Goal: Task Accomplishment & Management: Use online tool/utility

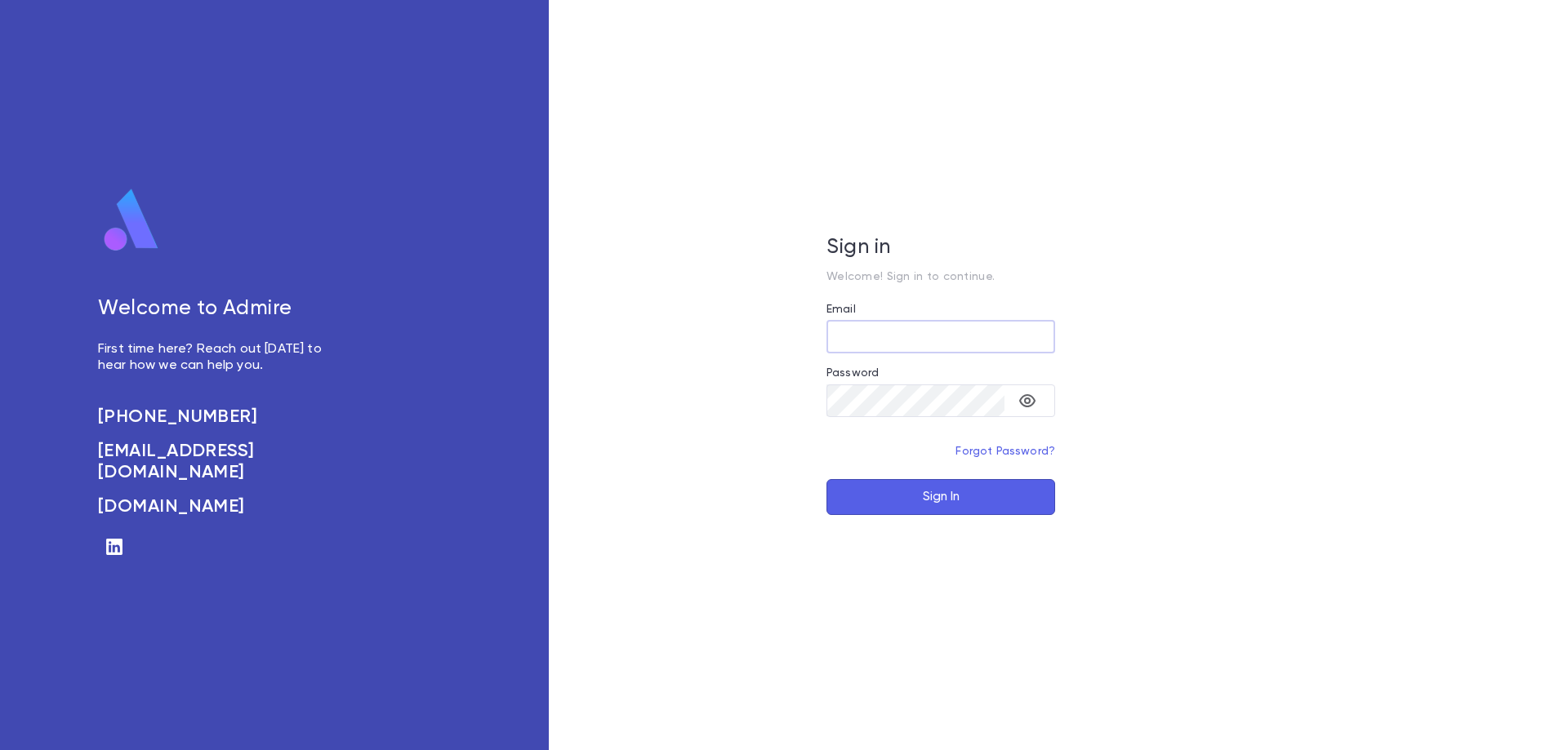
type input "**********"
click at [960, 492] on button "Sign In" at bounding box center [940, 496] width 229 height 35
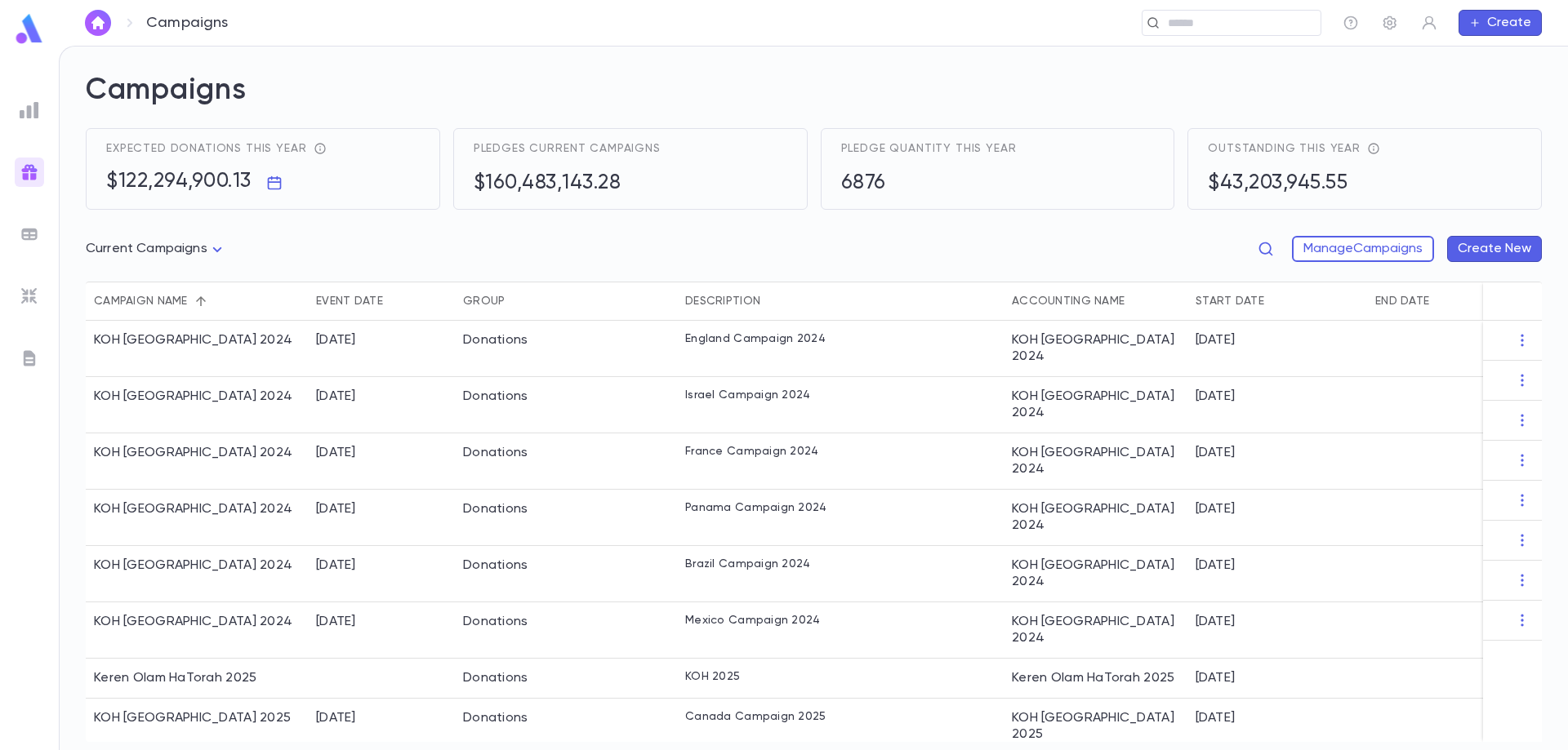
click at [29, 234] on img at bounding box center [29, 234] width 19 height 19
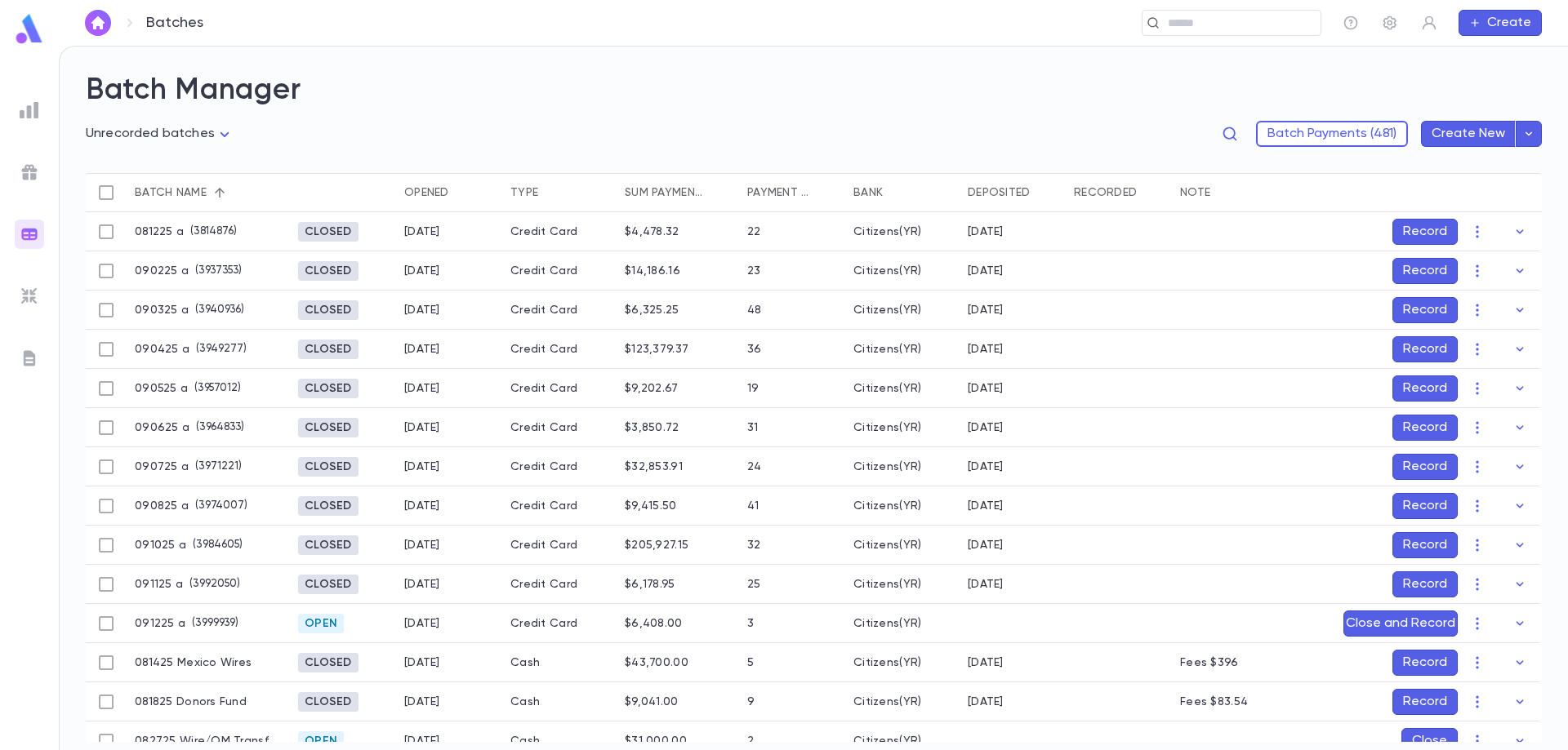
click at [1401, 228] on button "Record" at bounding box center [1425, 231] width 65 height 26
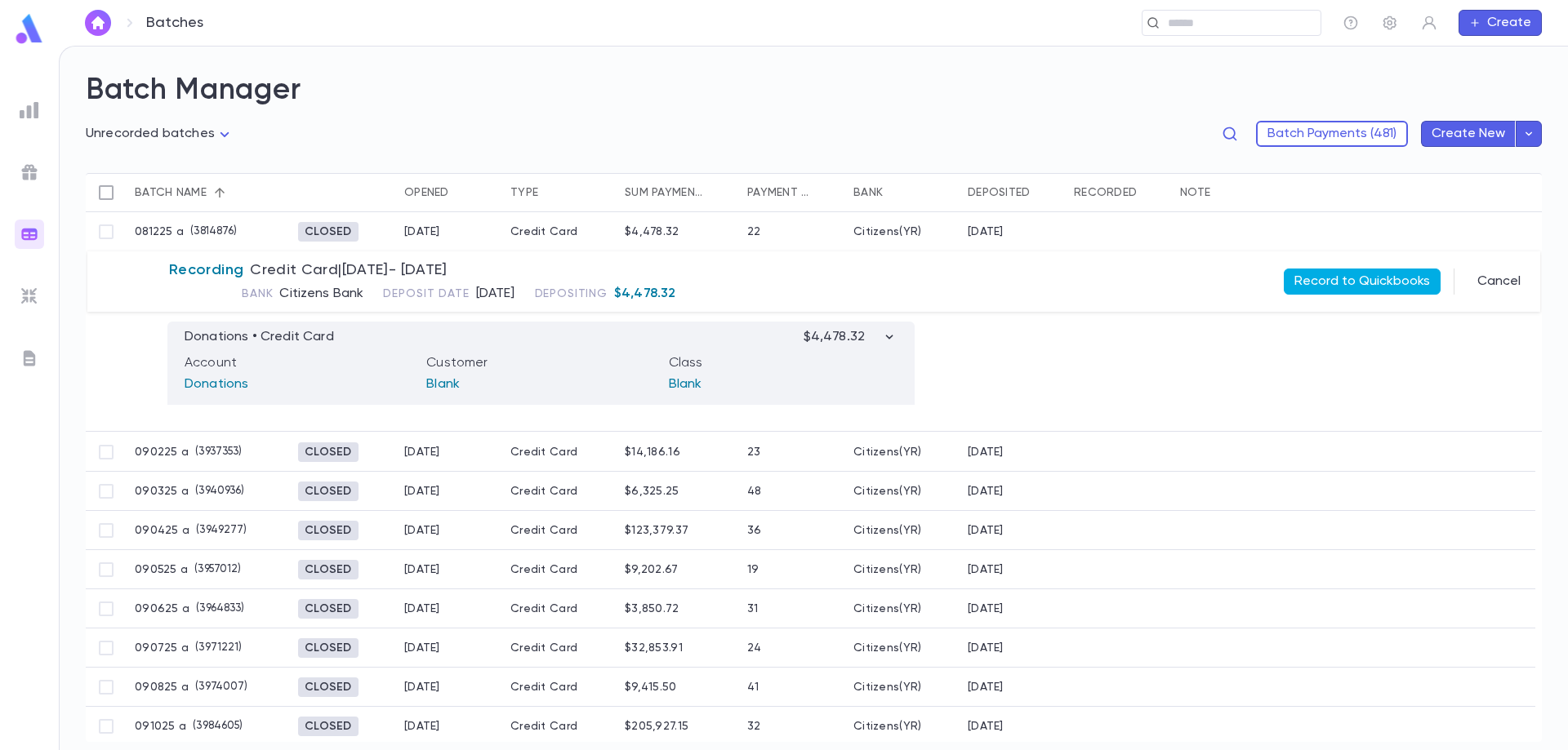
click at [1364, 285] on button "Record to Quickbooks" at bounding box center [1362, 281] width 157 height 26
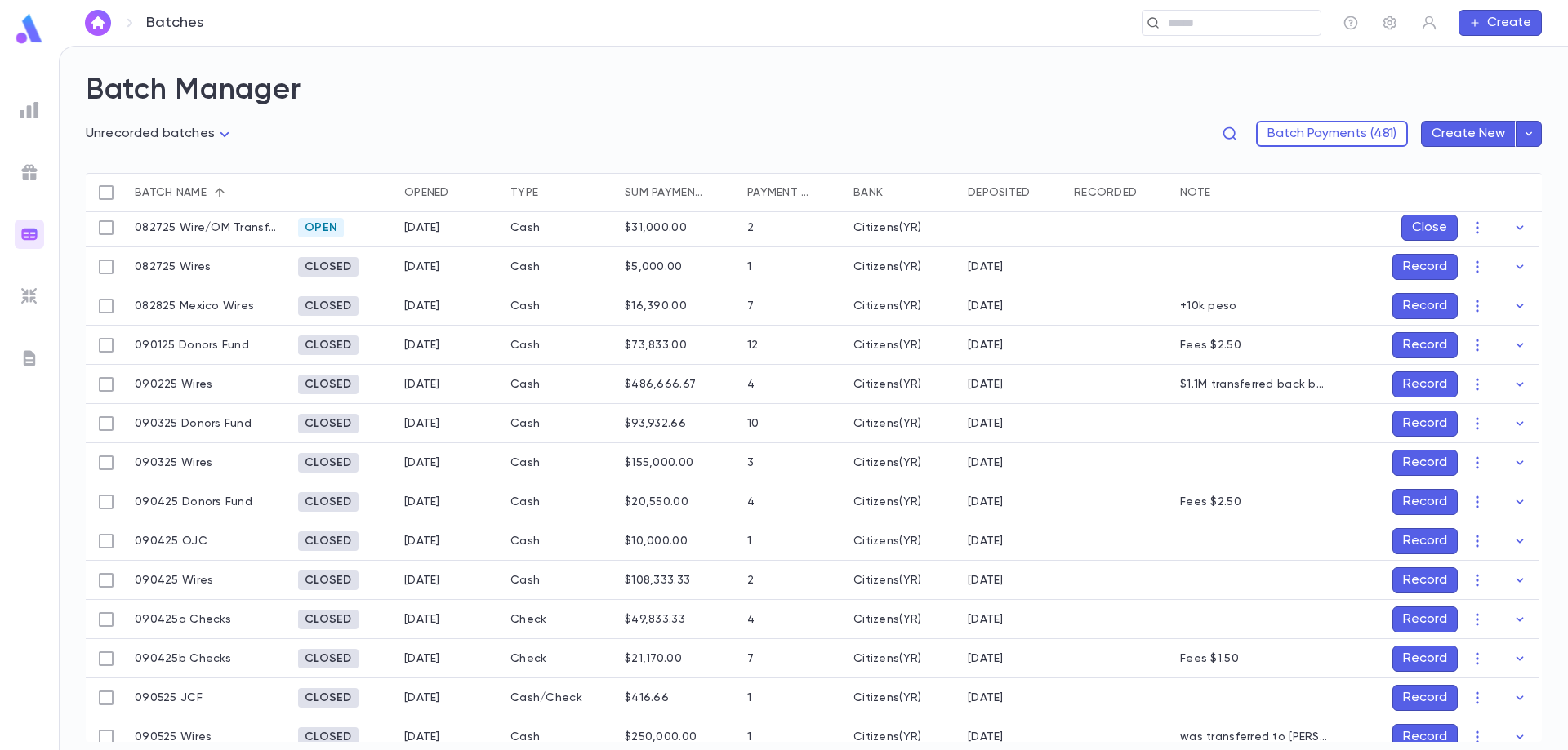
scroll to position [489, 0]
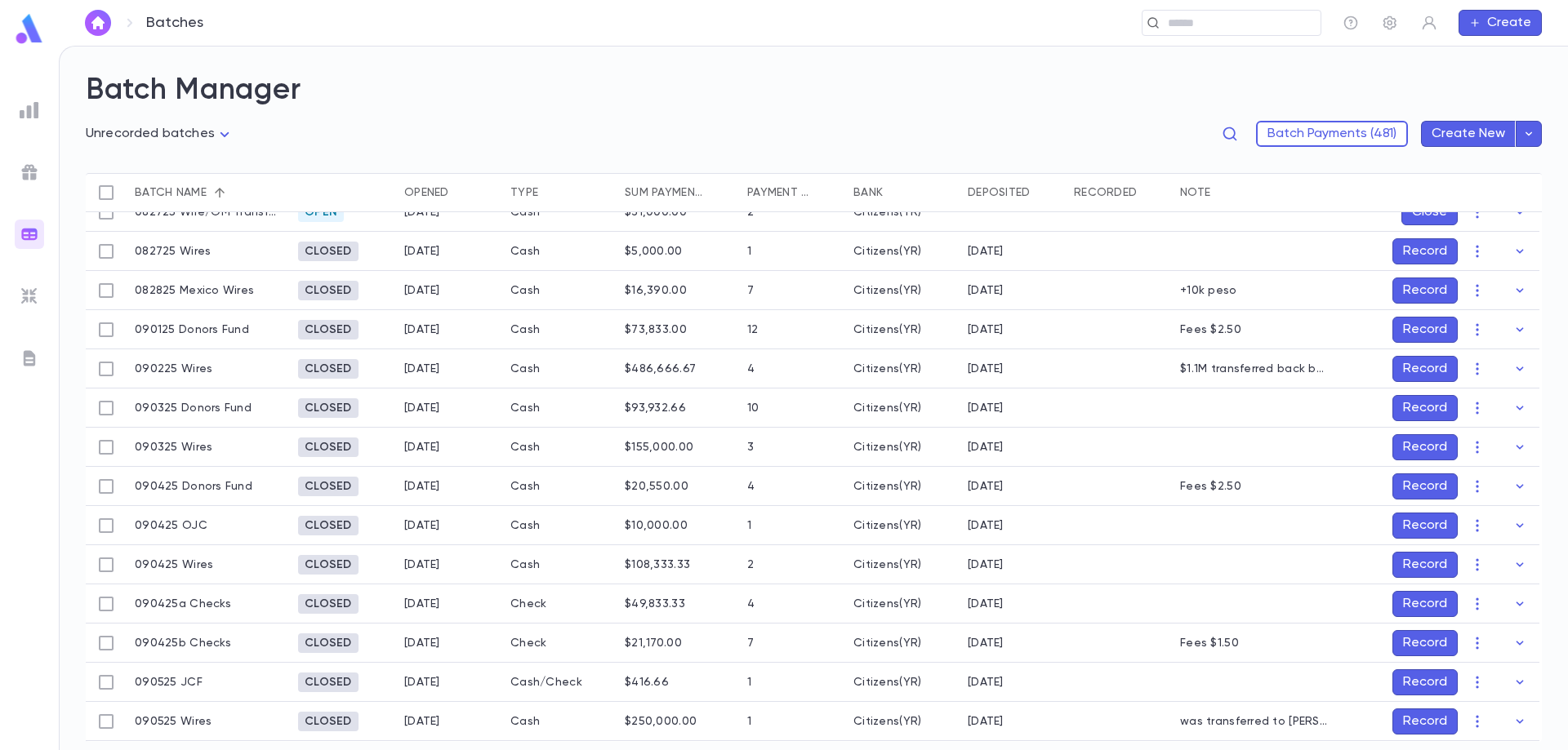
click at [1380, 369] on div "Record" at bounding box center [1416, 368] width 147 height 26
click at [1405, 364] on button "Record" at bounding box center [1425, 368] width 65 height 26
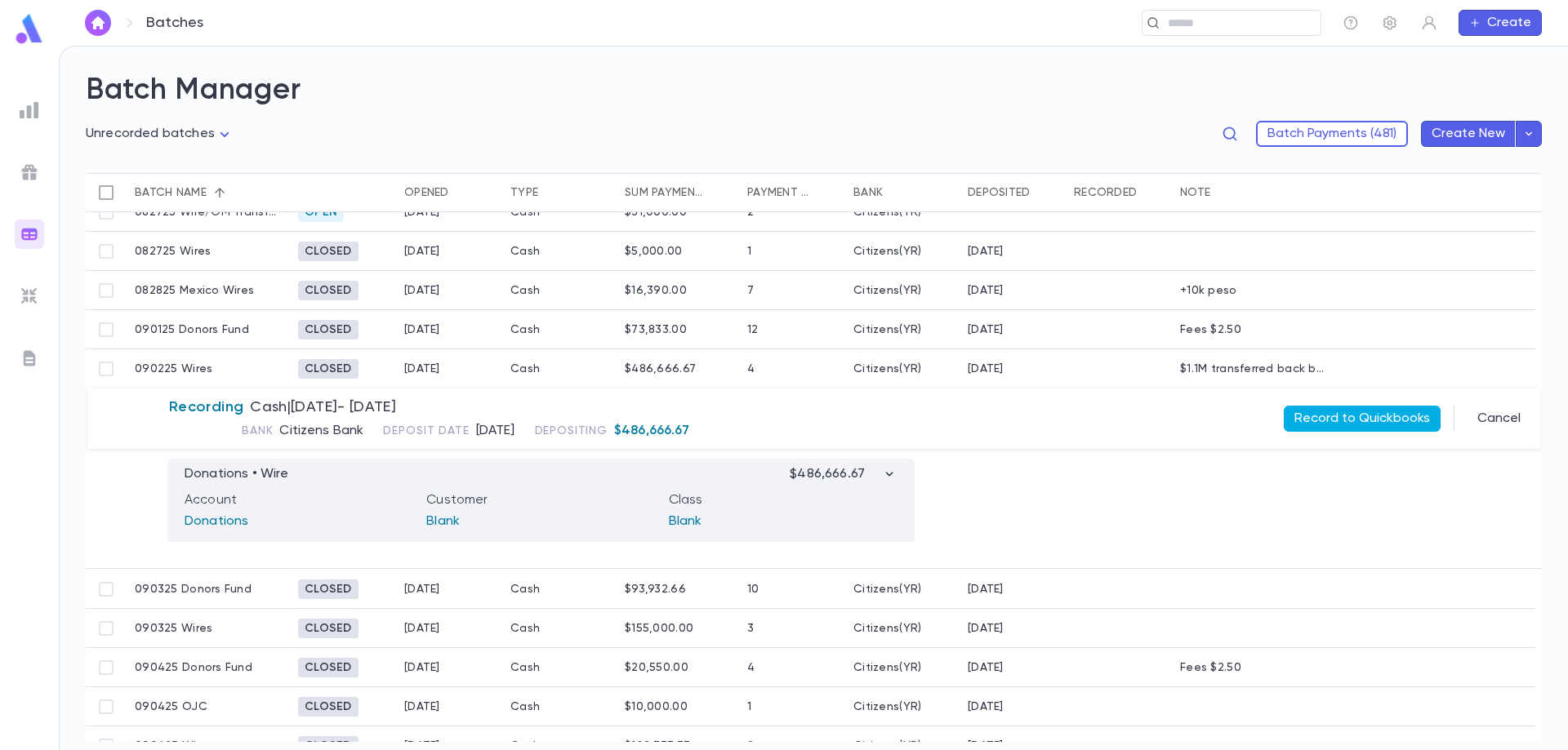
click at [1386, 409] on button "Record to Quickbooks" at bounding box center [1362, 418] width 157 height 26
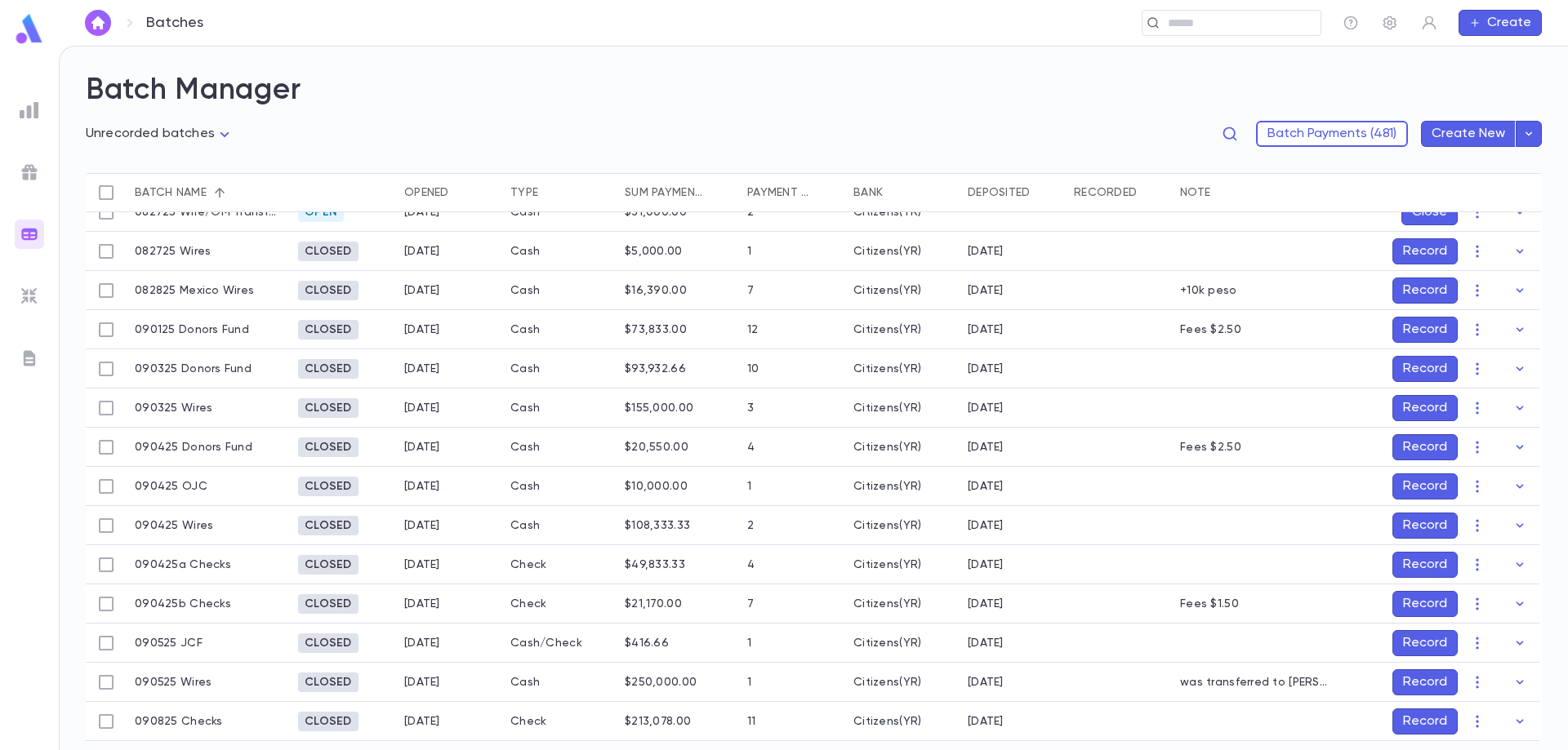
click at [1395, 367] on button "Record" at bounding box center [1425, 368] width 65 height 26
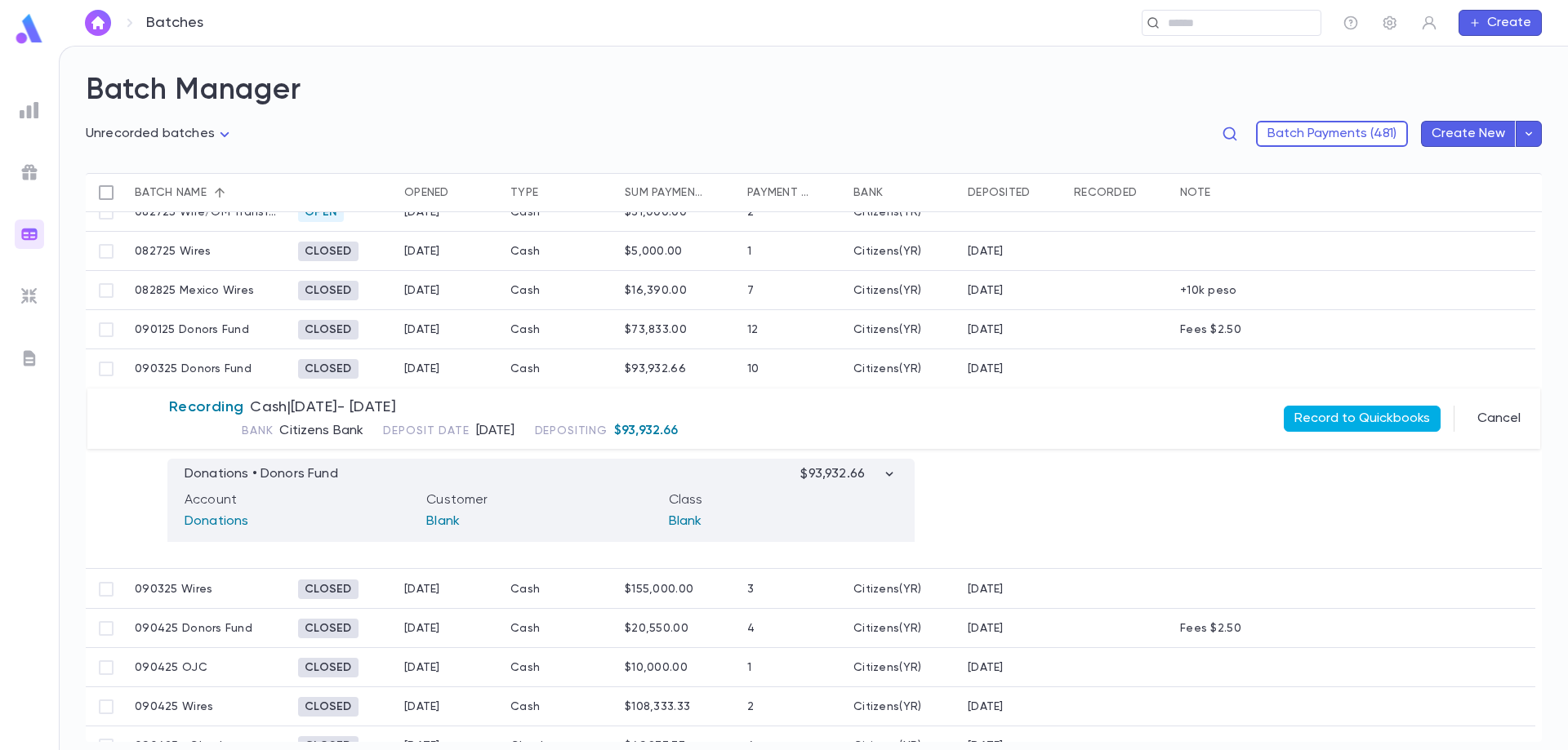
click at [1382, 417] on button "Record to Quickbooks" at bounding box center [1362, 418] width 157 height 26
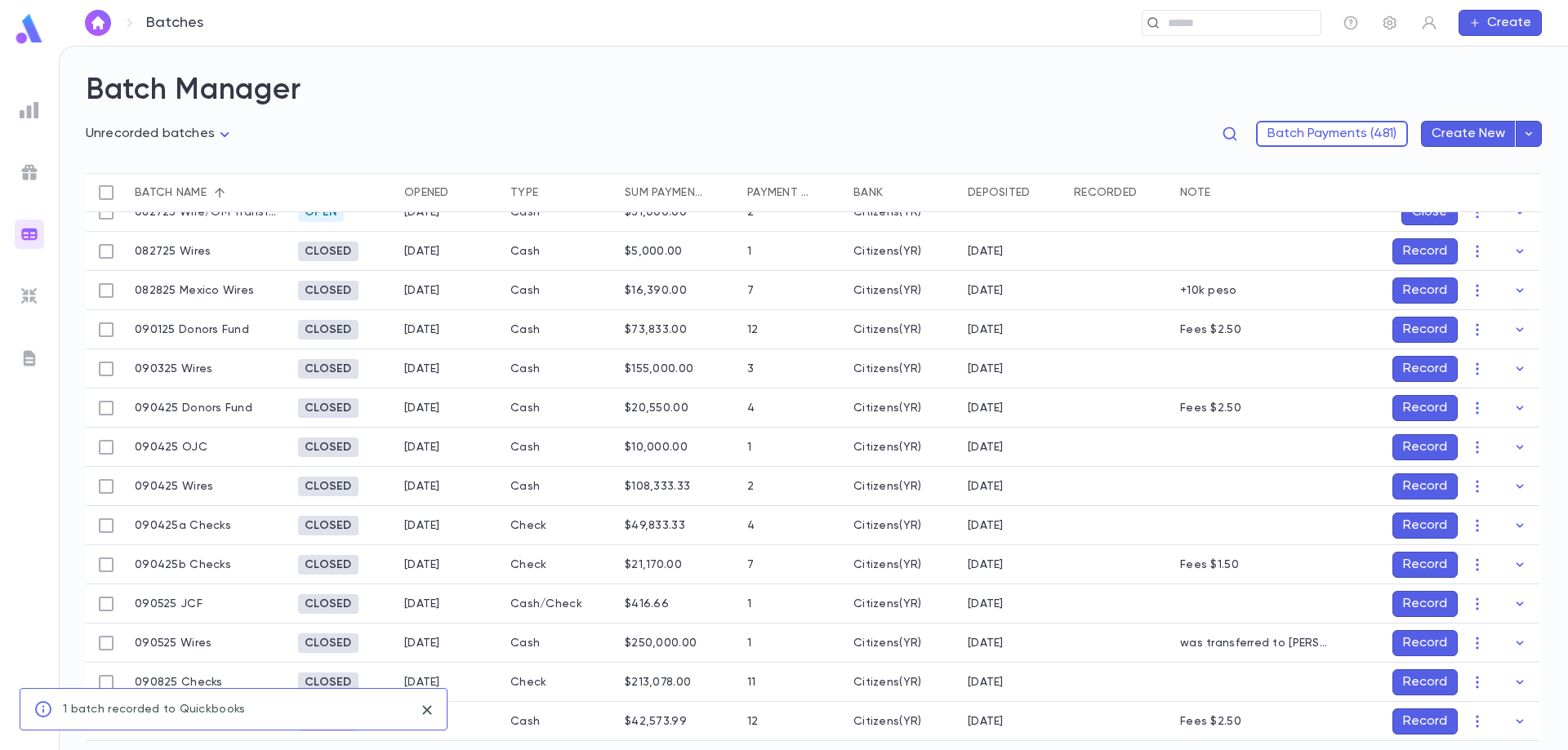
click at [1424, 374] on button "Record" at bounding box center [1425, 368] width 65 height 26
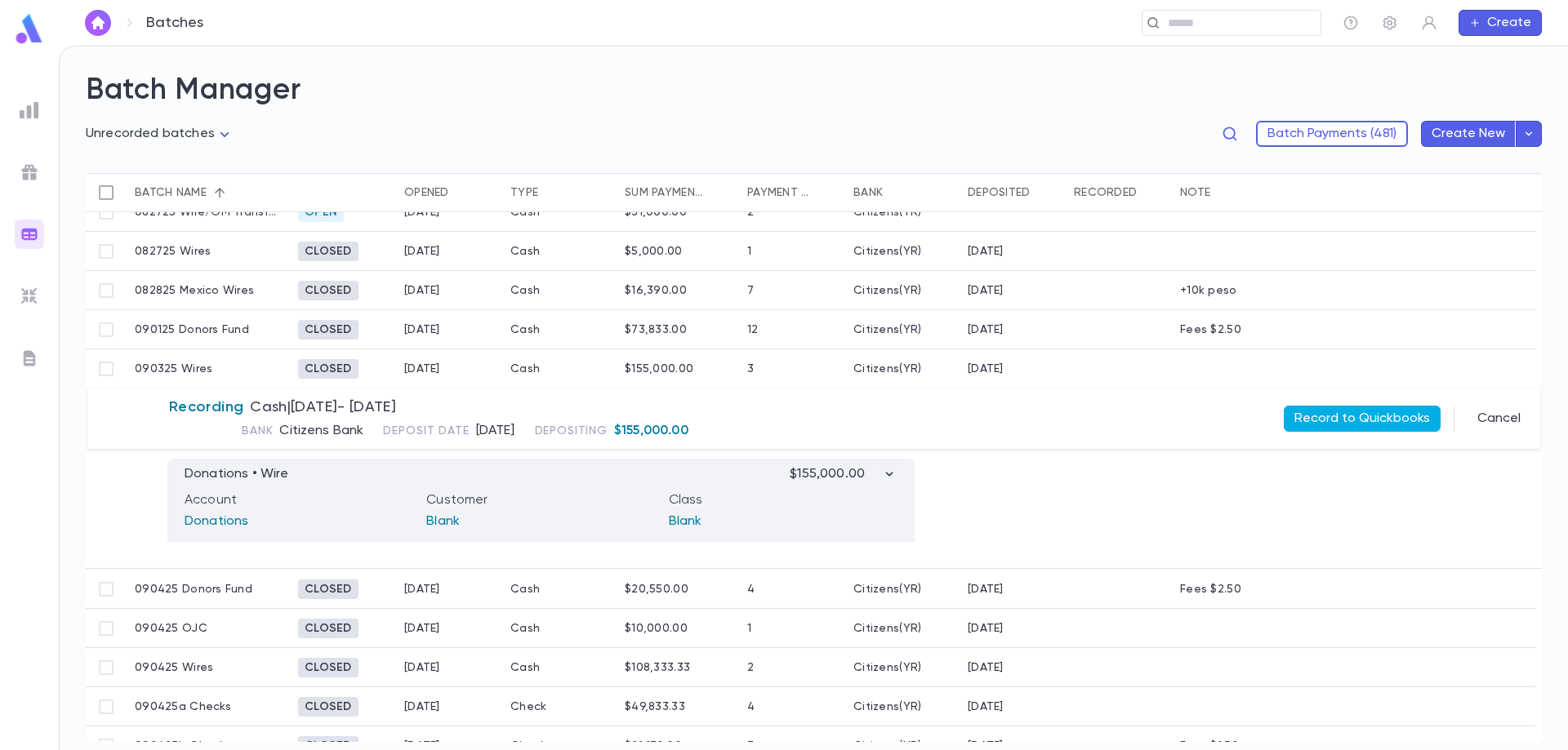
click at [1334, 423] on button "Record to Quickbooks" at bounding box center [1362, 418] width 157 height 26
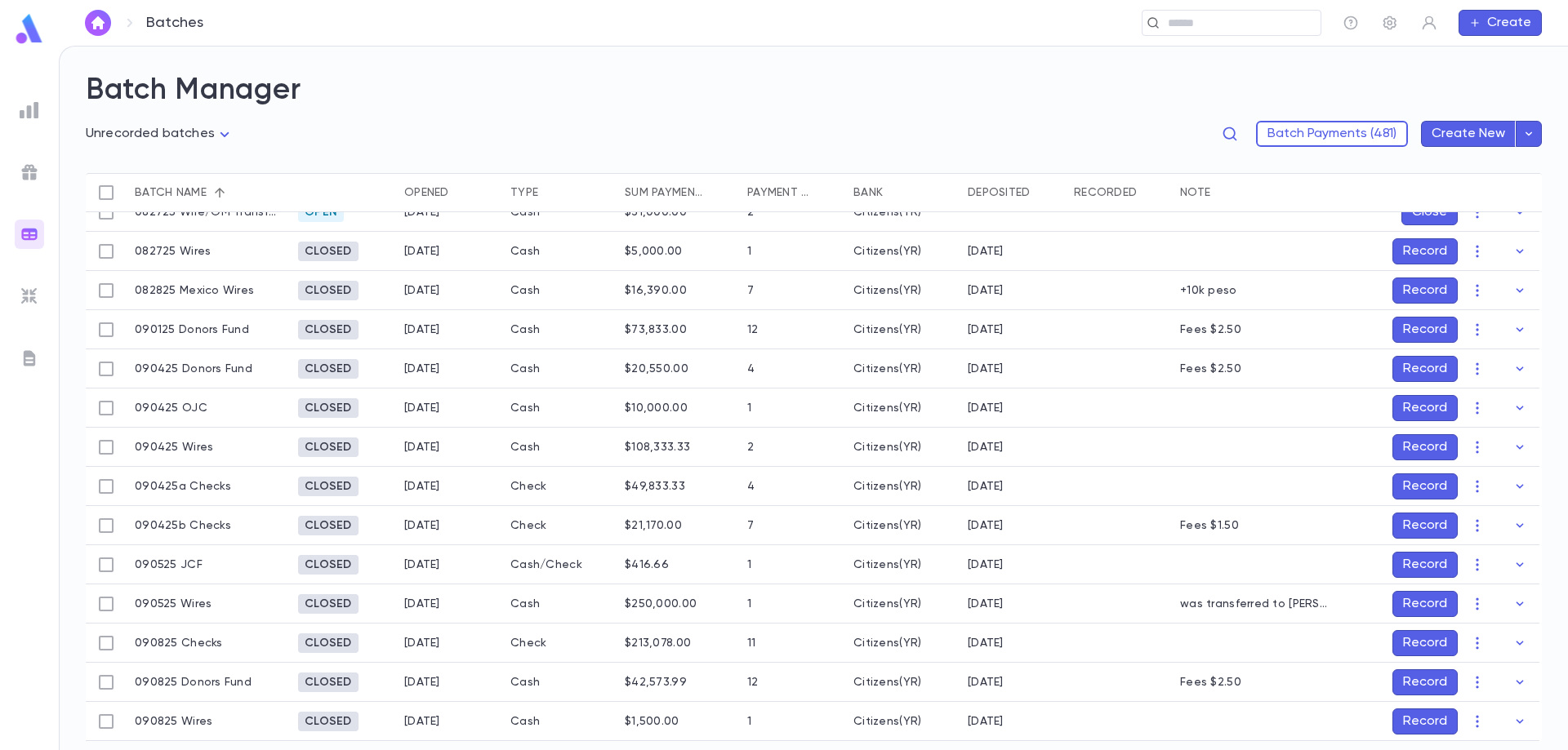
click at [1401, 448] on button "Record" at bounding box center [1425, 446] width 65 height 26
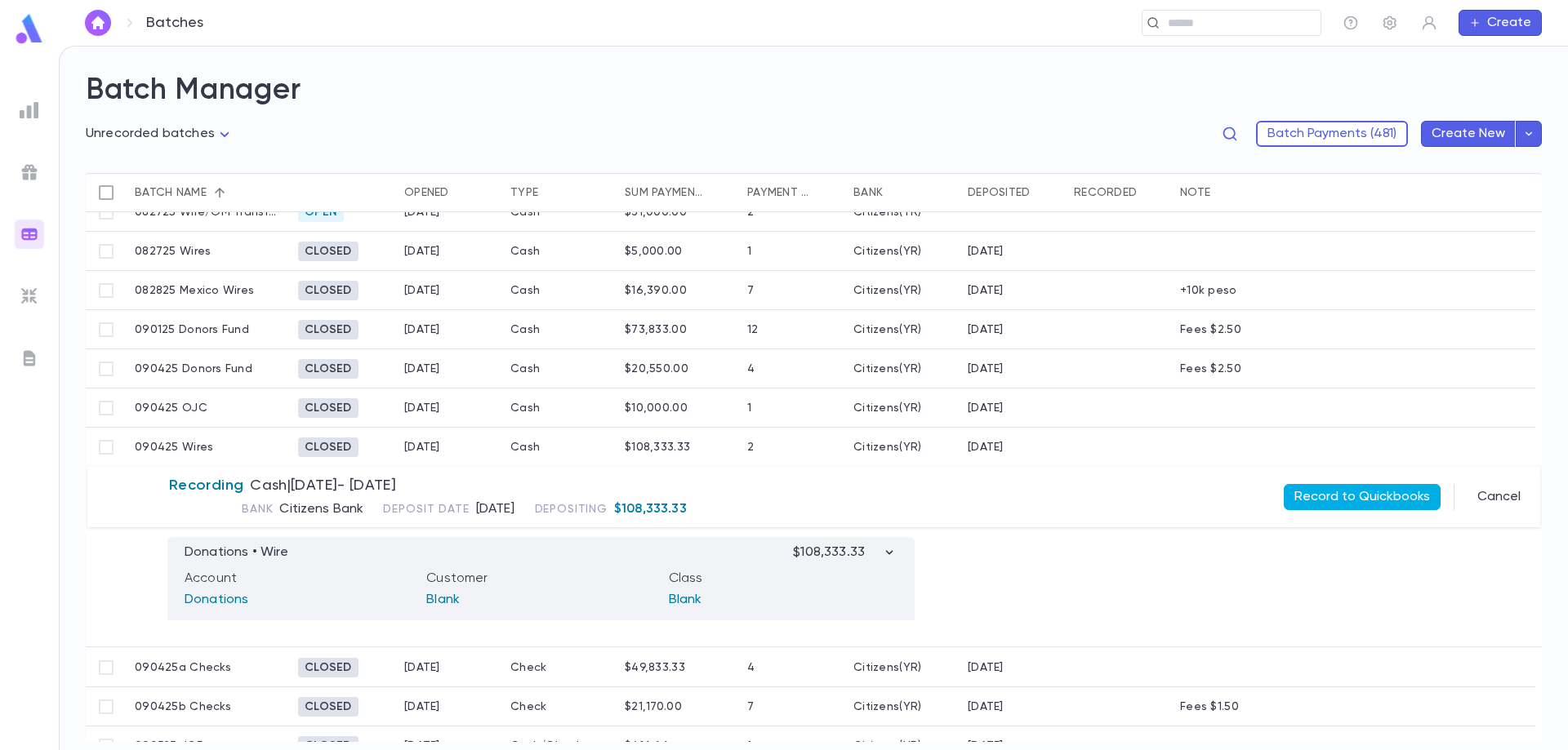
click at [1386, 489] on button "Record to Quickbooks" at bounding box center [1362, 496] width 157 height 26
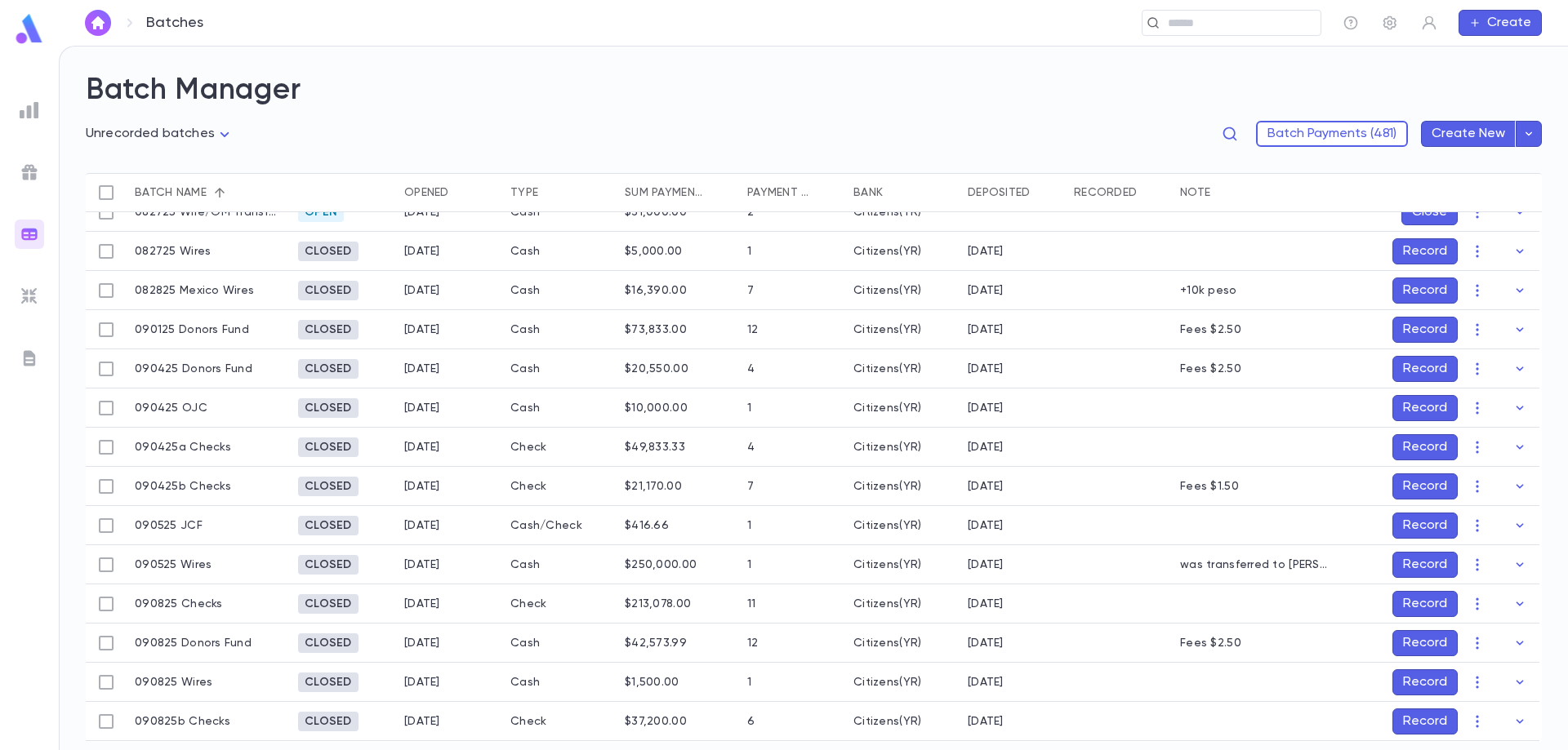
click at [1413, 448] on button "Record" at bounding box center [1425, 446] width 65 height 26
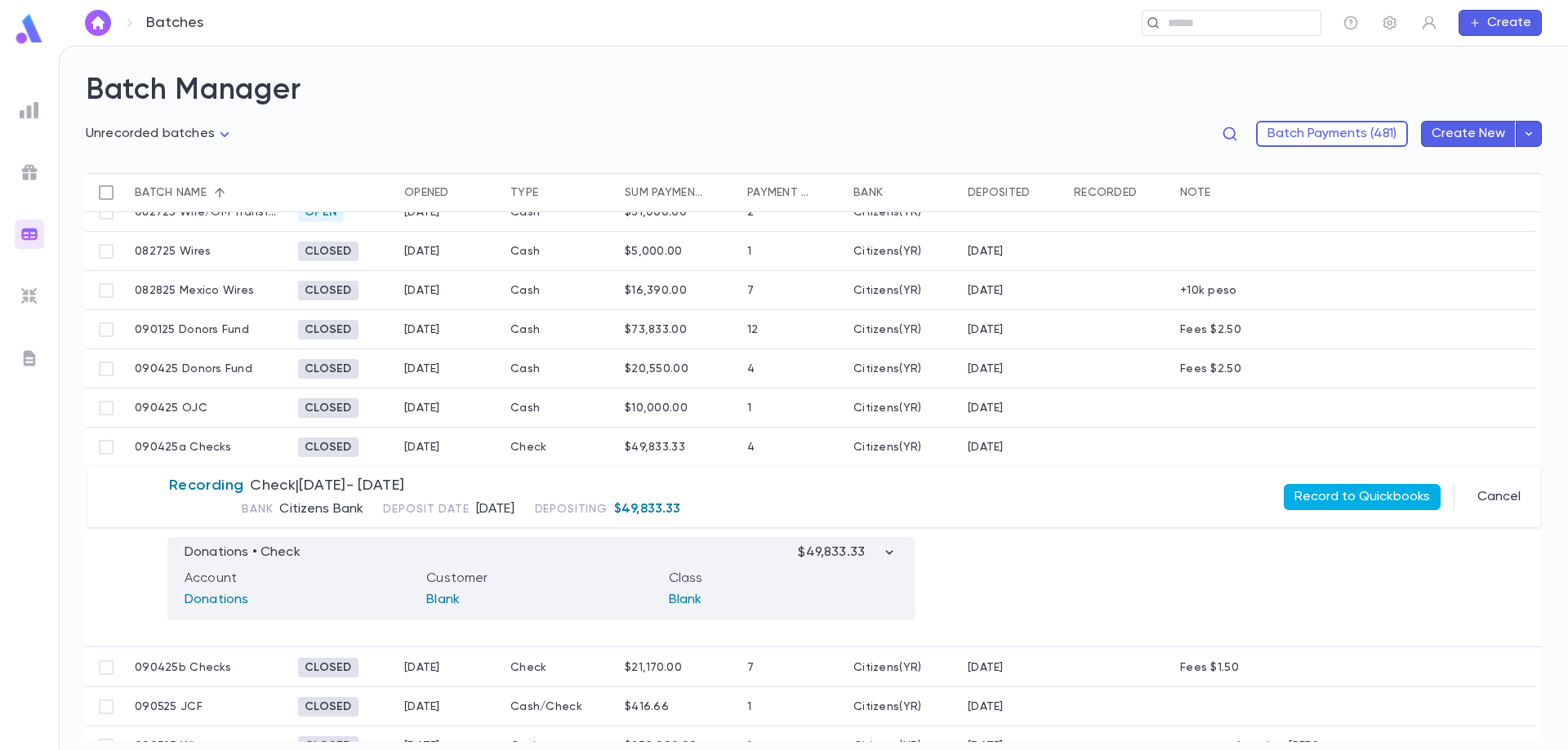
click at [1393, 491] on button "Record to Quickbooks" at bounding box center [1362, 496] width 157 height 26
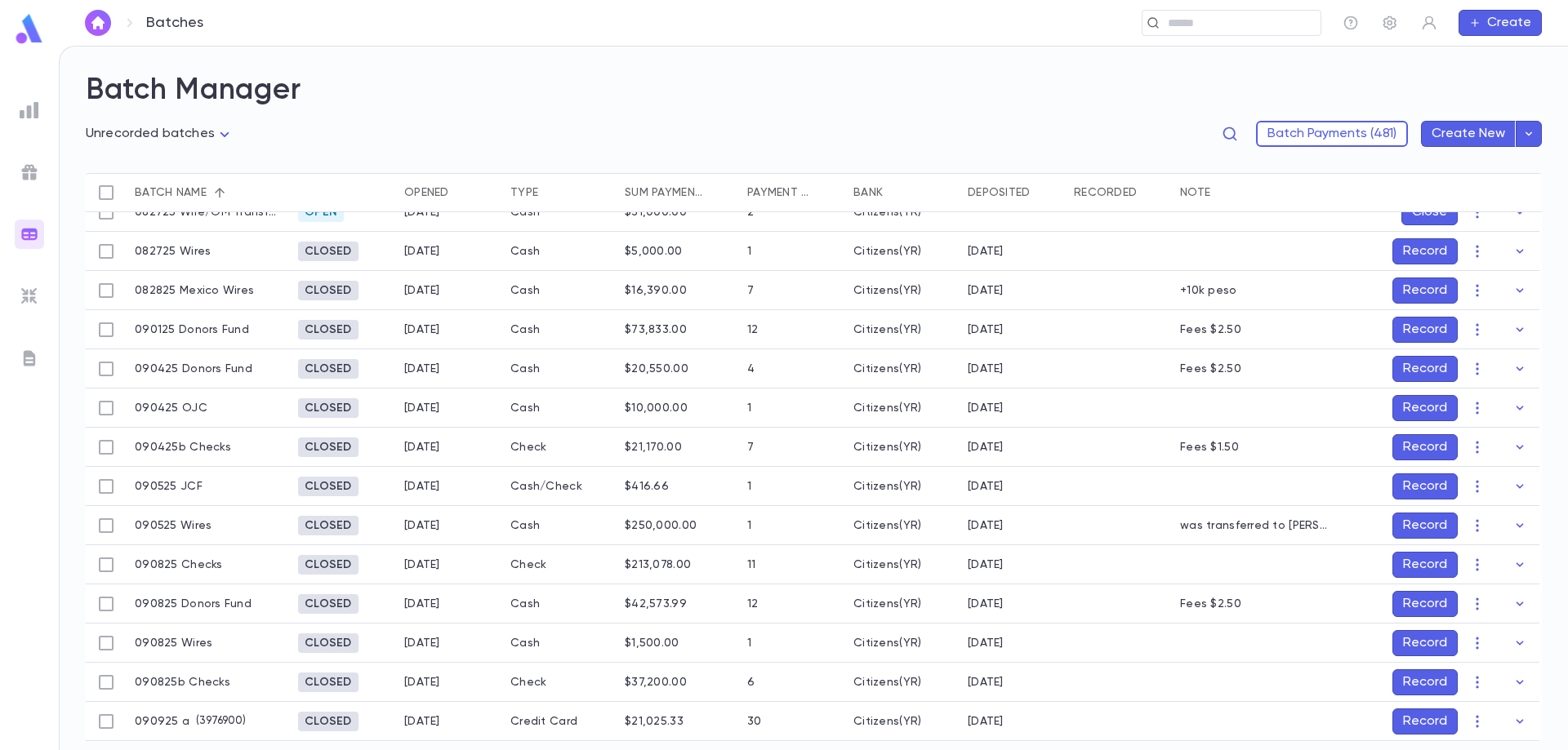
click at [1421, 487] on button "Record" at bounding box center [1425, 486] width 65 height 26
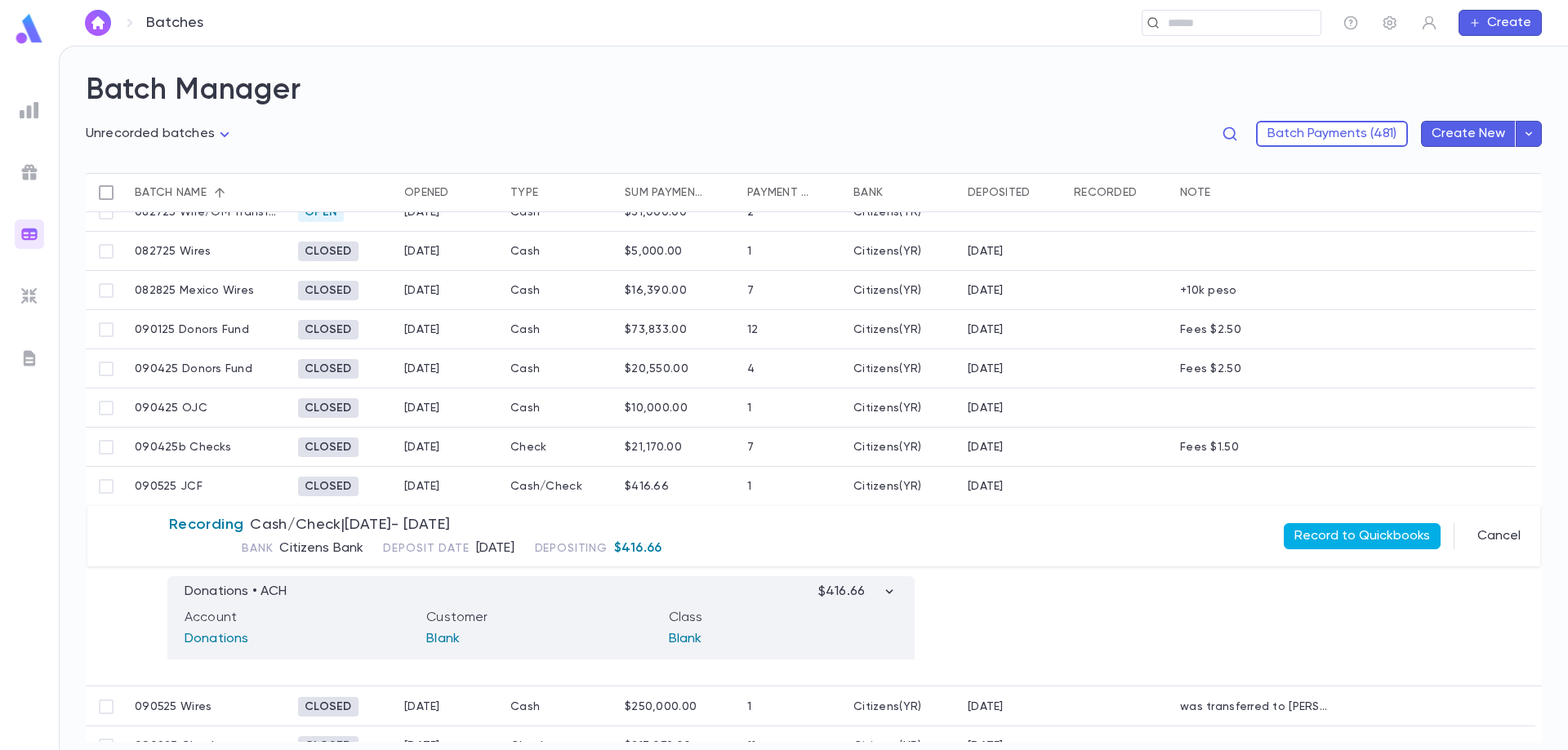
click at [1367, 540] on button "Record to Quickbooks" at bounding box center [1362, 535] width 157 height 26
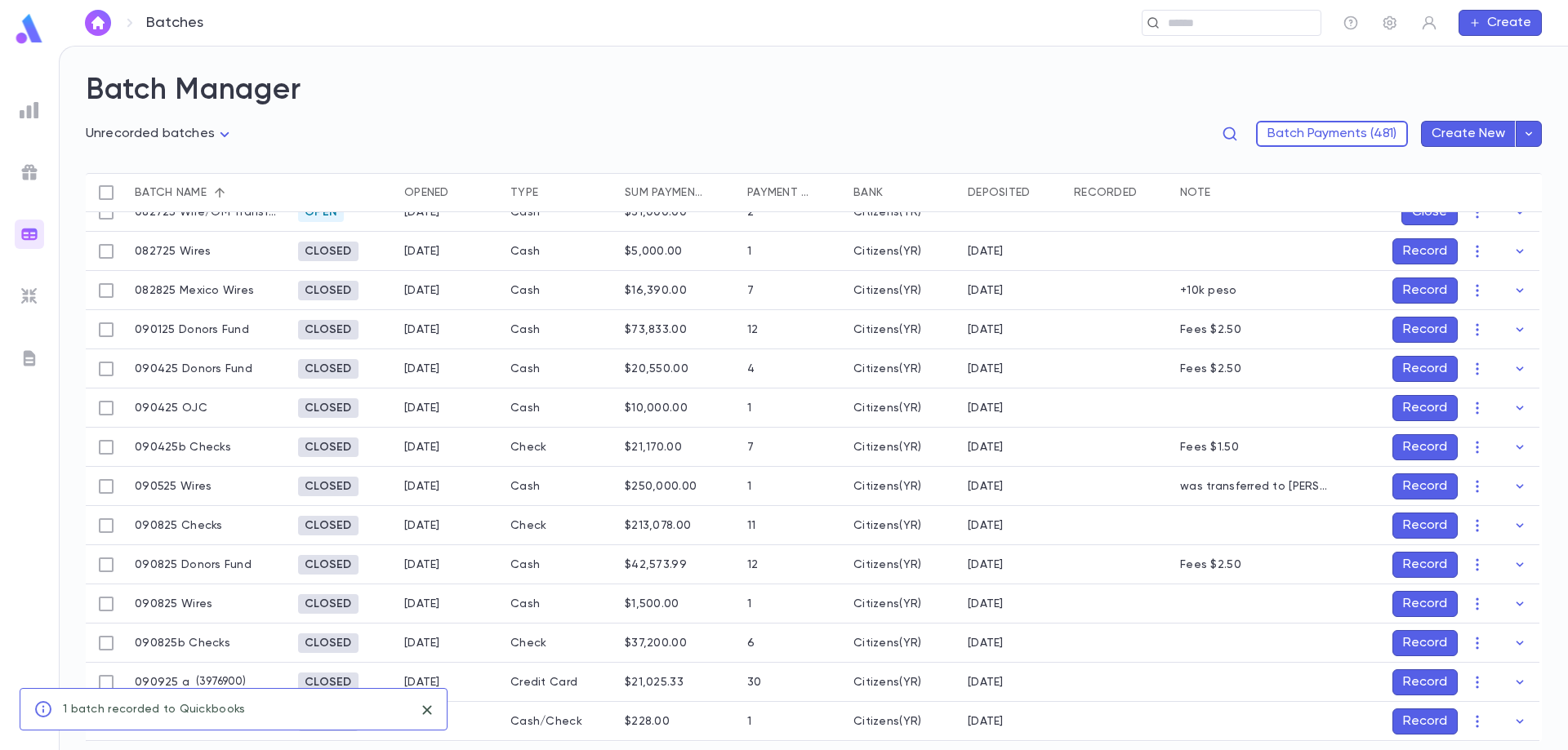
scroll to position [571, 0]
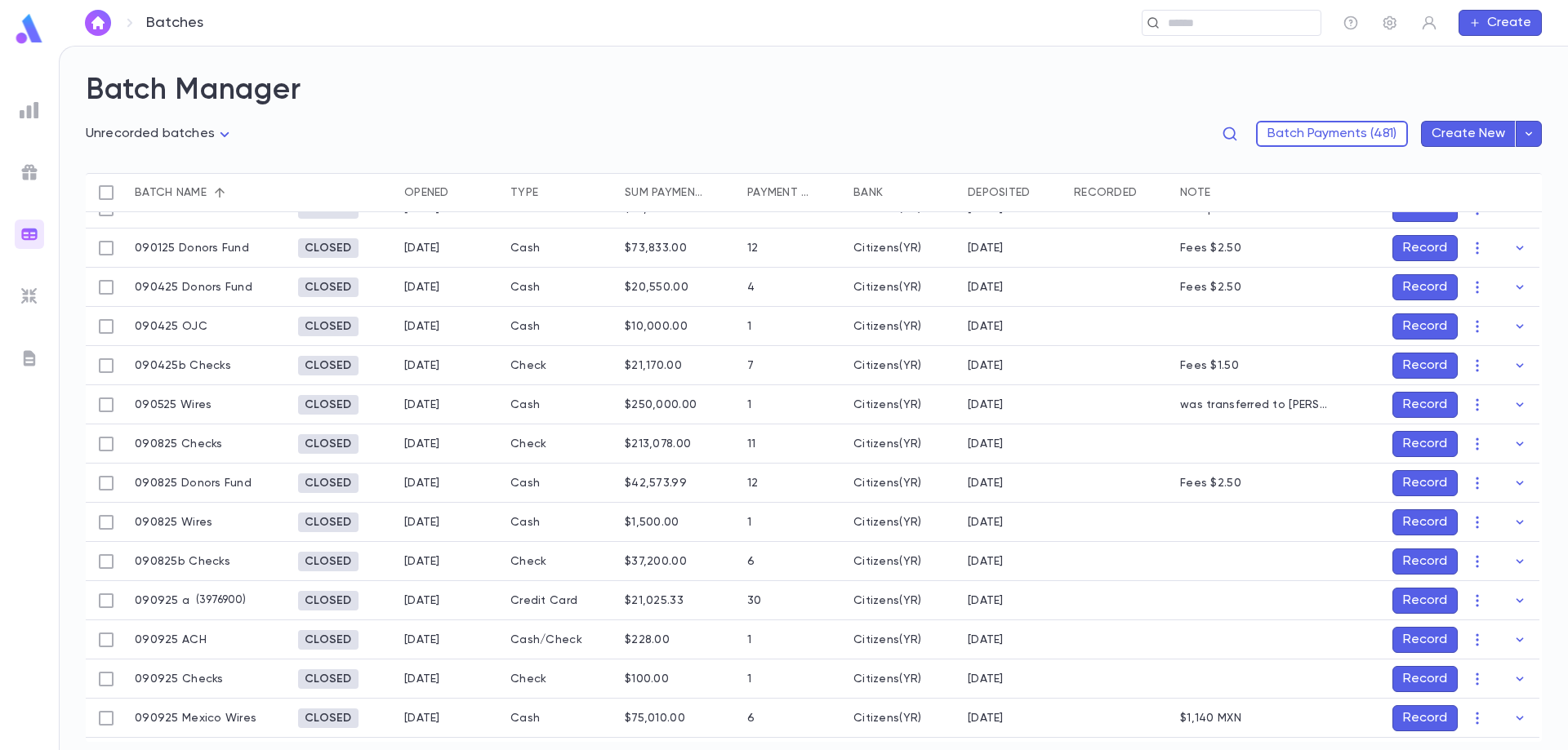
click at [1421, 441] on button "Record" at bounding box center [1425, 443] width 65 height 26
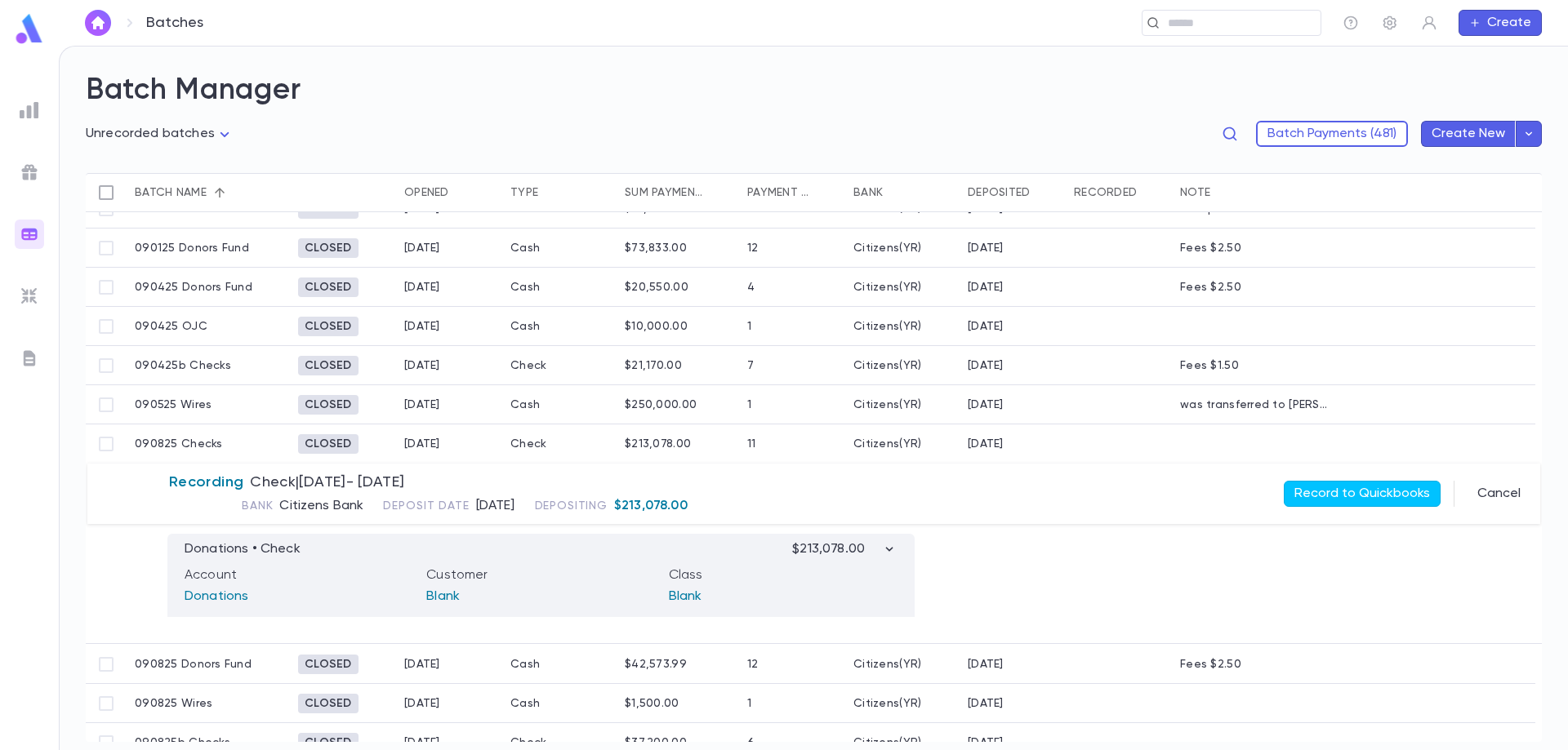
scroll to position [493, 0]
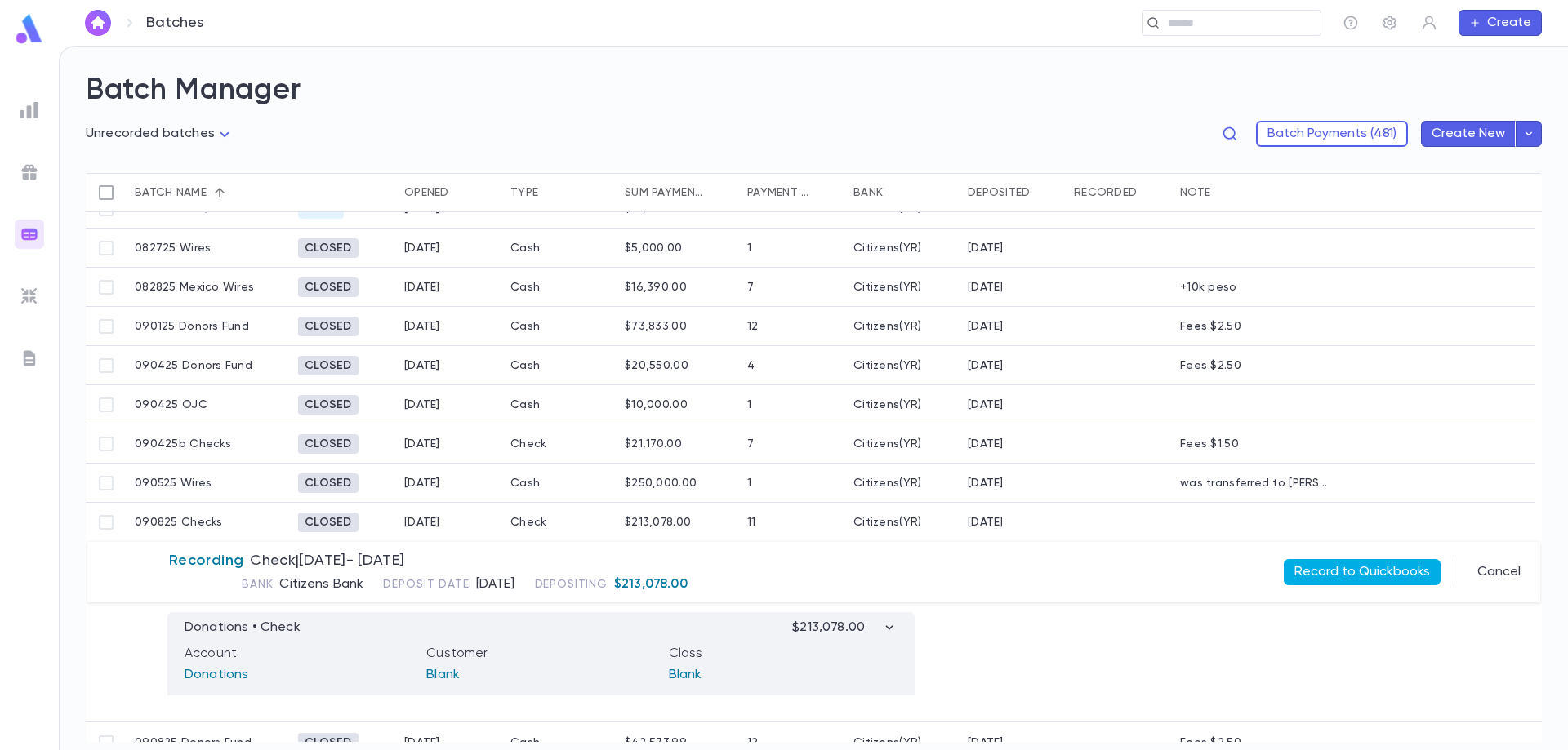
click at [1359, 567] on button "Record to Quickbooks" at bounding box center [1362, 572] width 157 height 26
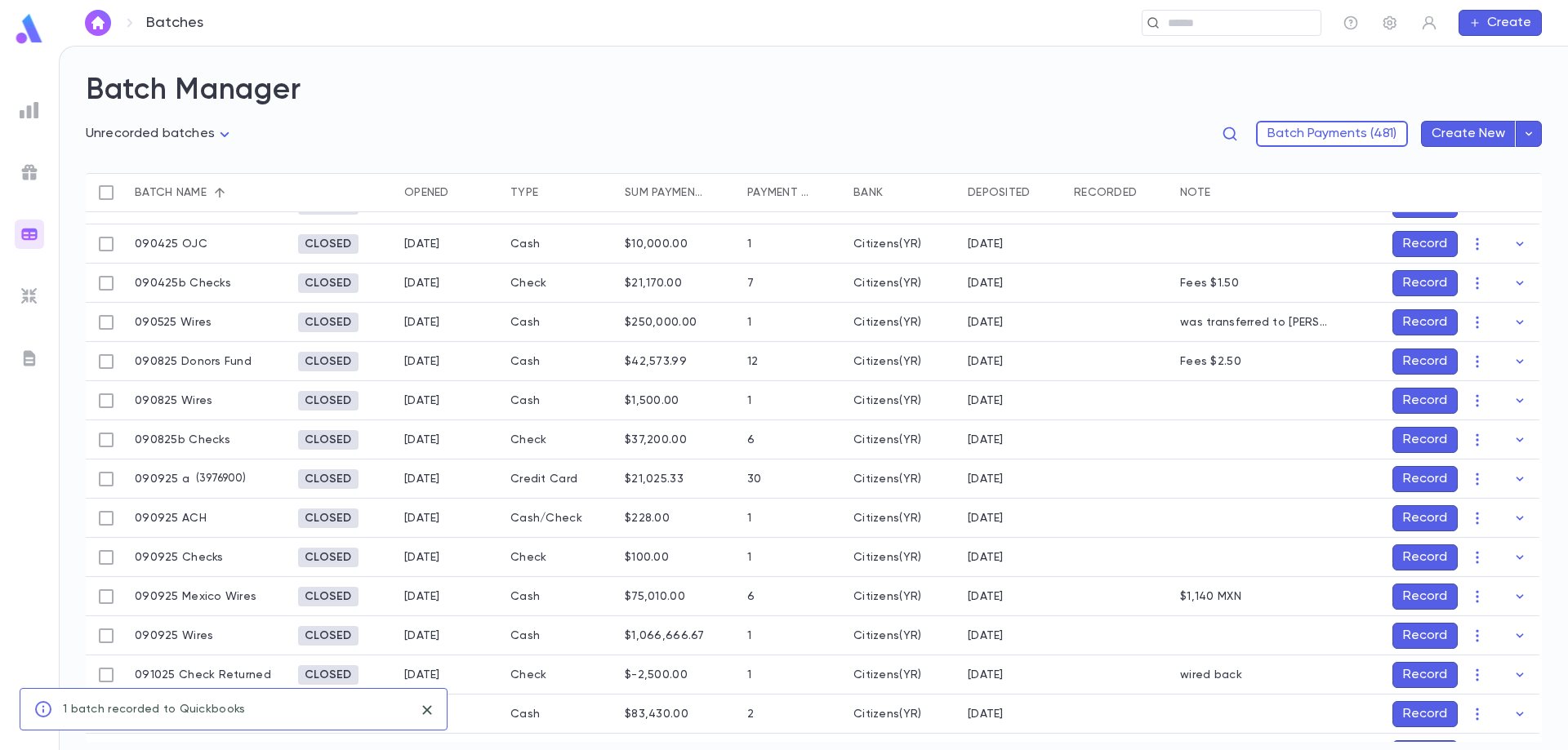
scroll to position [656, 0]
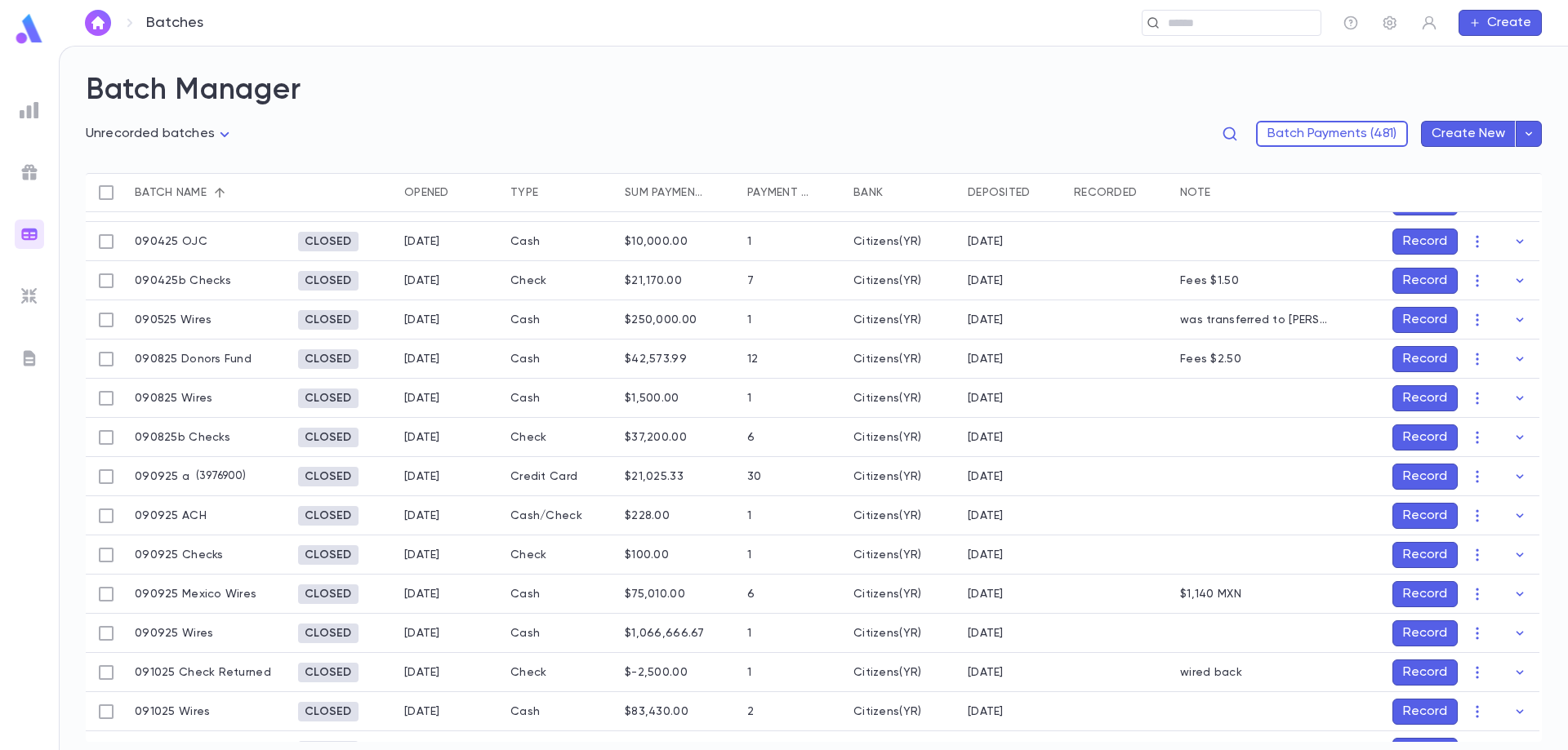
click at [1421, 398] on button "Record" at bounding box center [1425, 398] width 65 height 26
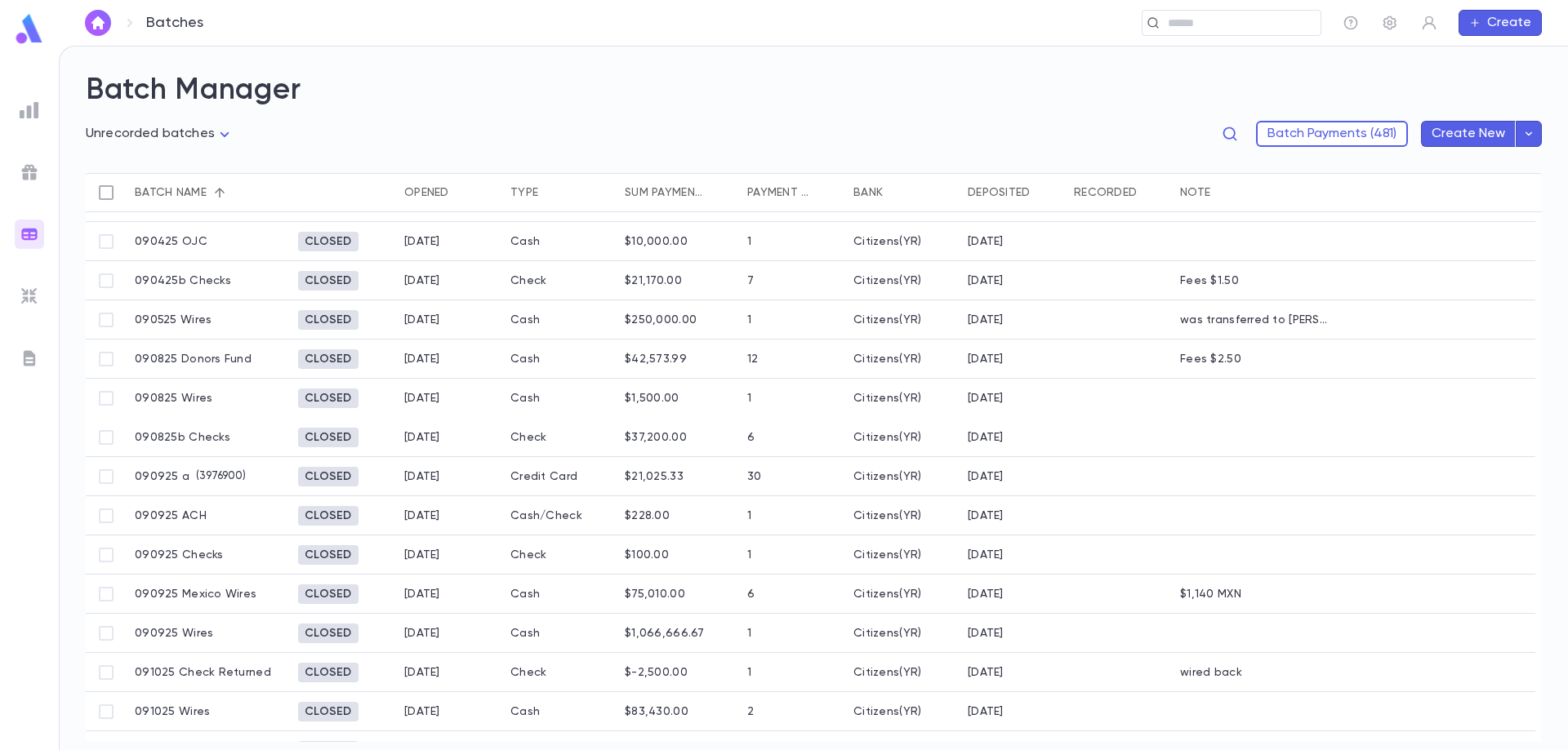
scroll to position [578, 0]
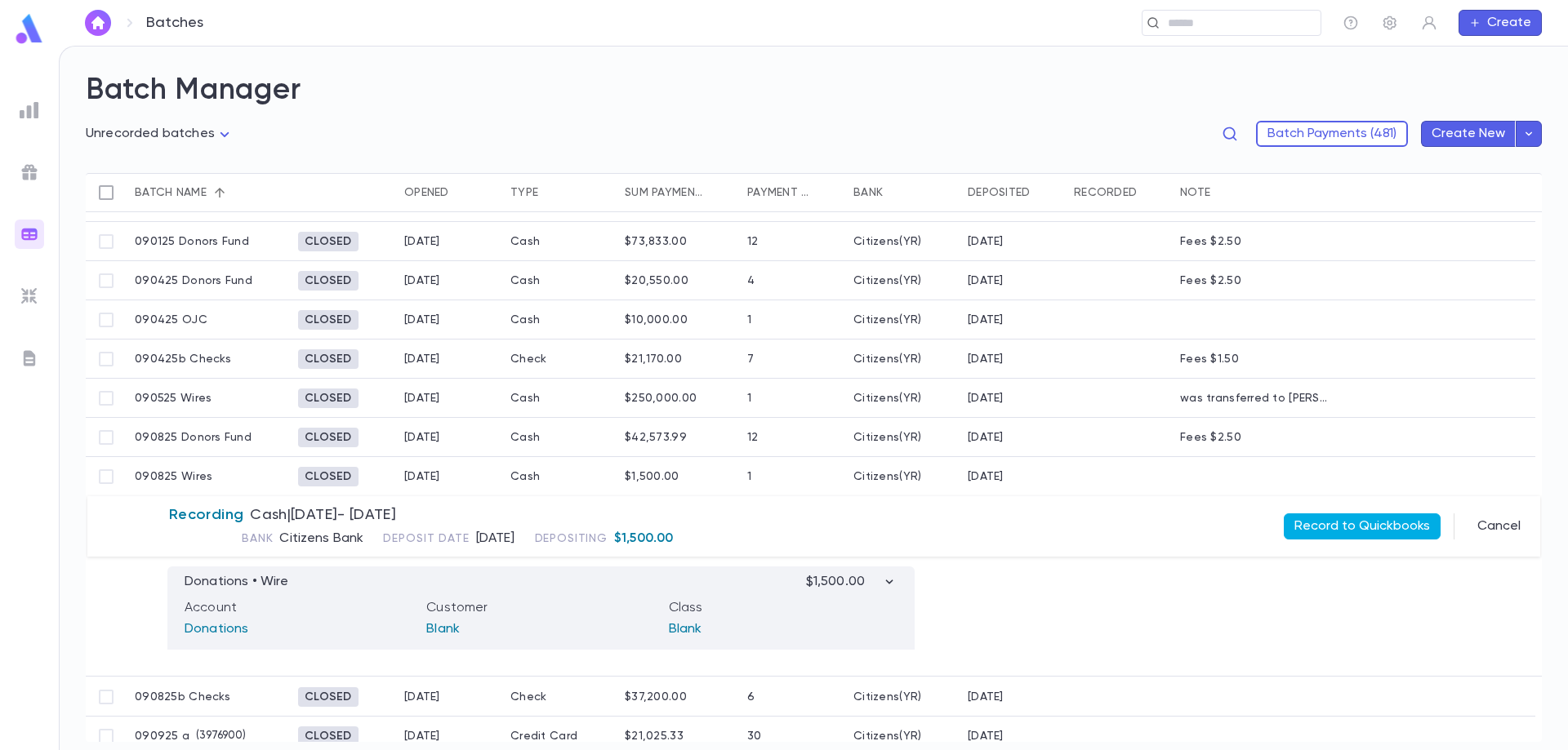
click at [1360, 520] on button "Record to Quickbooks" at bounding box center [1362, 526] width 157 height 26
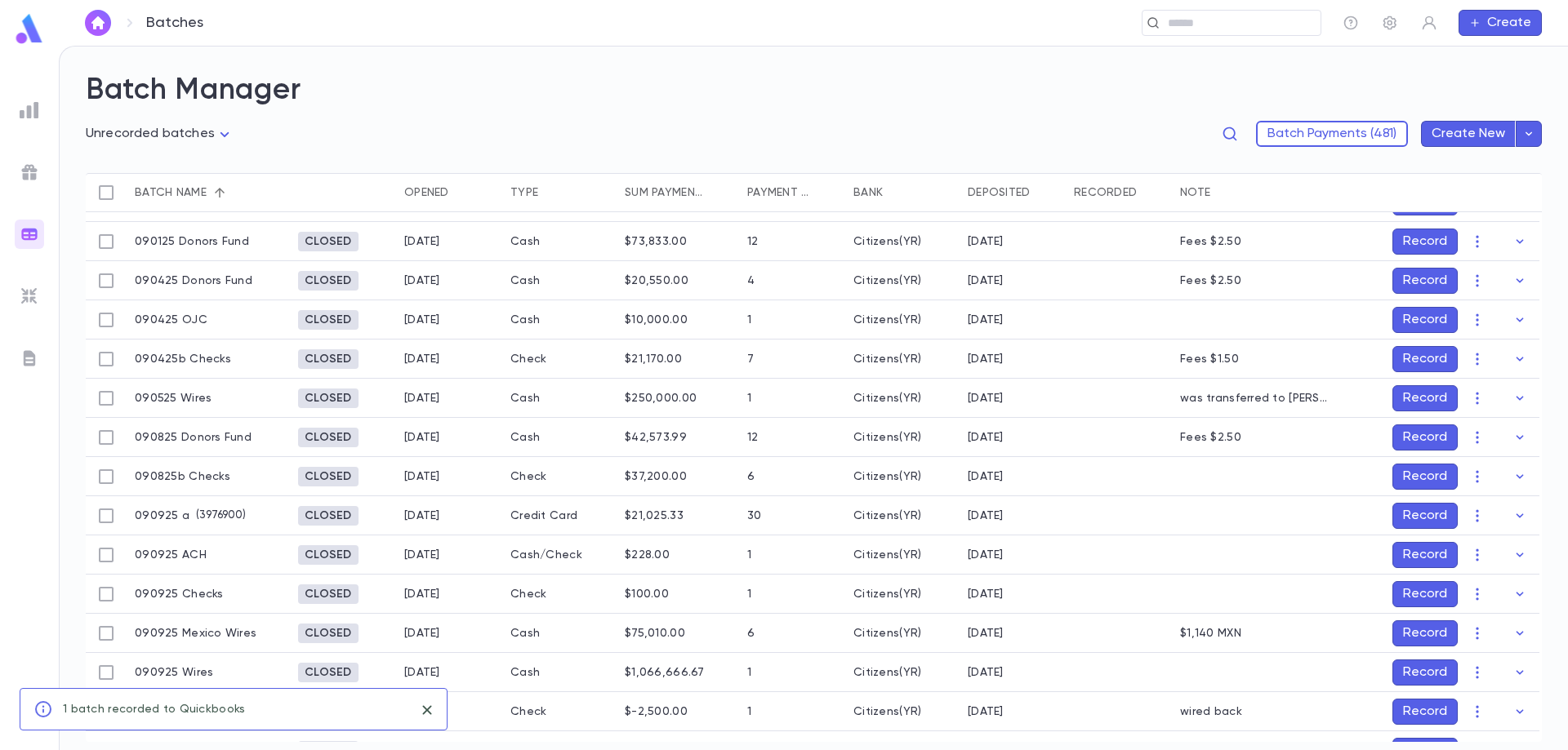
click at [1413, 477] on button "Record" at bounding box center [1425, 476] width 65 height 26
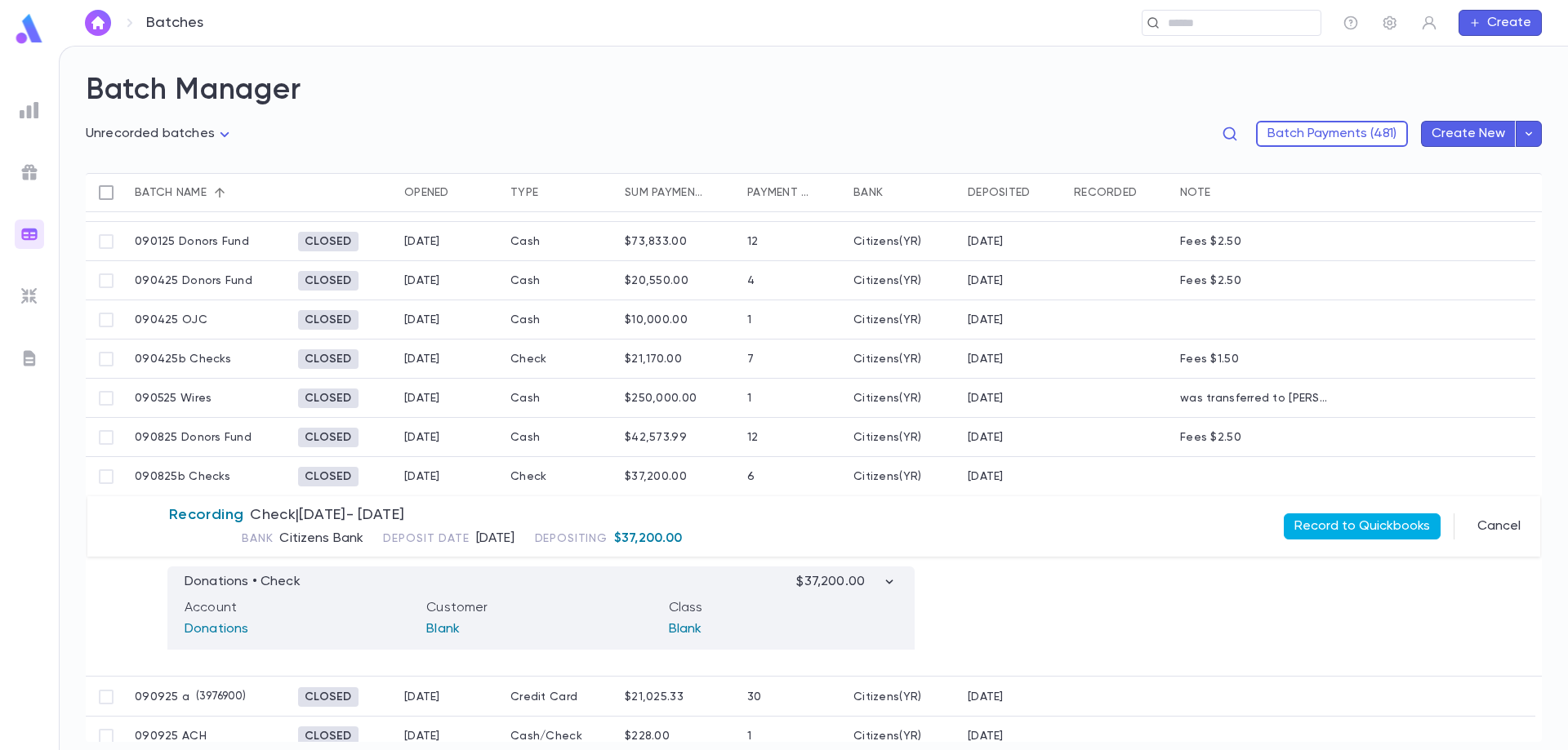
click at [1358, 526] on button "Record to Quickbooks" at bounding box center [1362, 526] width 157 height 26
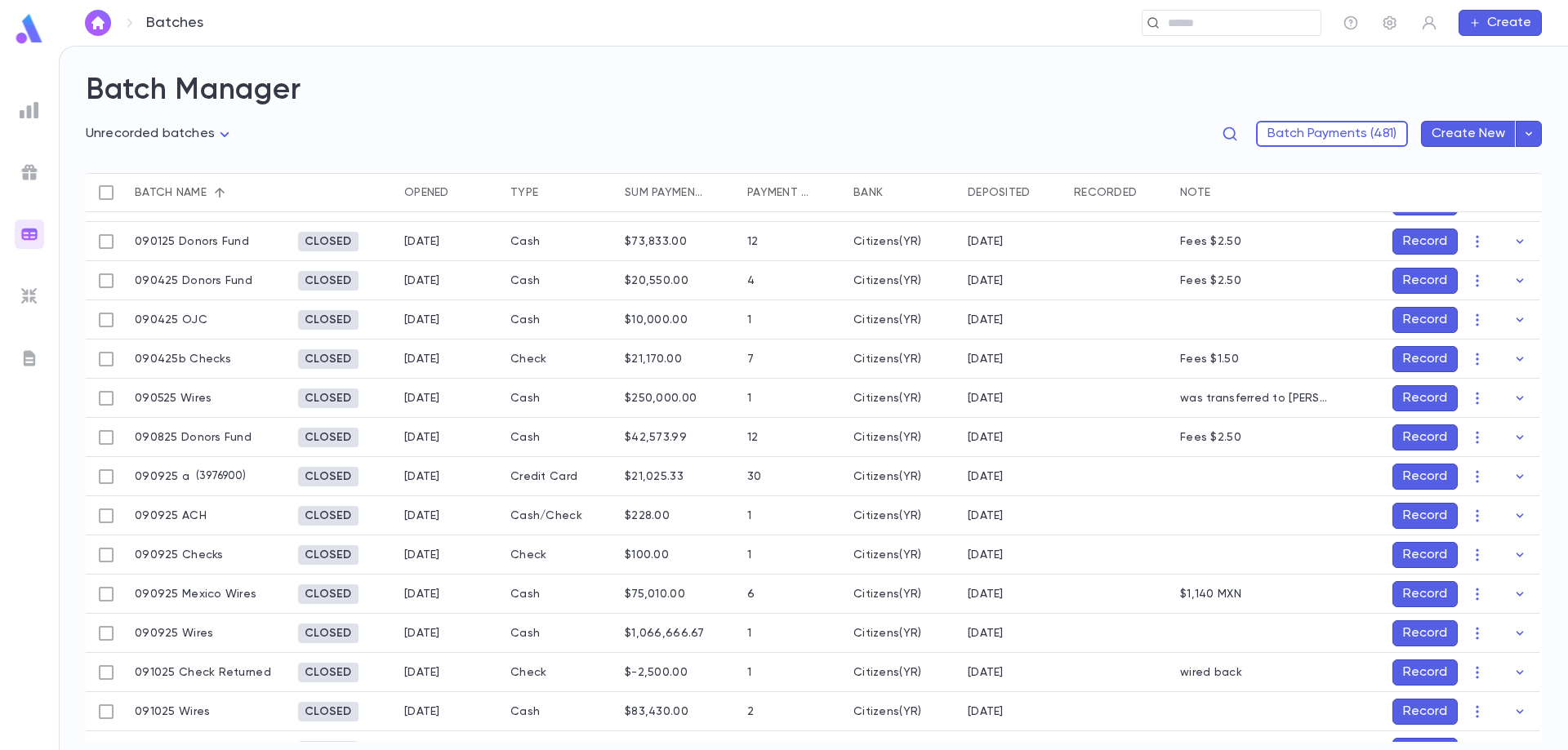
click at [1407, 477] on button "Record" at bounding box center [1425, 476] width 65 height 26
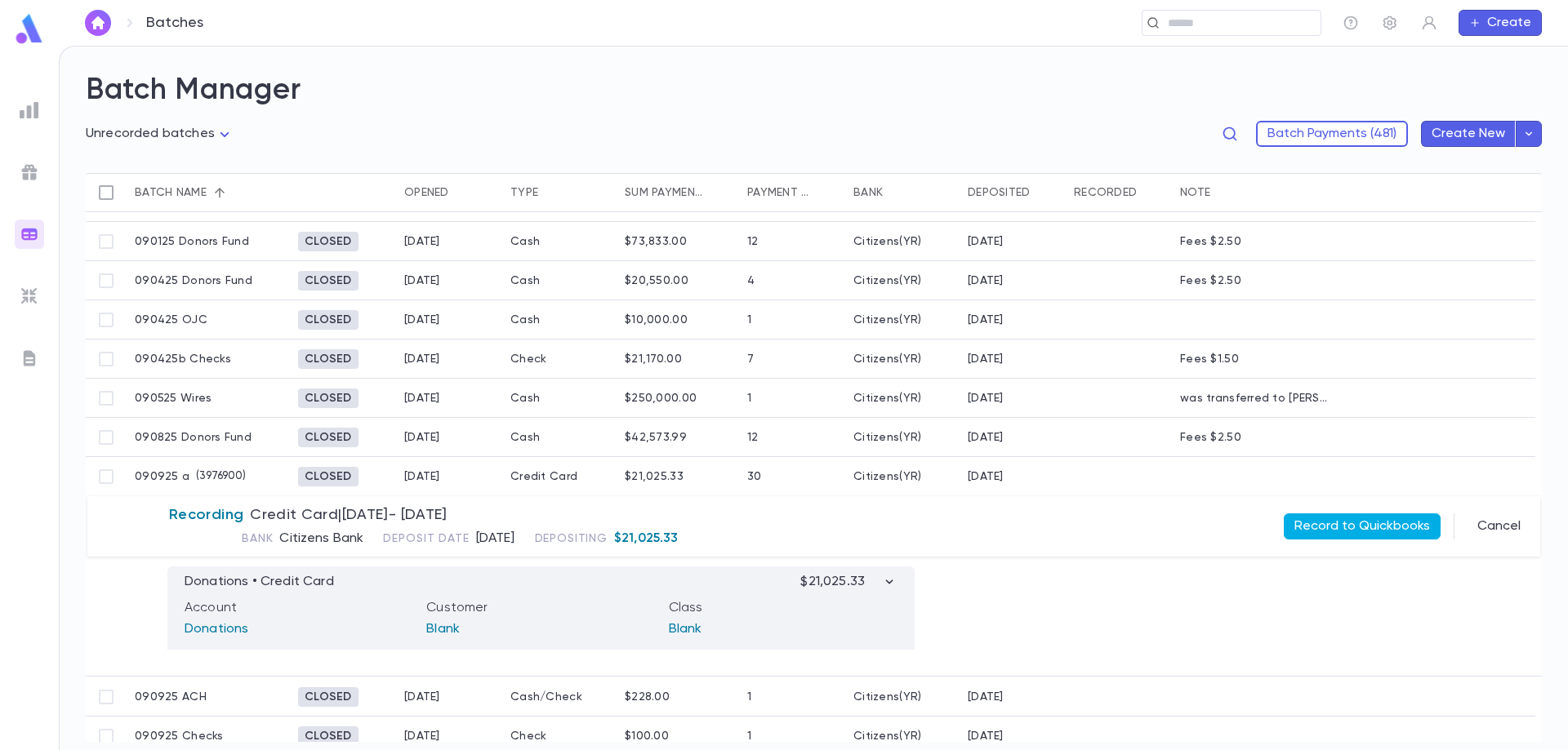
click at [1343, 523] on button "Record to Quickbooks" at bounding box center [1362, 526] width 157 height 26
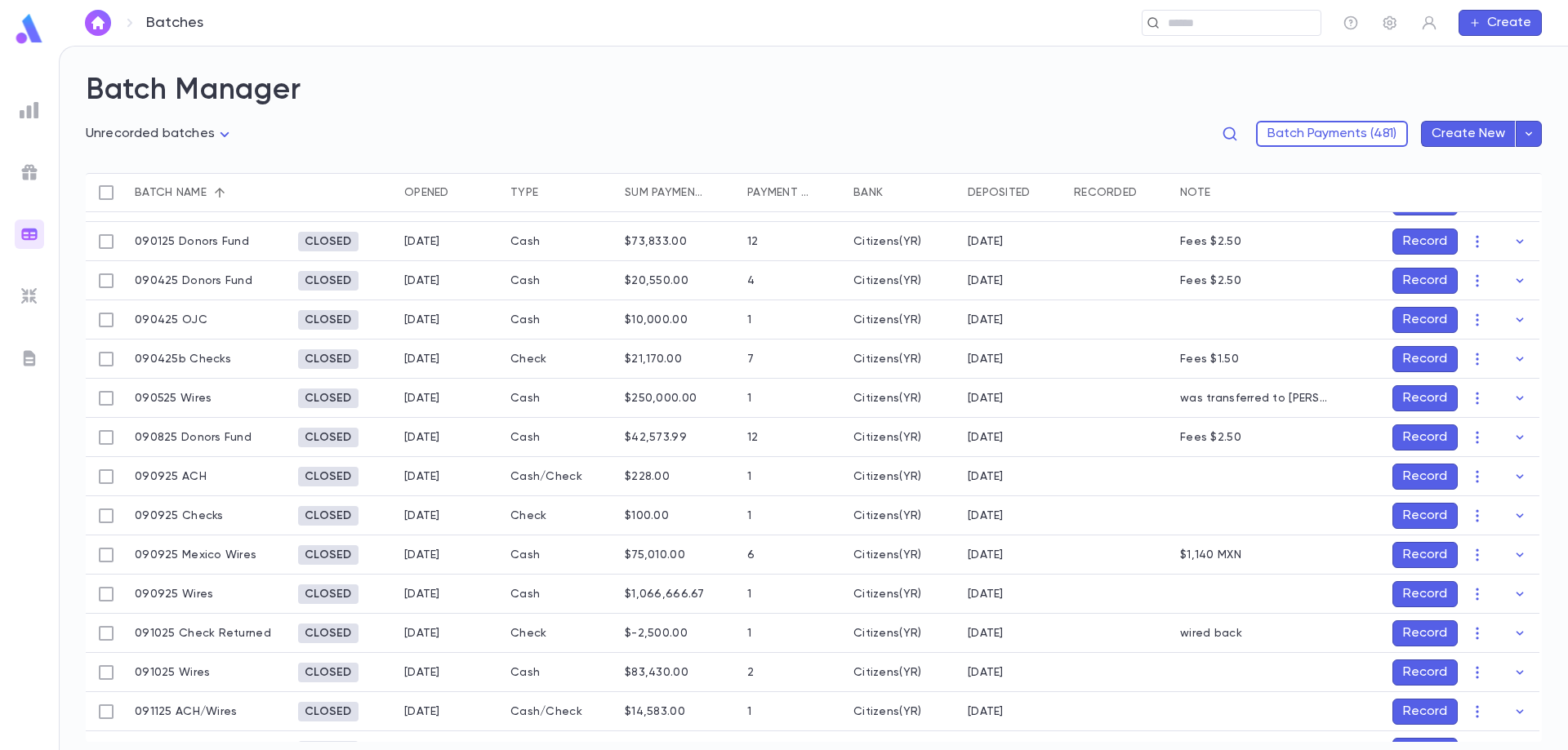
click at [1425, 471] on button "Record" at bounding box center [1425, 476] width 65 height 26
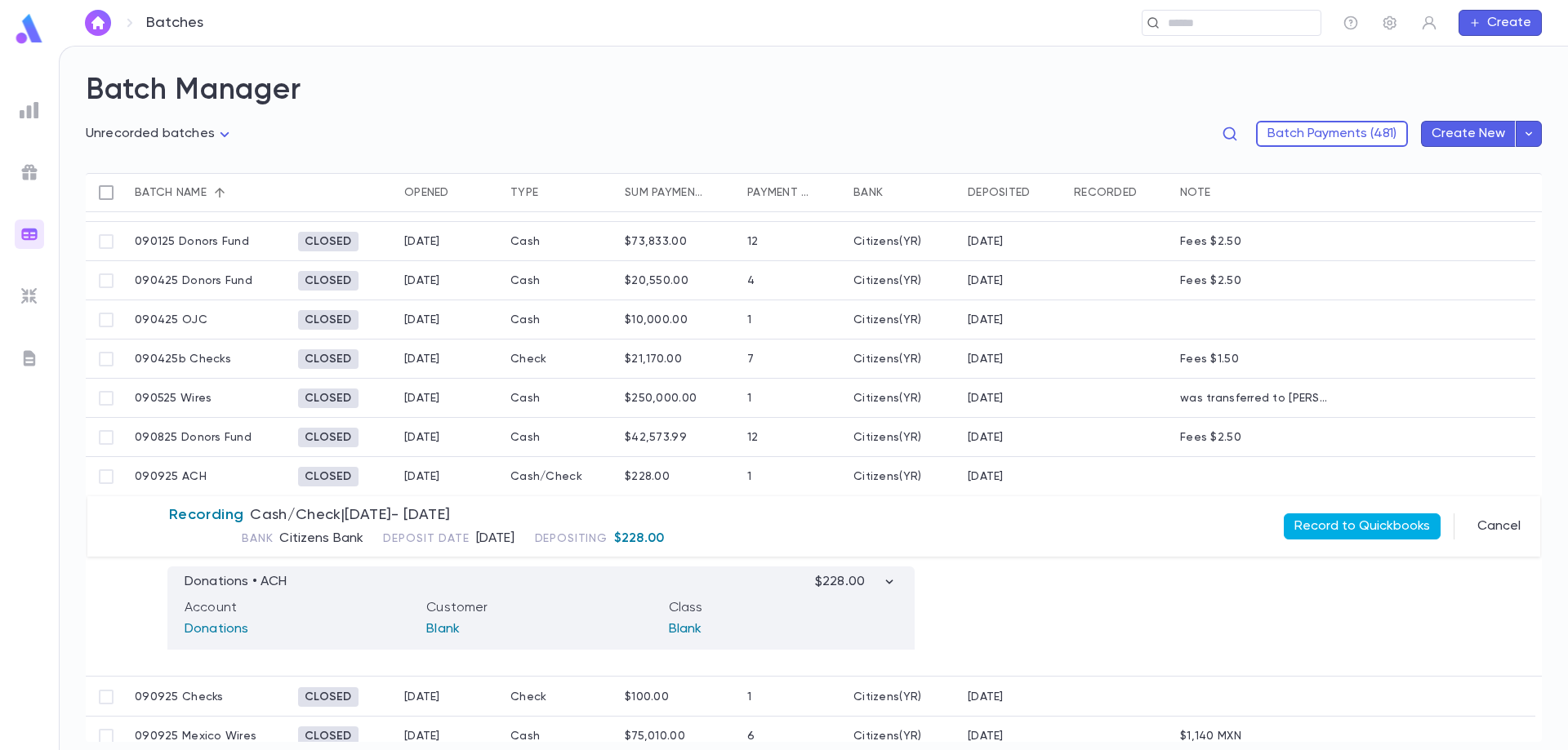
click at [1400, 522] on button "Record to Quickbooks" at bounding box center [1362, 526] width 157 height 26
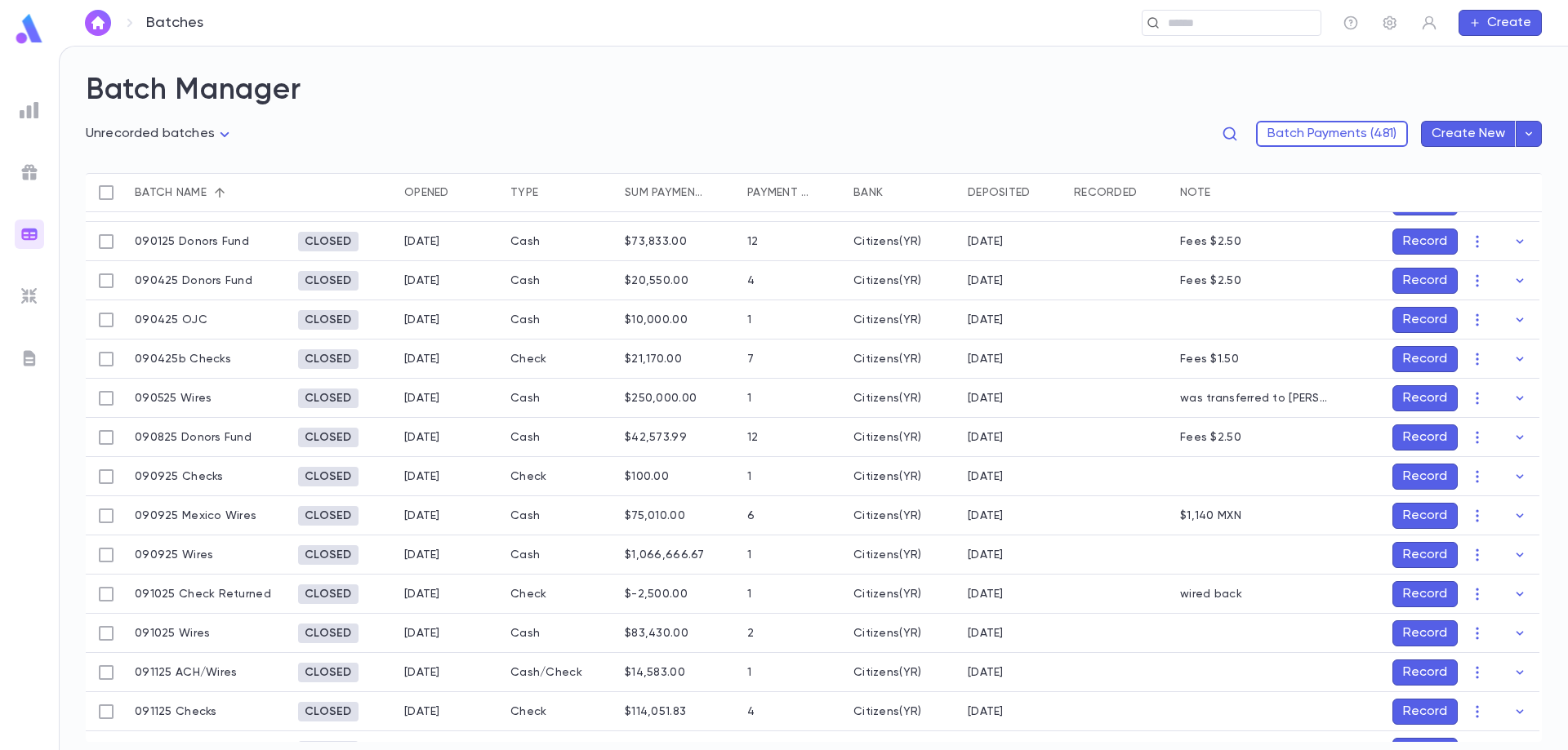
click at [1422, 479] on button "Record" at bounding box center [1425, 476] width 65 height 26
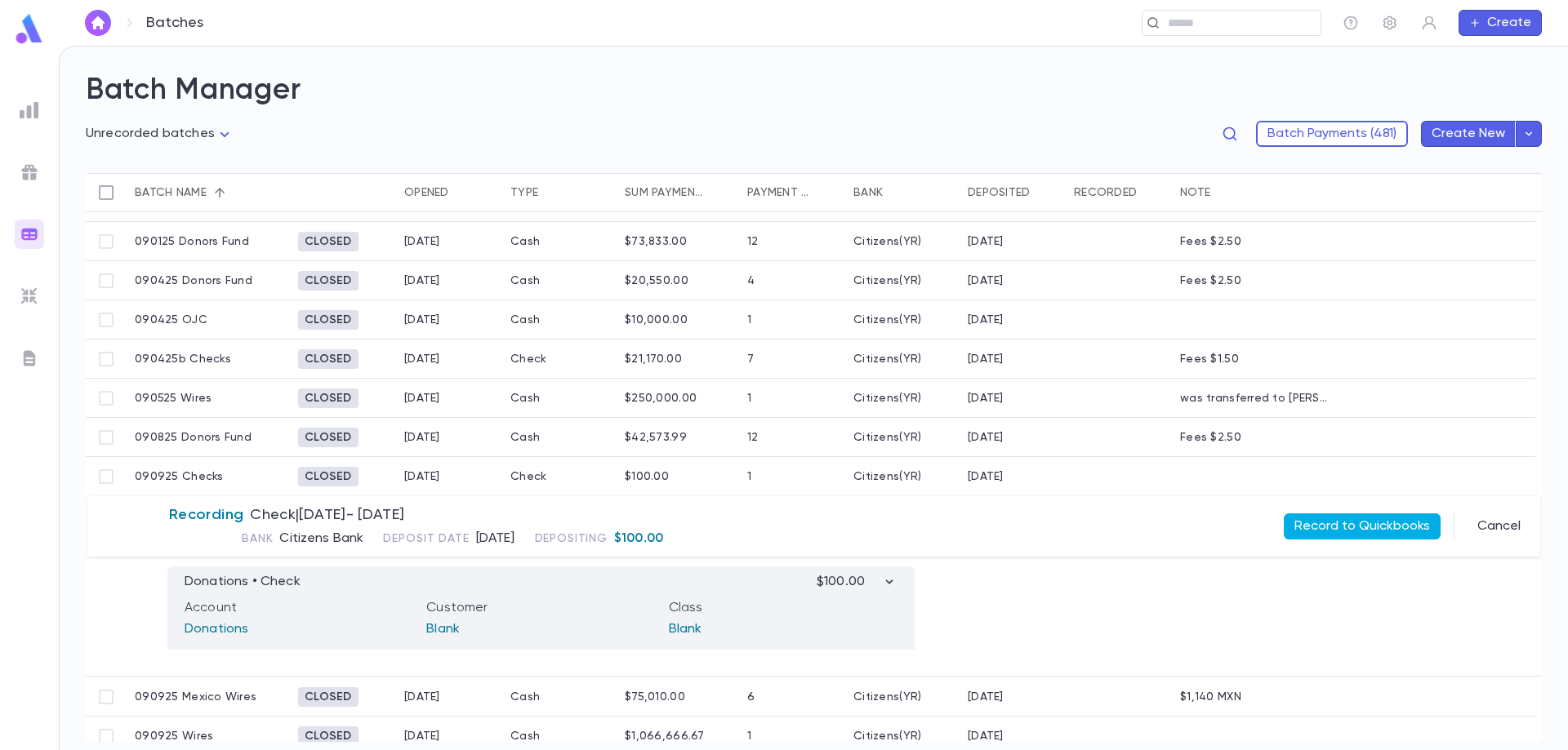
click at [1394, 534] on button "Record to Quickbooks" at bounding box center [1362, 526] width 157 height 26
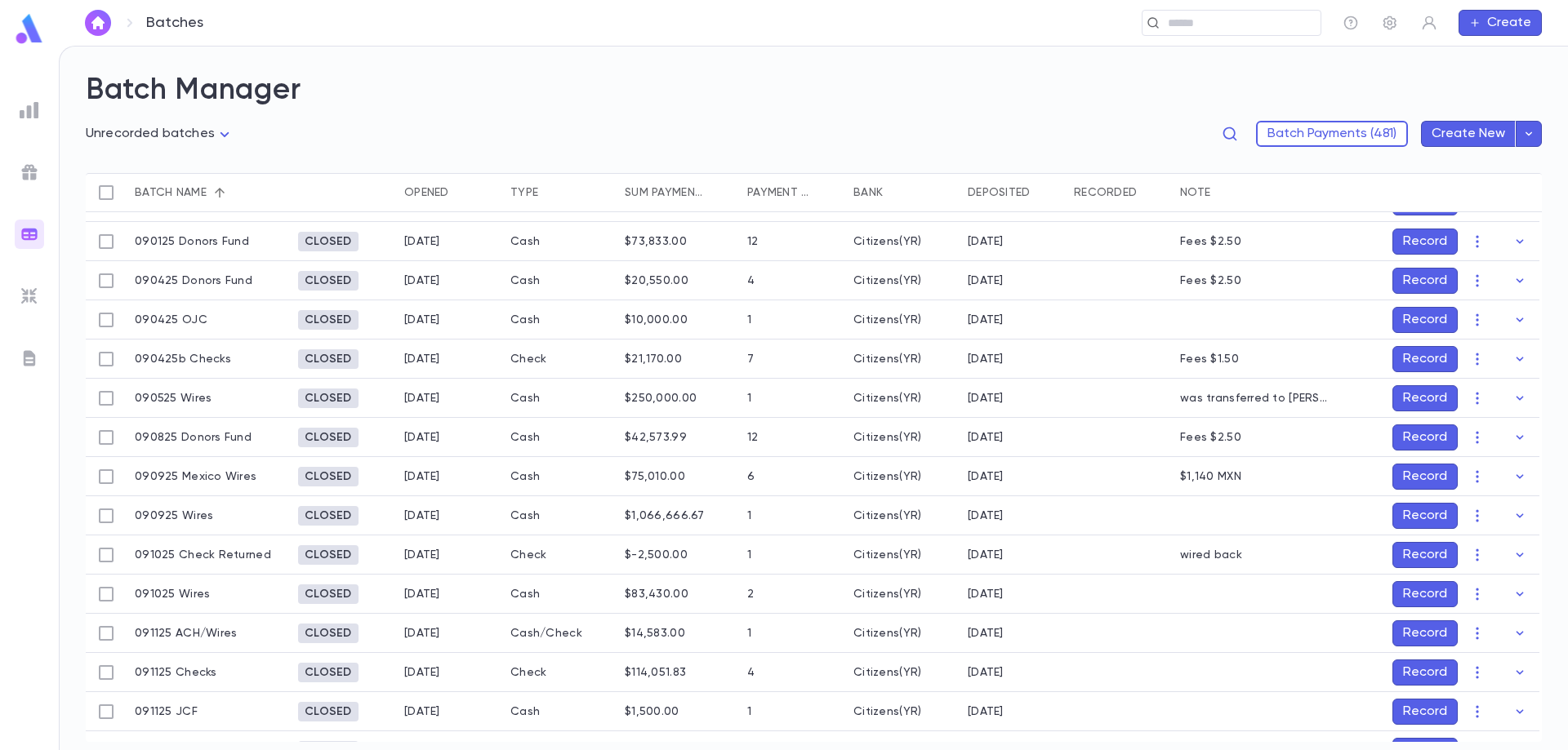
click at [1417, 513] on button "Record" at bounding box center [1425, 515] width 65 height 26
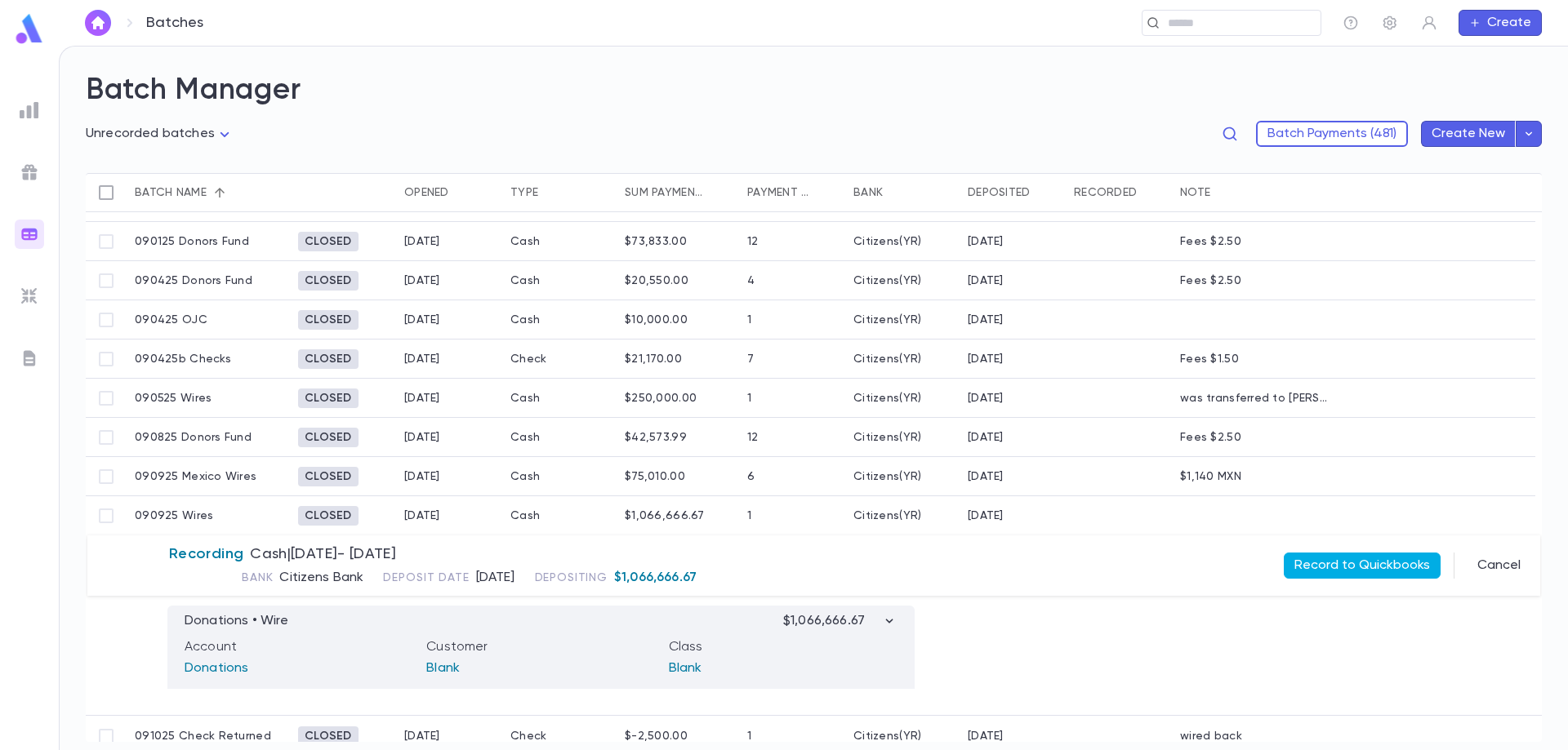
click at [1359, 565] on button "Record to Quickbooks" at bounding box center [1362, 565] width 157 height 26
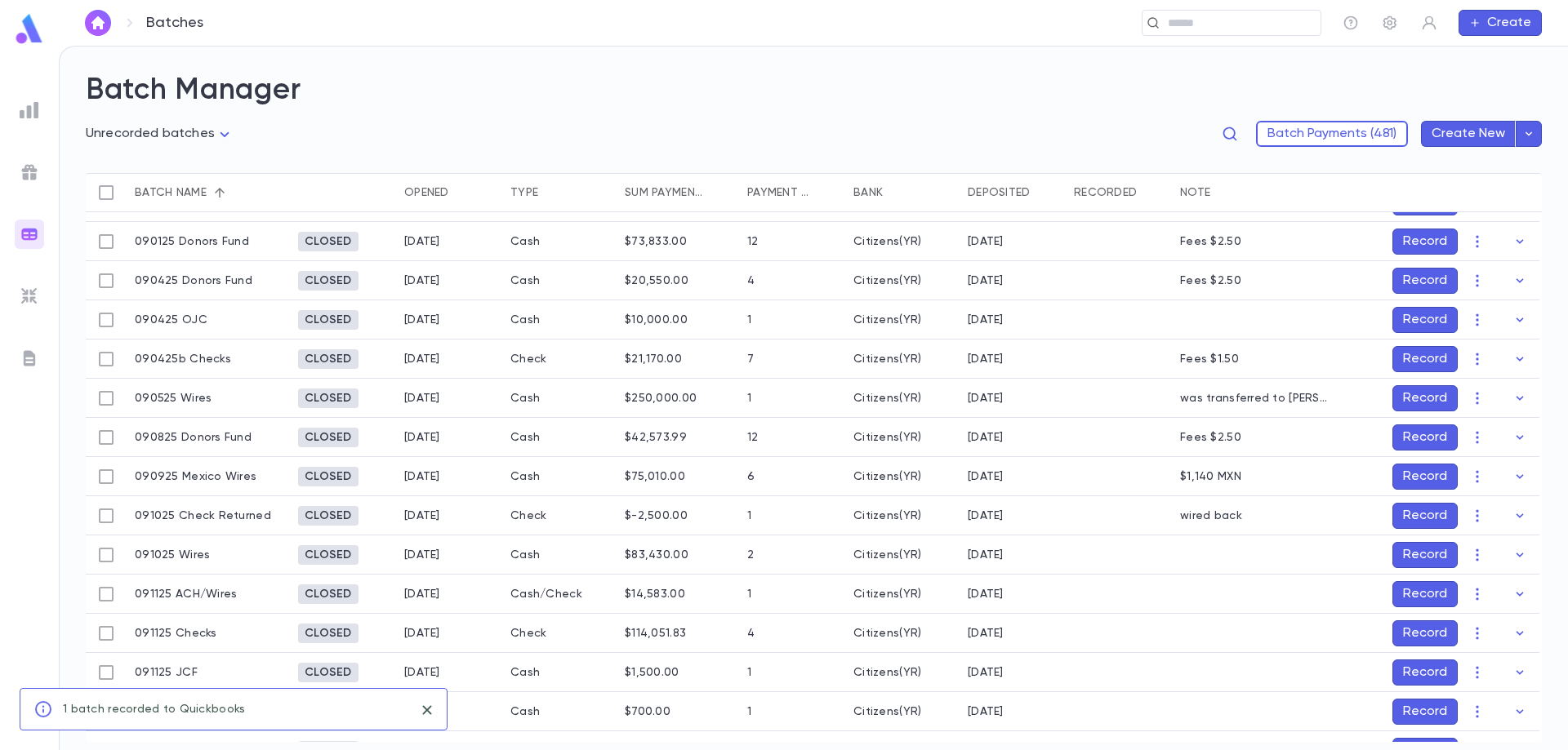
click at [1410, 554] on button "Record" at bounding box center [1425, 555] width 65 height 26
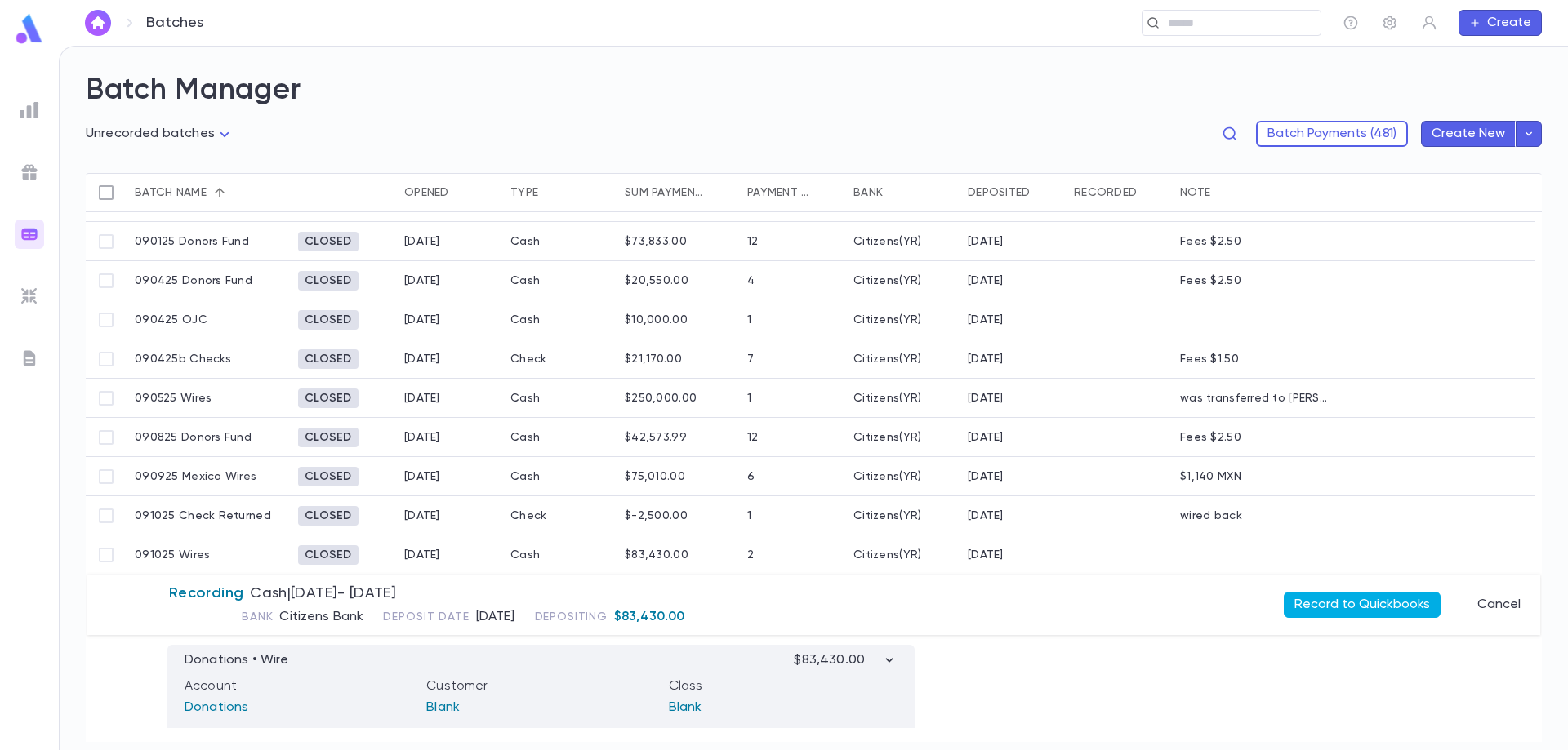
click at [1385, 599] on button "Record to Quickbooks" at bounding box center [1362, 604] width 157 height 26
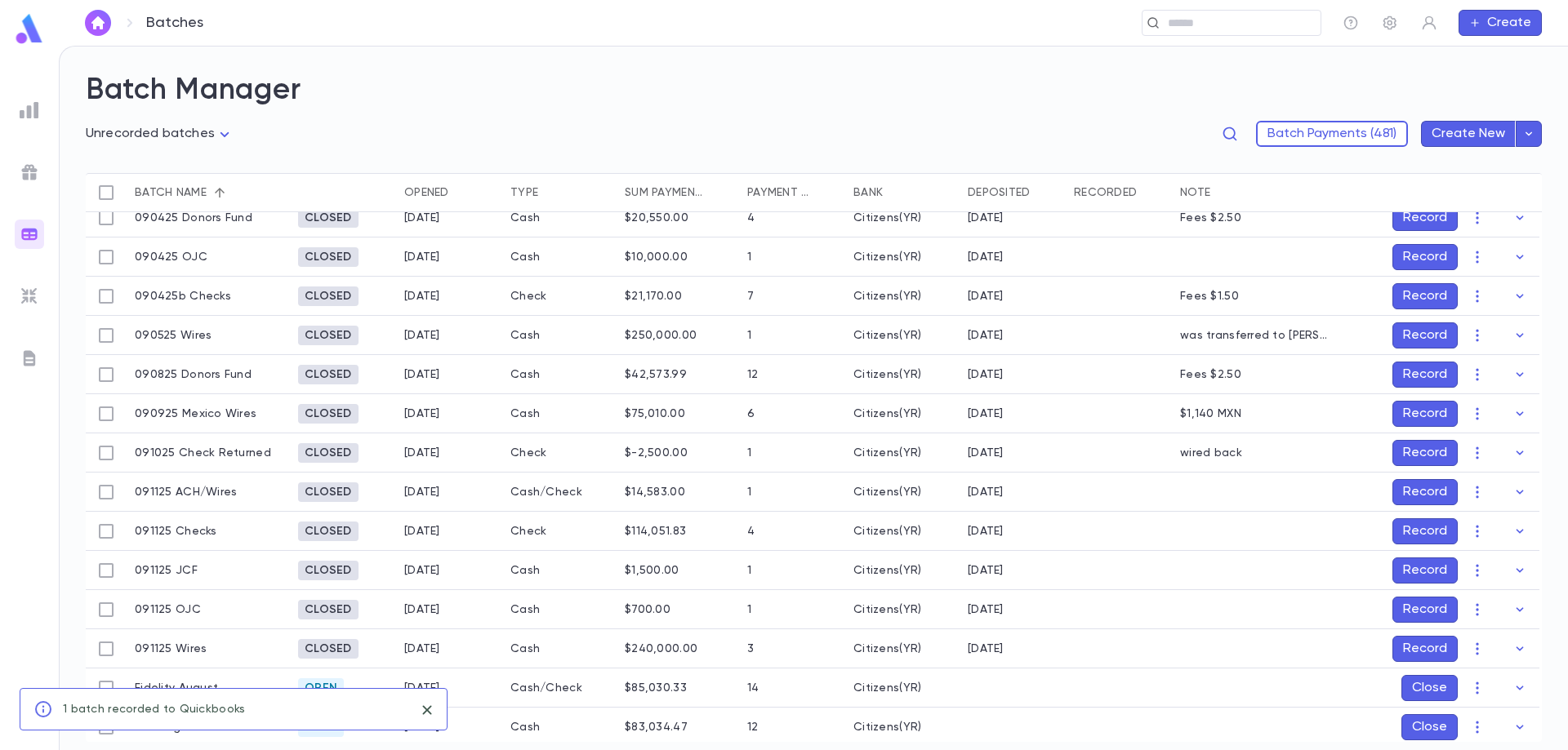
scroll to position [741, 0]
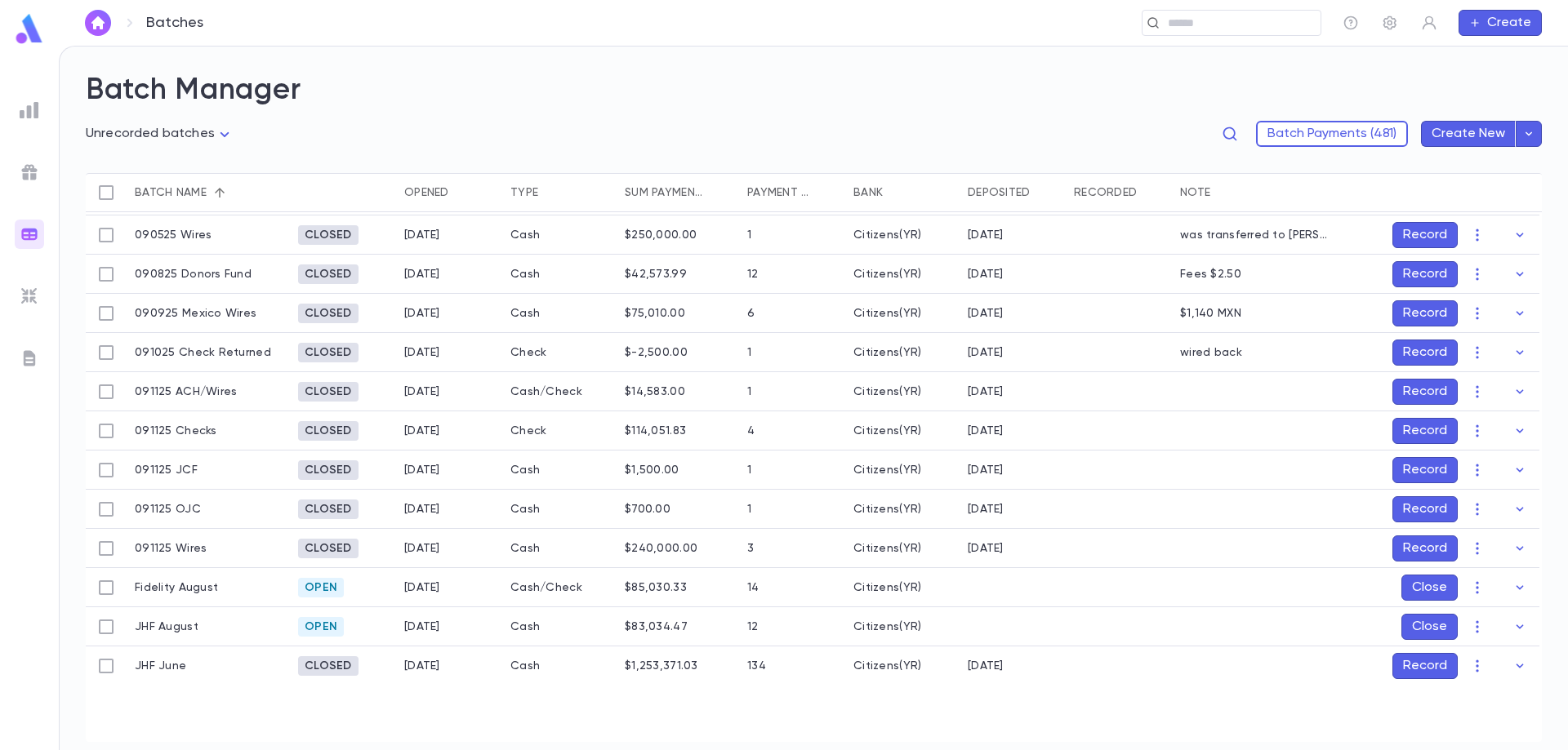
click at [1406, 389] on button "Record" at bounding box center [1425, 391] width 65 height 26
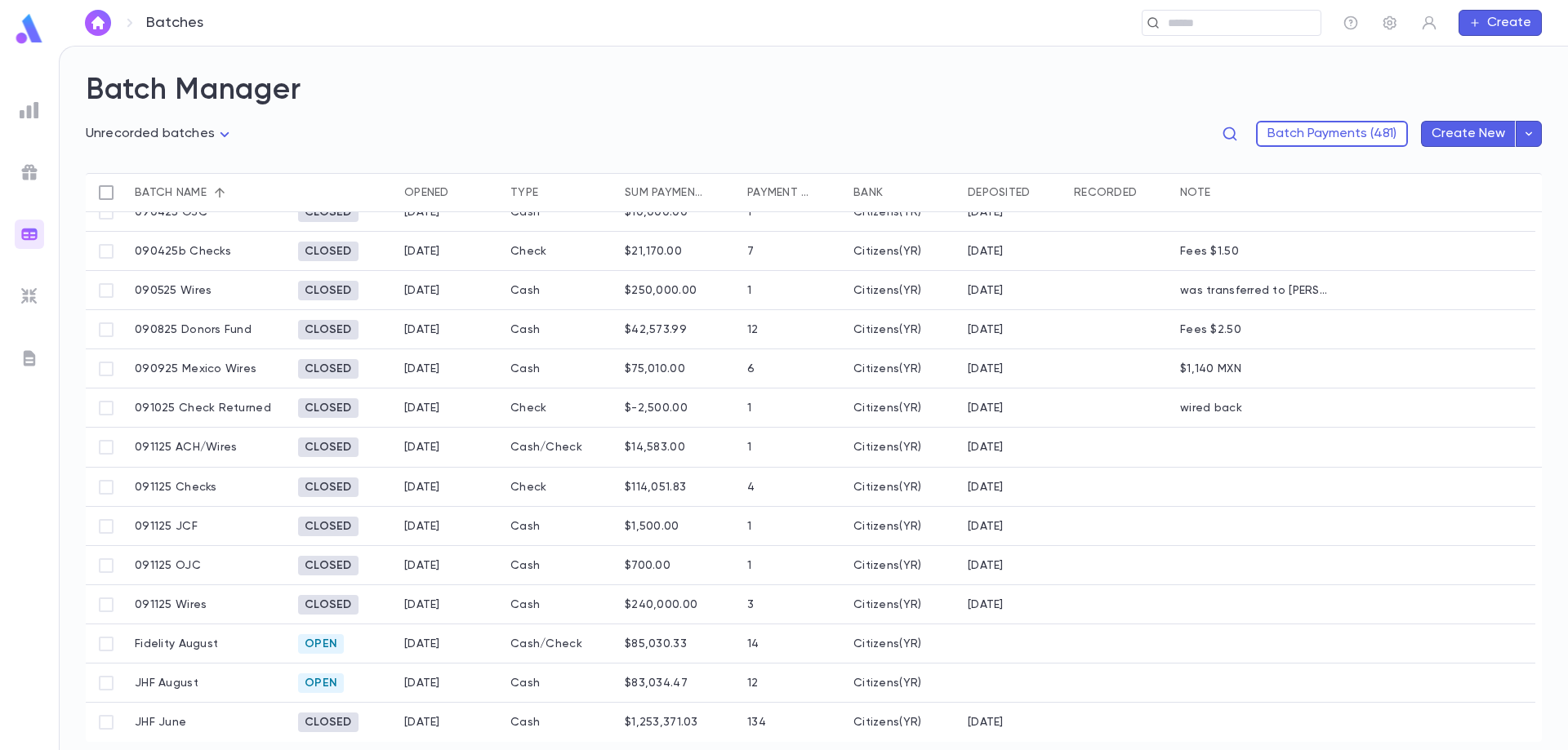
scroll to position [685, 0]
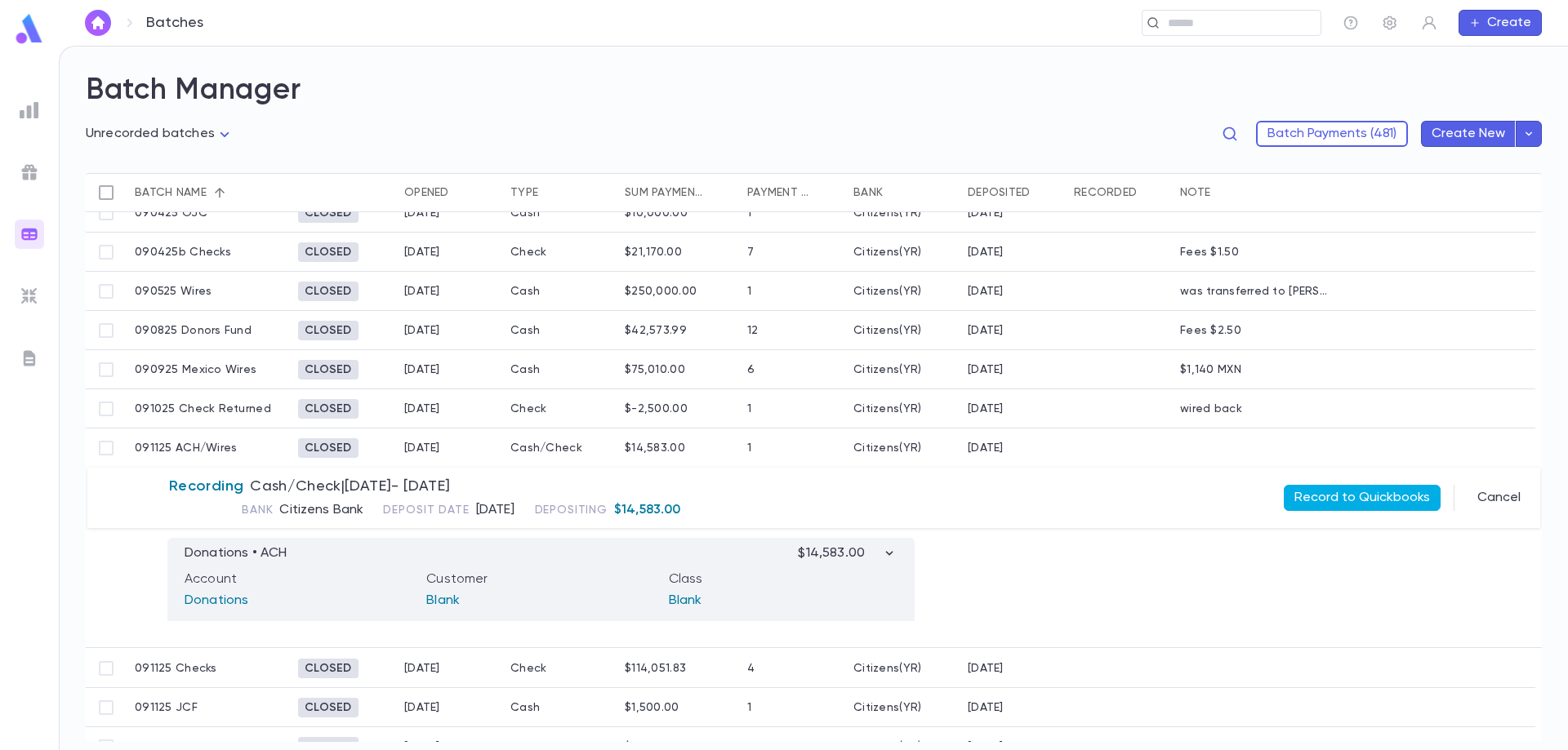
click at [1376, 492] on button "Record to Quickbooks" at bounding box center [1362, 497] width 157 height 26
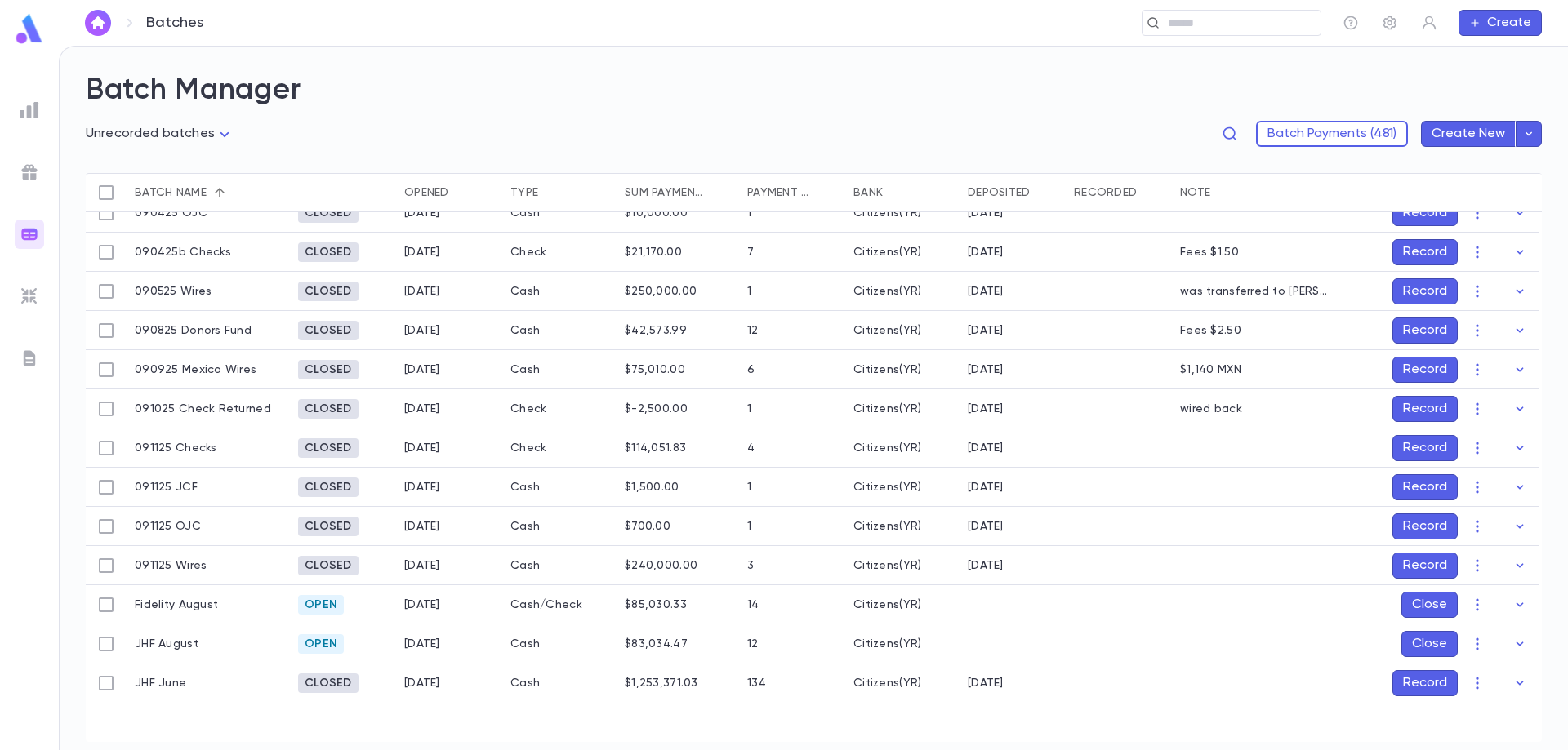
click at [1422, 448] on button "Record" at bounding box center [1425, 447] width 65 height 26
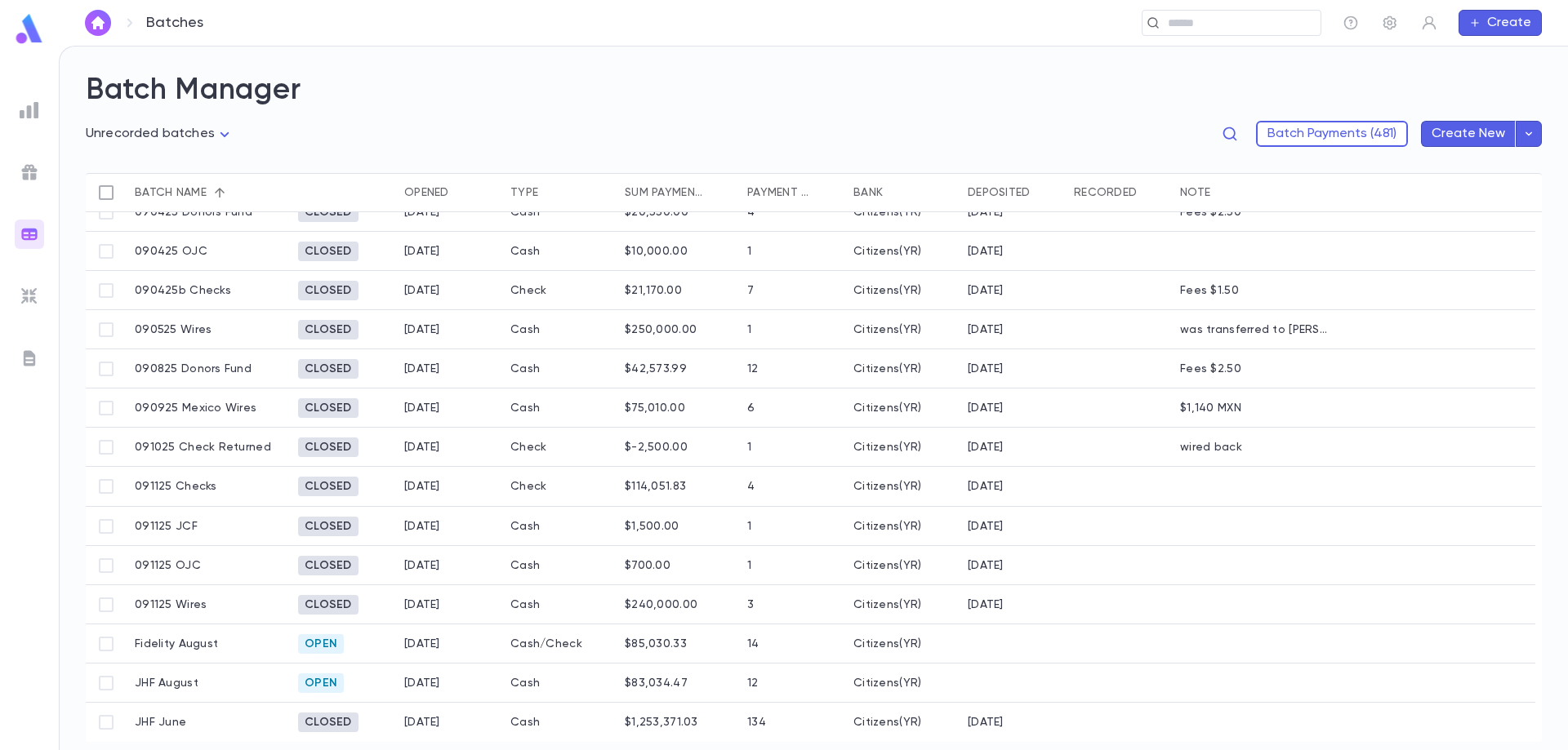
scroll to position [646, 0]
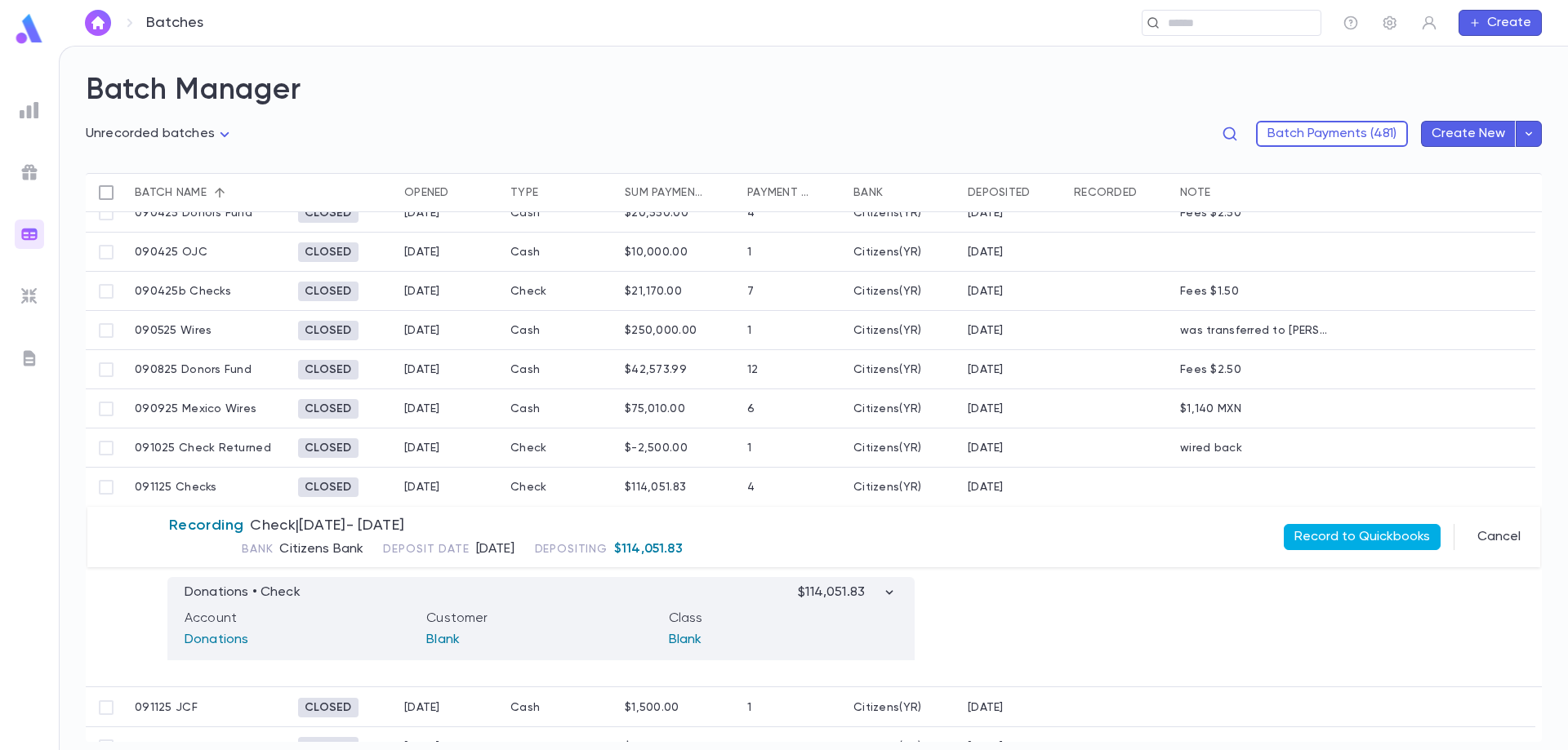
click at [1344, 534] on button "Record to Quickbooks" at bounding box center [1362, 536] width 157 height 26
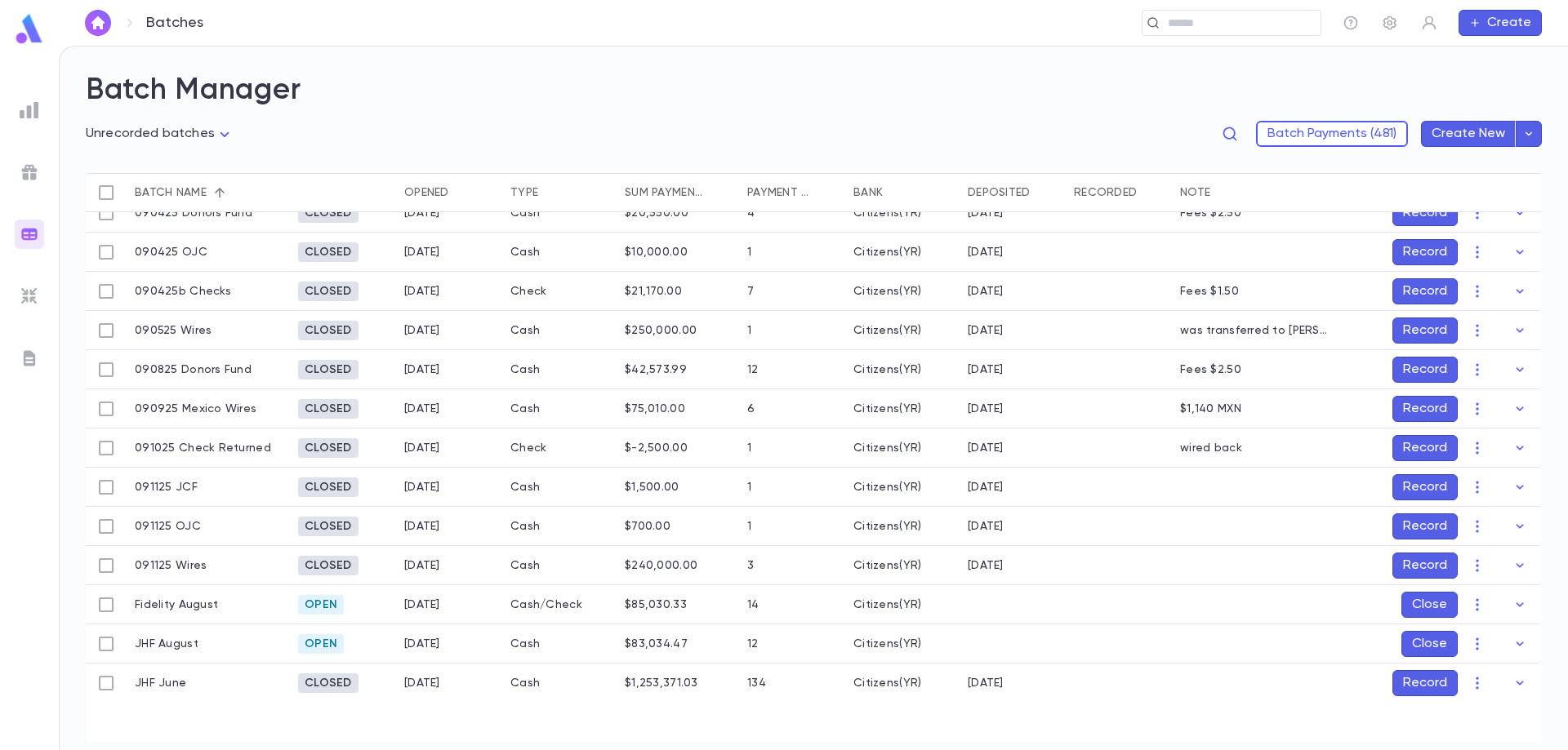
click at [1399, 487] on button "Record" at bounding box center [1425, 487] width 65 height 26
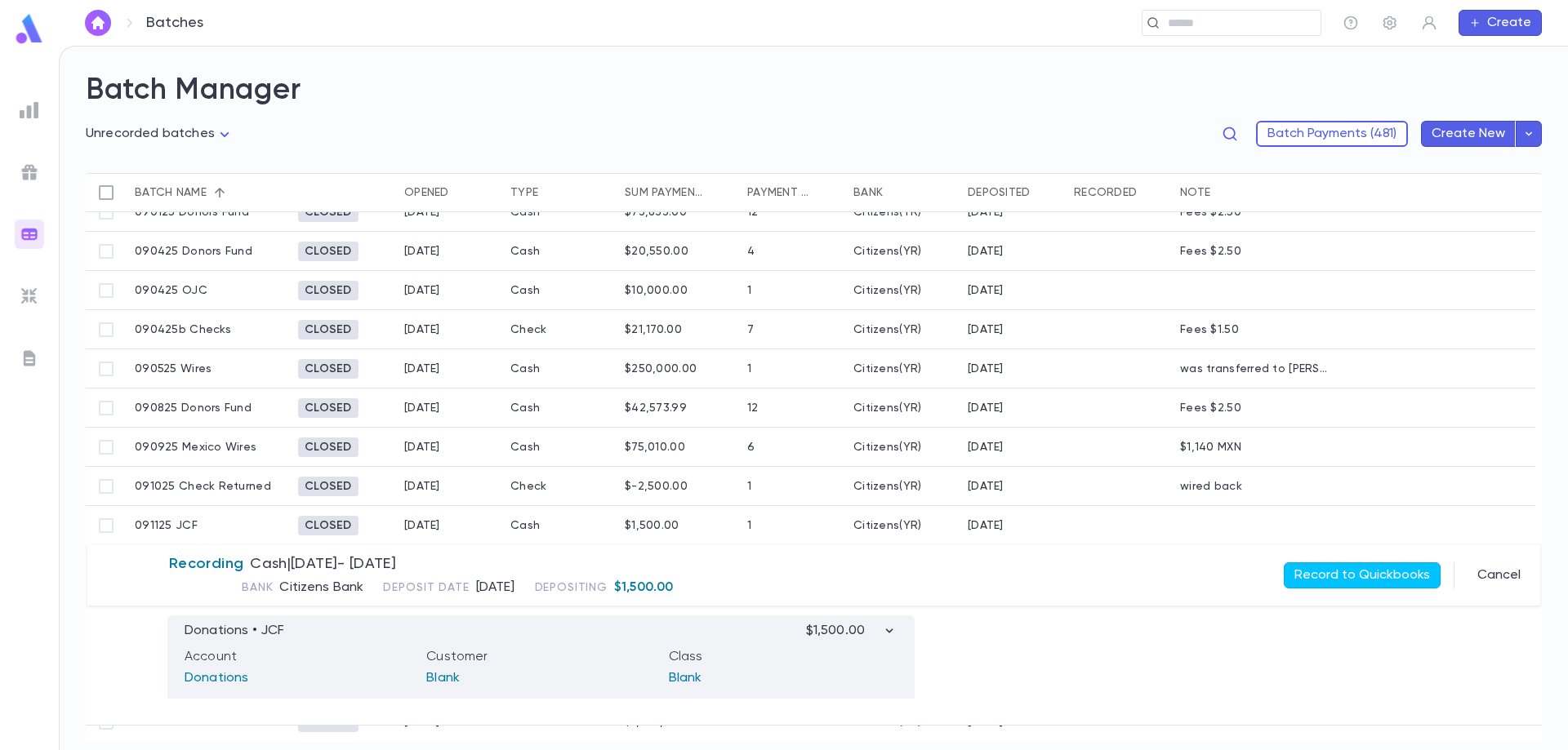
scroll to position [606, 0]
click at [1343, 570] on button "Record to Quickbooks" at bounding box center [1362, 576] width 157 height 26
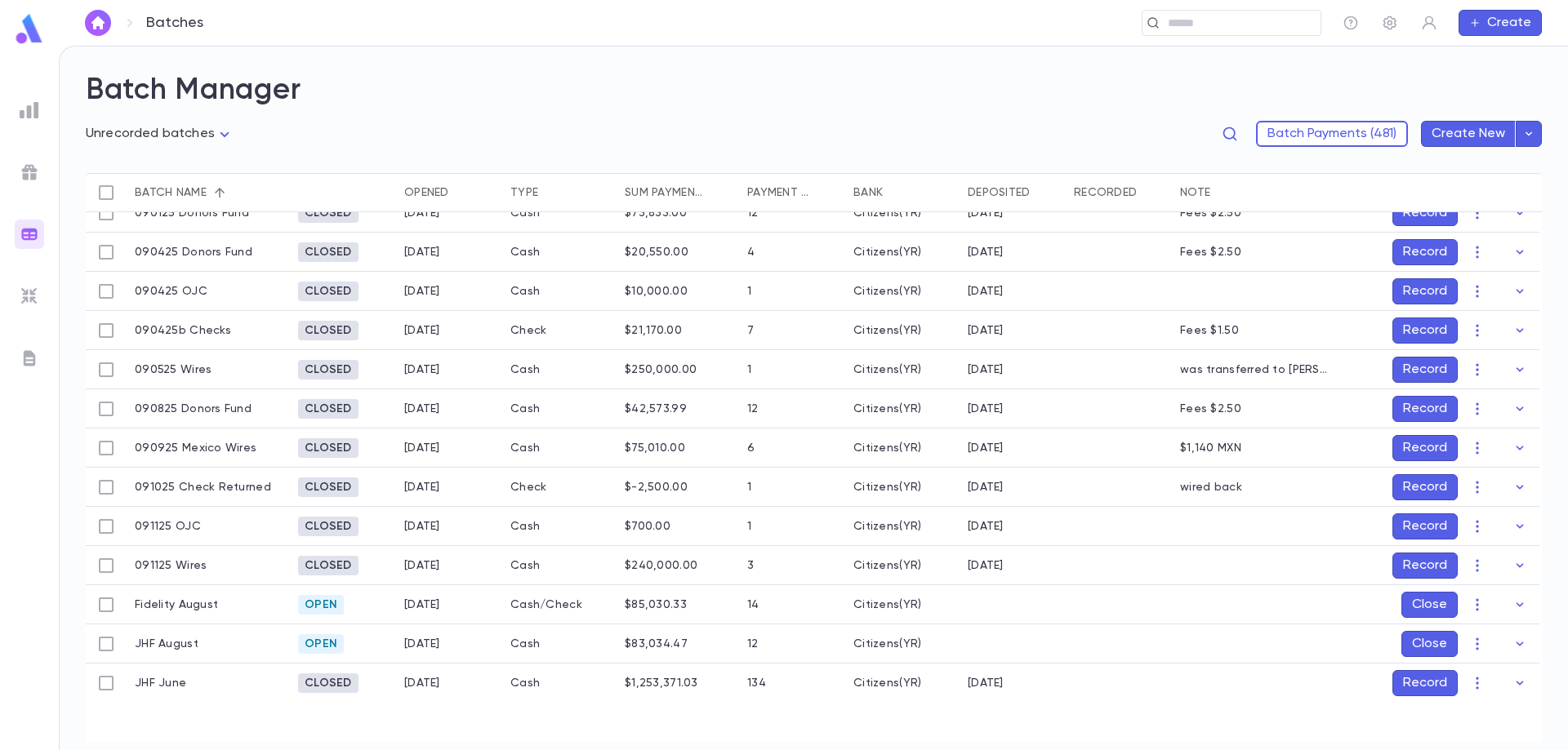
click at [1437, 532] on button "Record" at bounding box center [1425, 526] width 65 height 26
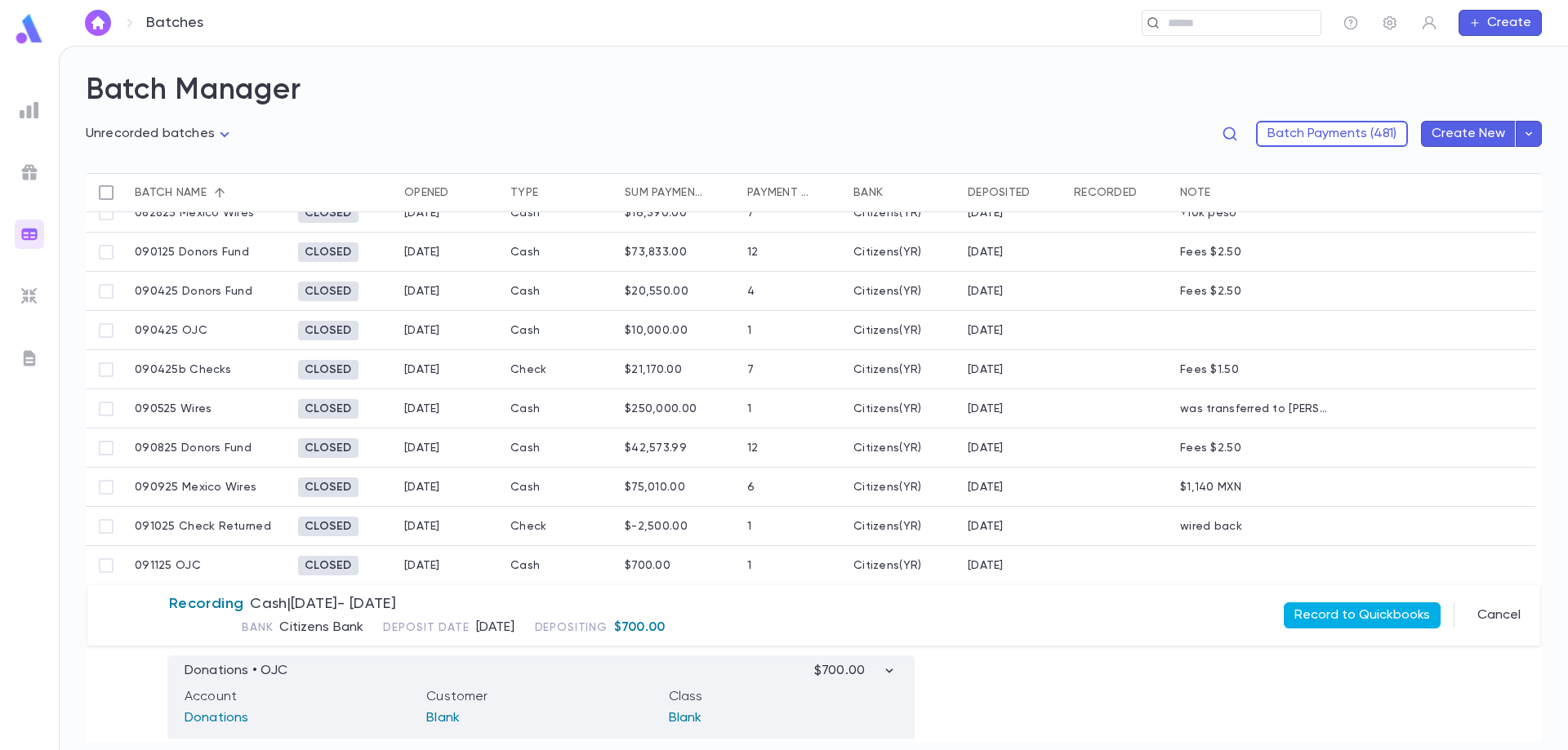
click at [1345, 605] on button "Record to Quickbooks" at bounding box center [1362, 615] width 157 height 26
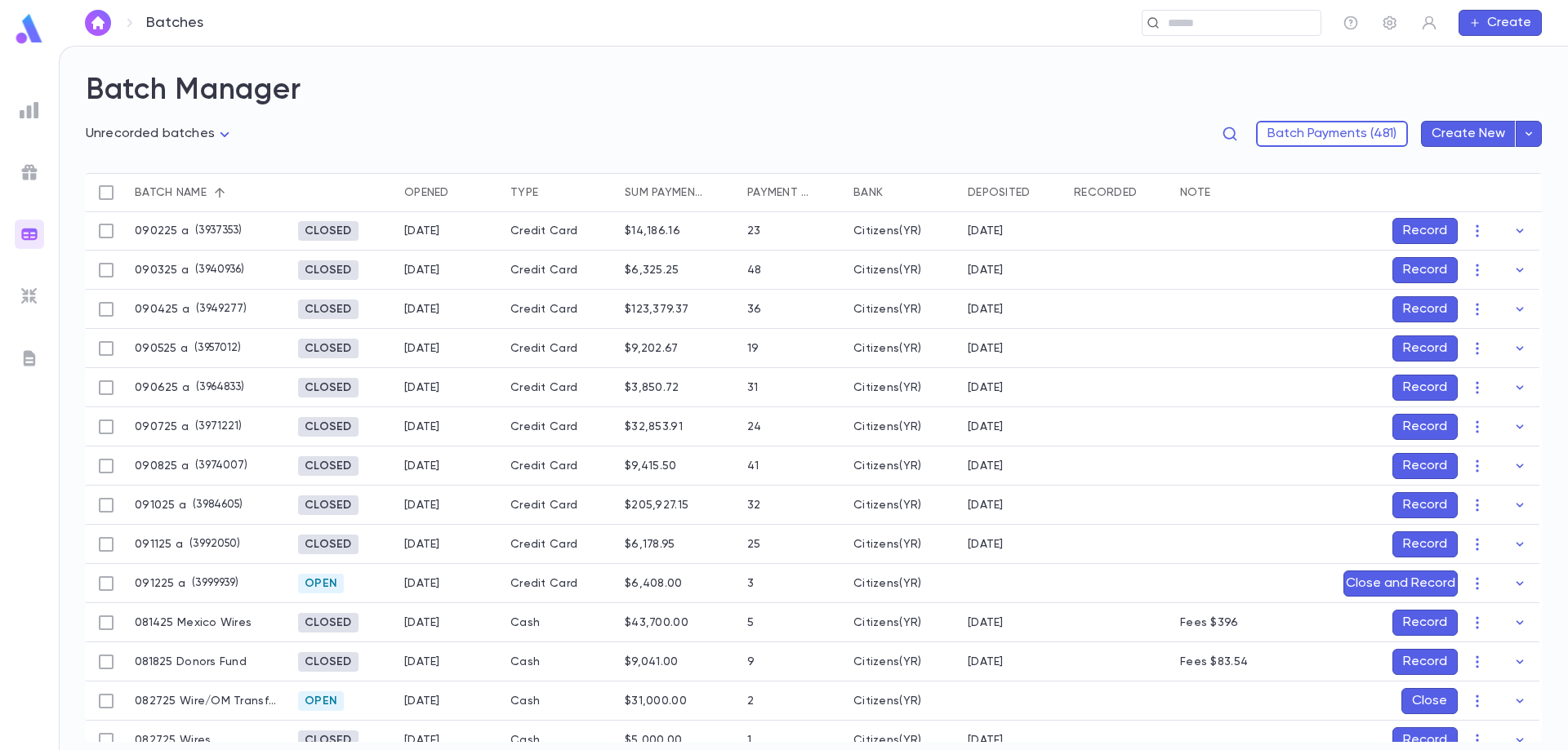
scroll to position [0, 0]
click at [1413, 230] on button "Record" at bounding box center [1425, 231] width 65 height 26
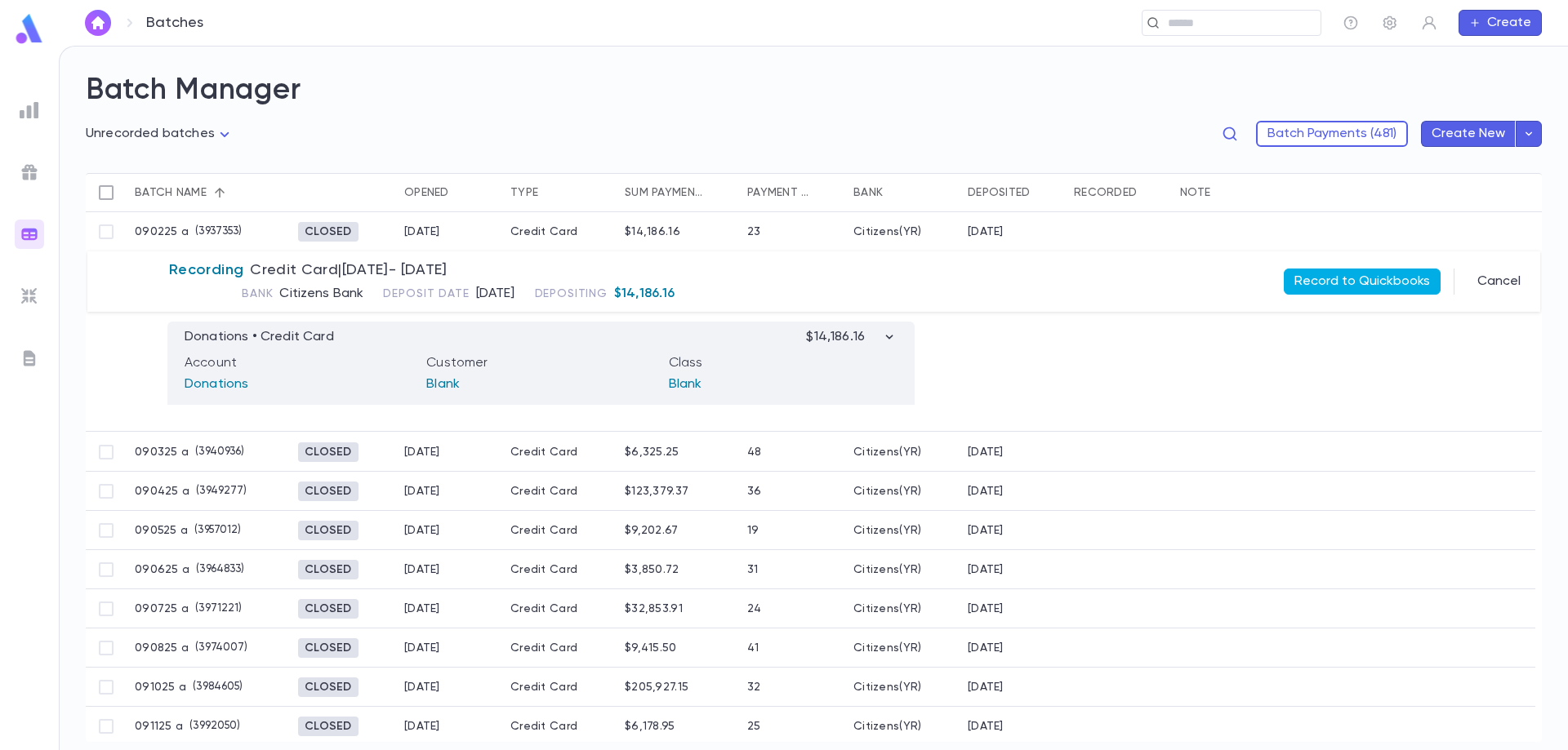
click at [1371, 277] on button "Record to Quickbooks" at bounding box center [1362, 281] width 157 height 26
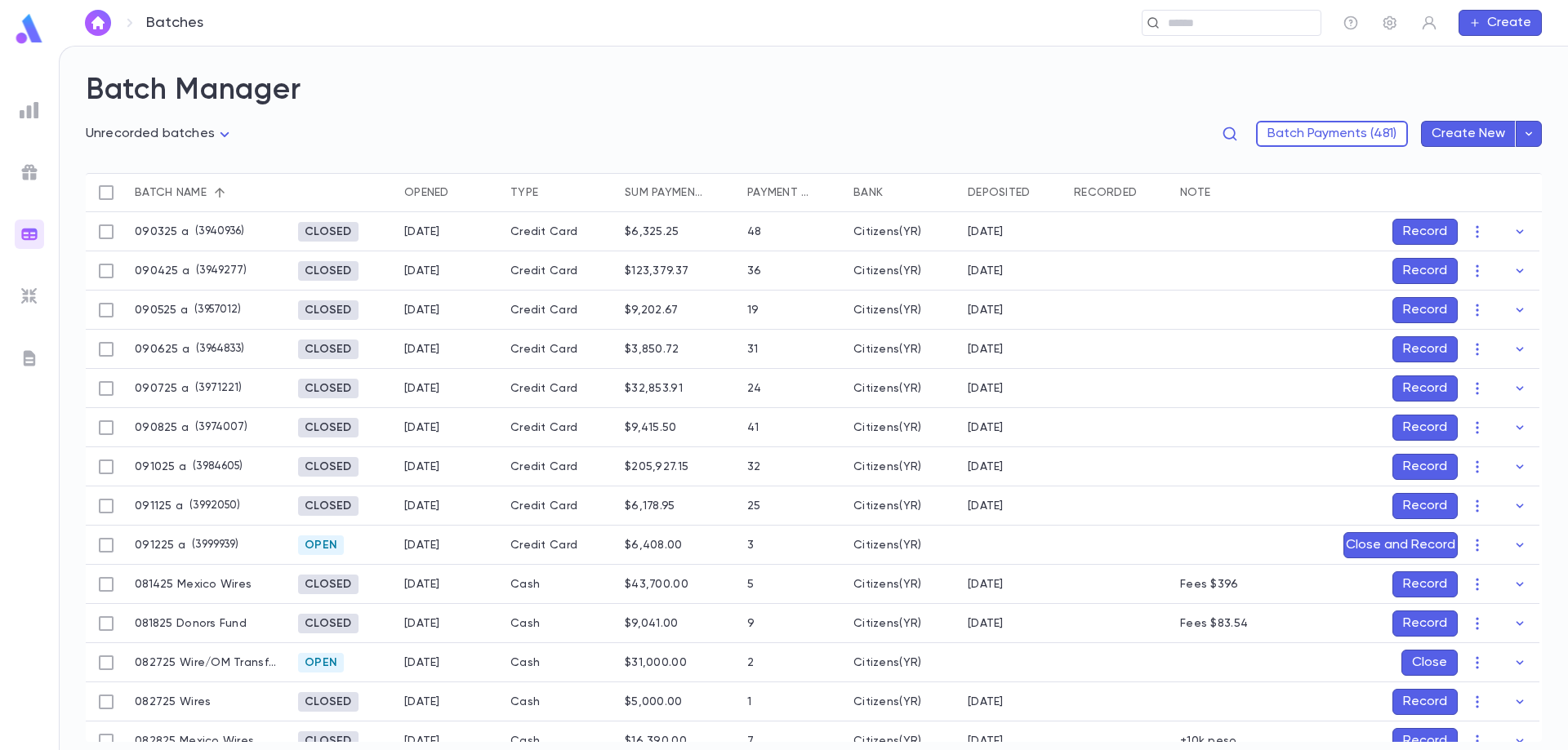
click at [1431, 229] on button "Record" at bounding box center [1425, 231] width 65 height 26
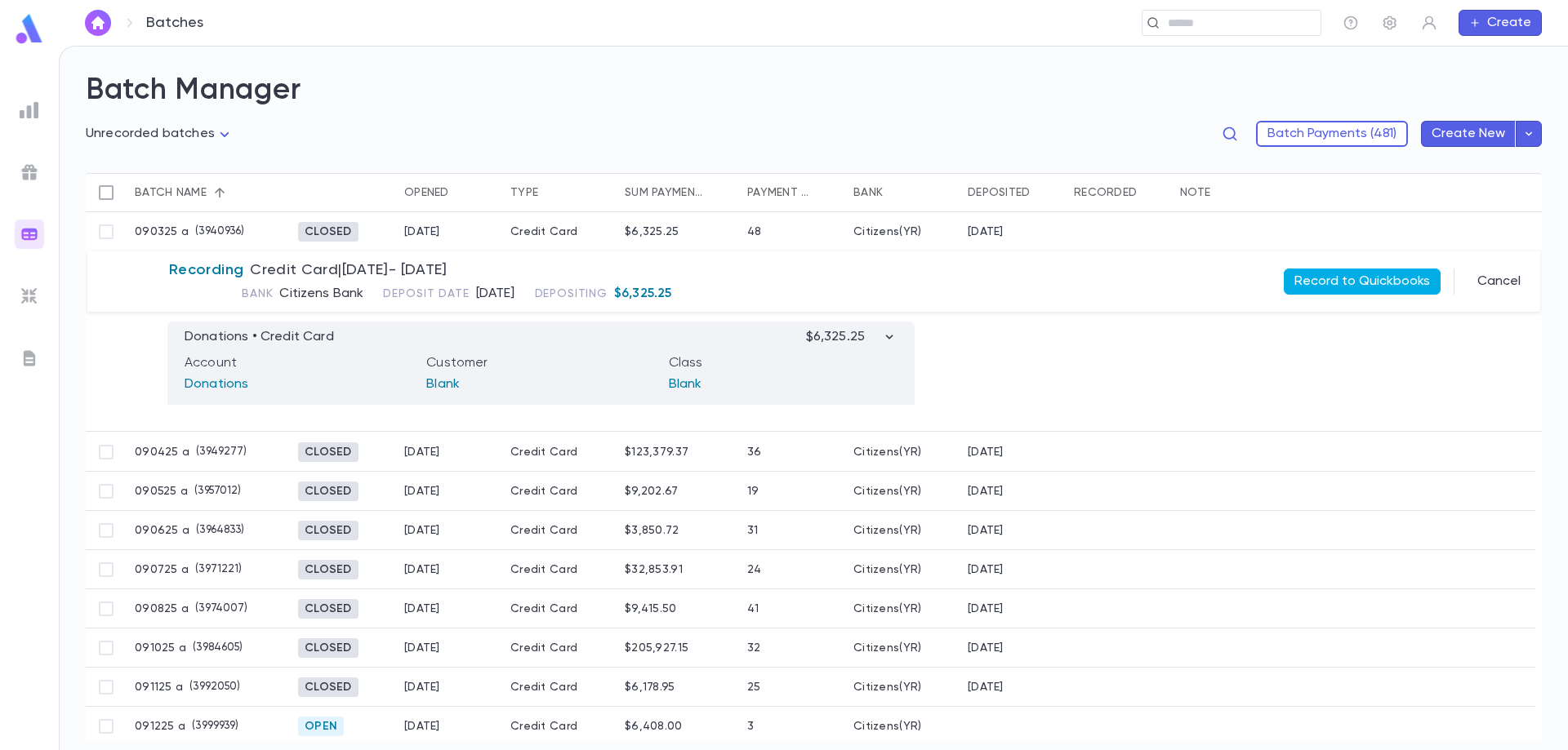
click at [1376, 279] on button "Record to Quickbooks" at bounding box center [1362, 281] width 157 height 26
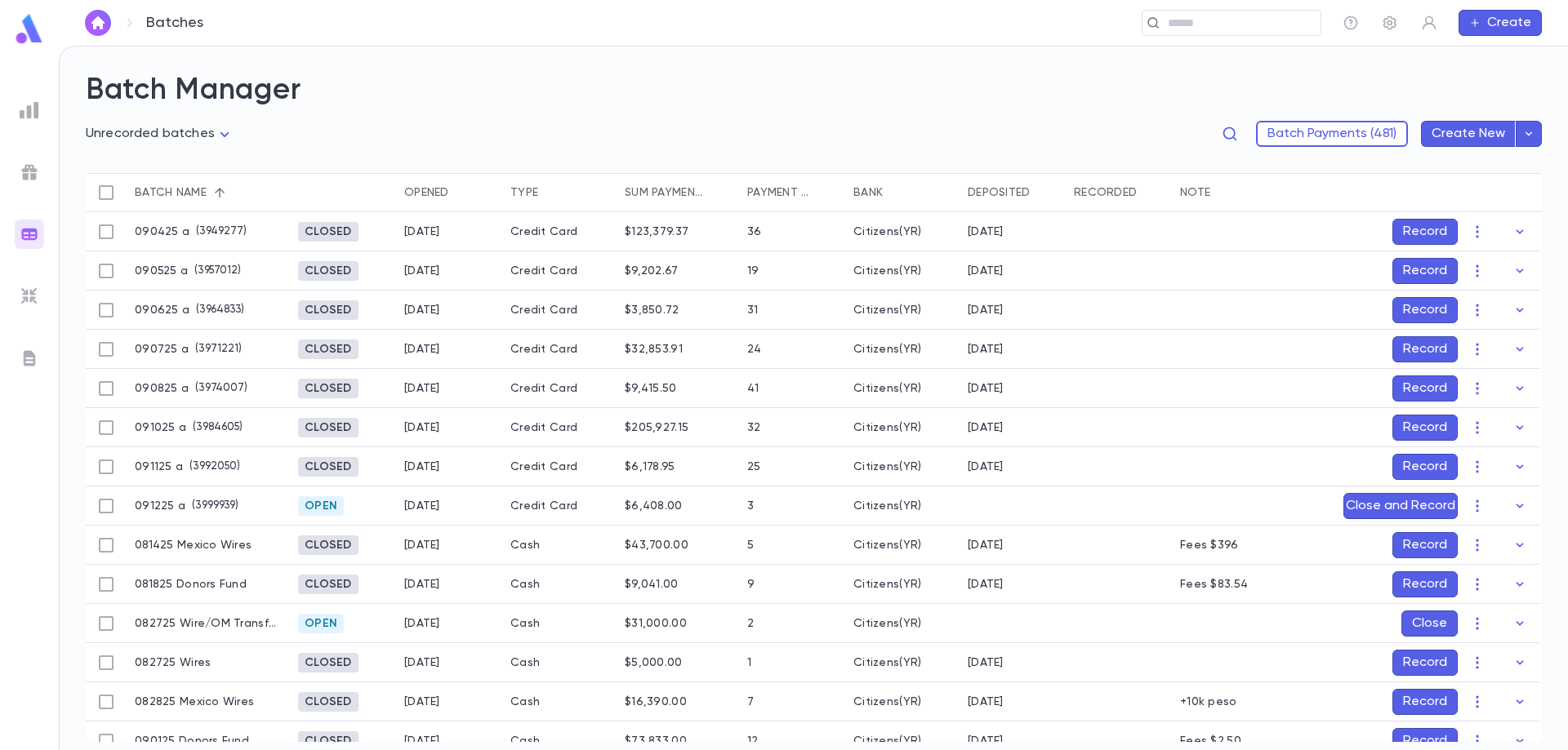
click at [1420, 239] on button "Record" at bounding box center [1425, 231] width 65 height 26
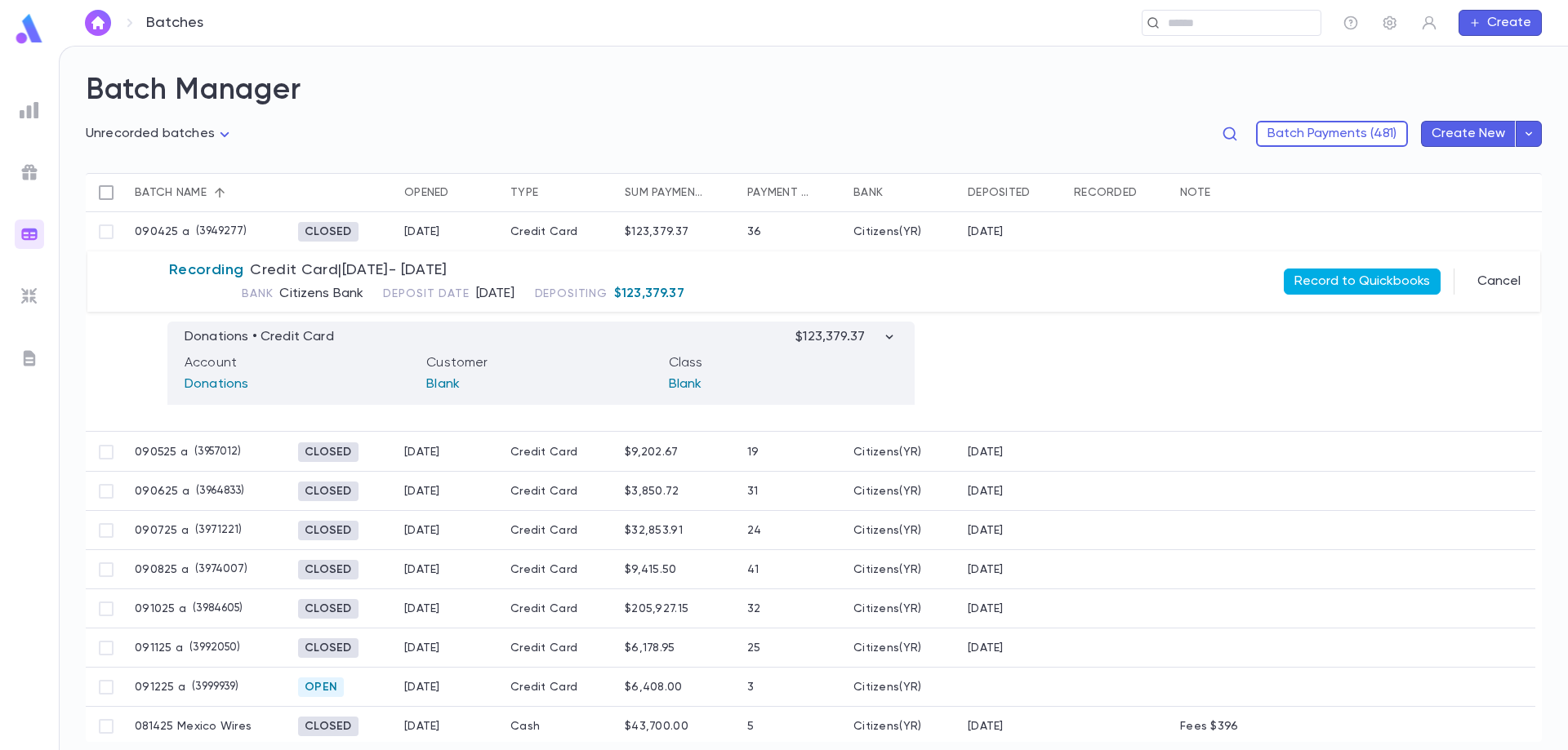
click at [1366, 281] on button "Record to Quickbooks" at bounding box center [1362, 281] width 157 height 26
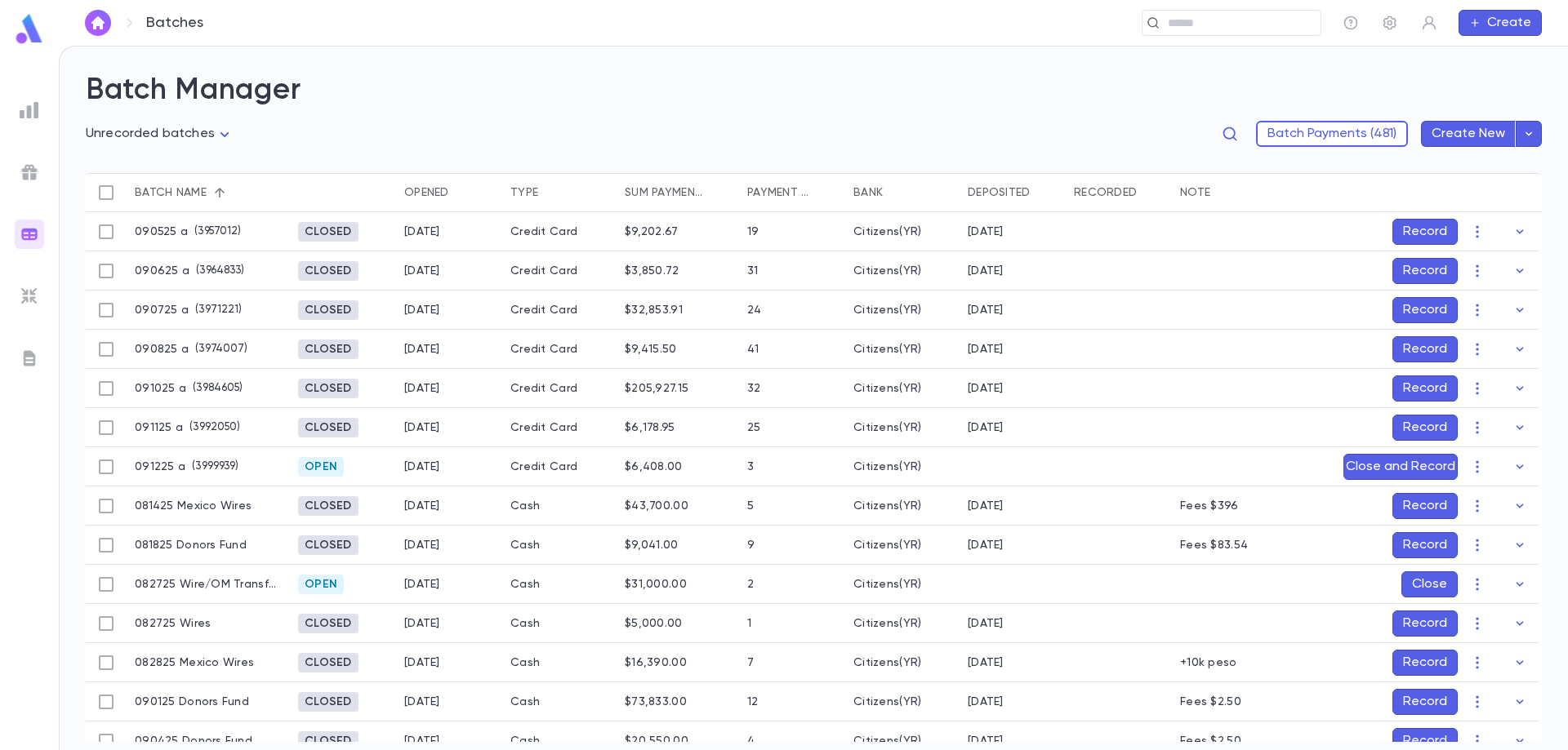
click at [1418, 239] on button "Record" at bounding box center [1425, 231] width 65 height 26
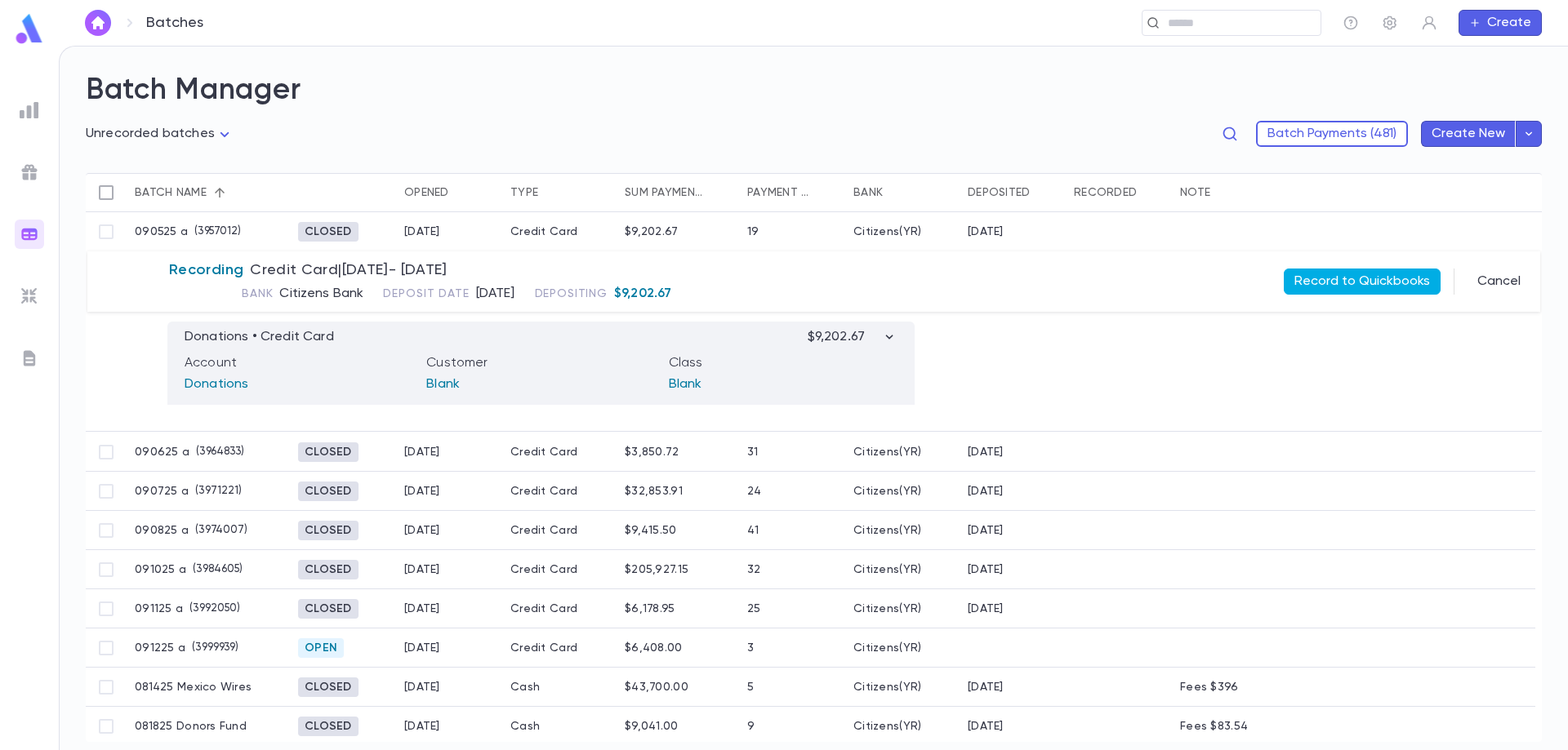
click at [1390, 276] on button "Record to Quickbooks" at bounding box center [1362, 281] width 157 height 26
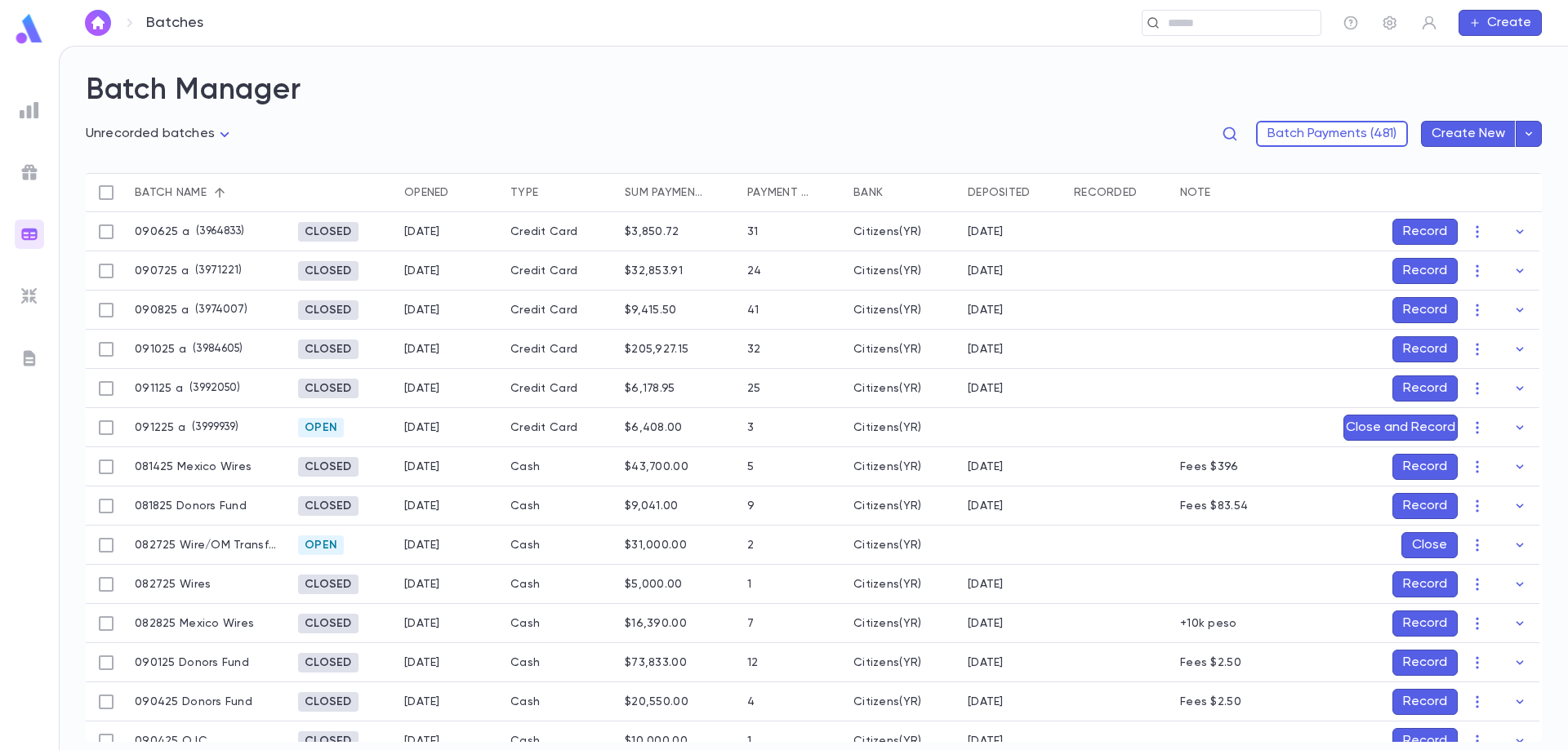
click at [1441, 236] on button "Record" at bounding box center [1425, 231] width 65 height 26
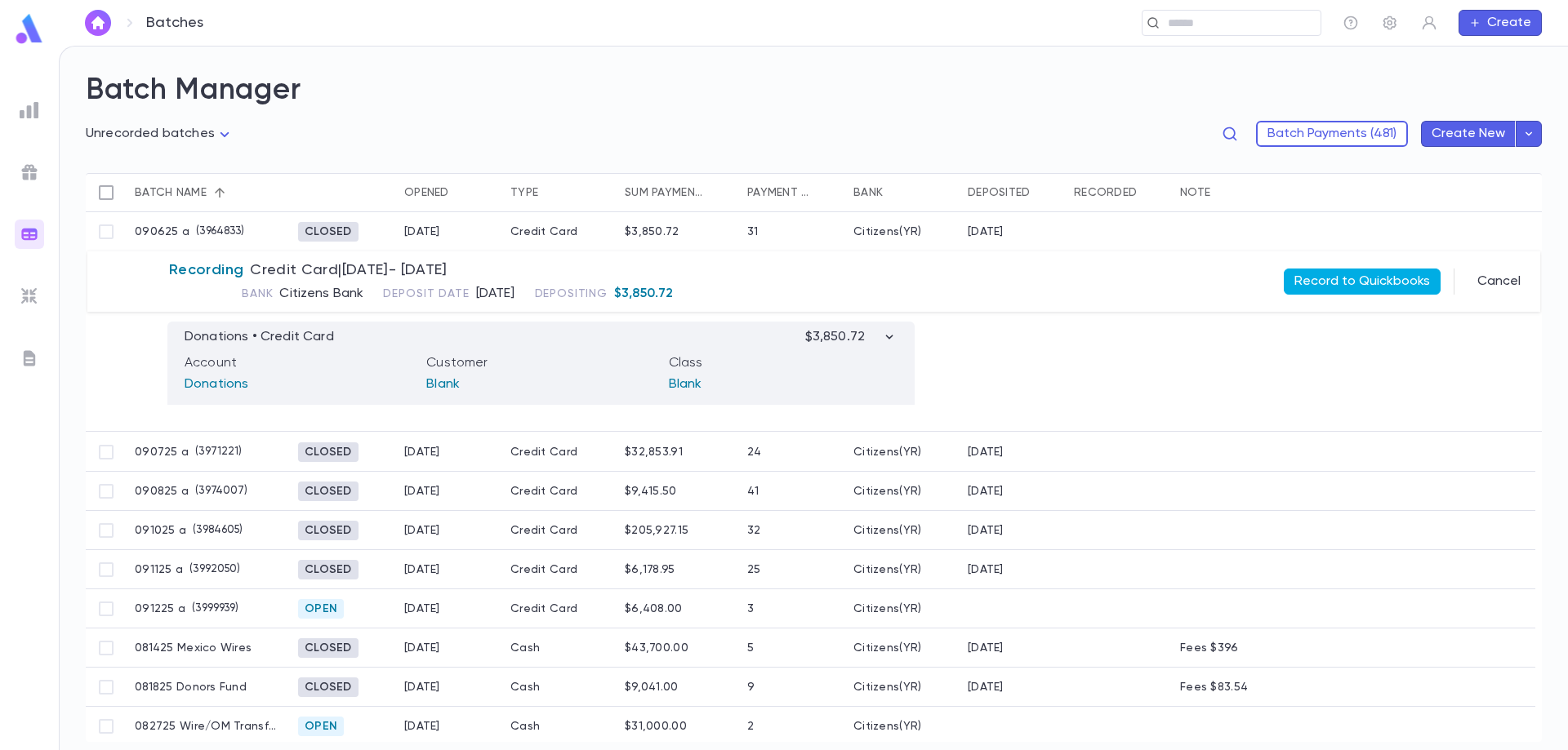
click at [1381, 280] on button "Record to Quickbooks" at bounding box center [1362, 281] width 157 height 26
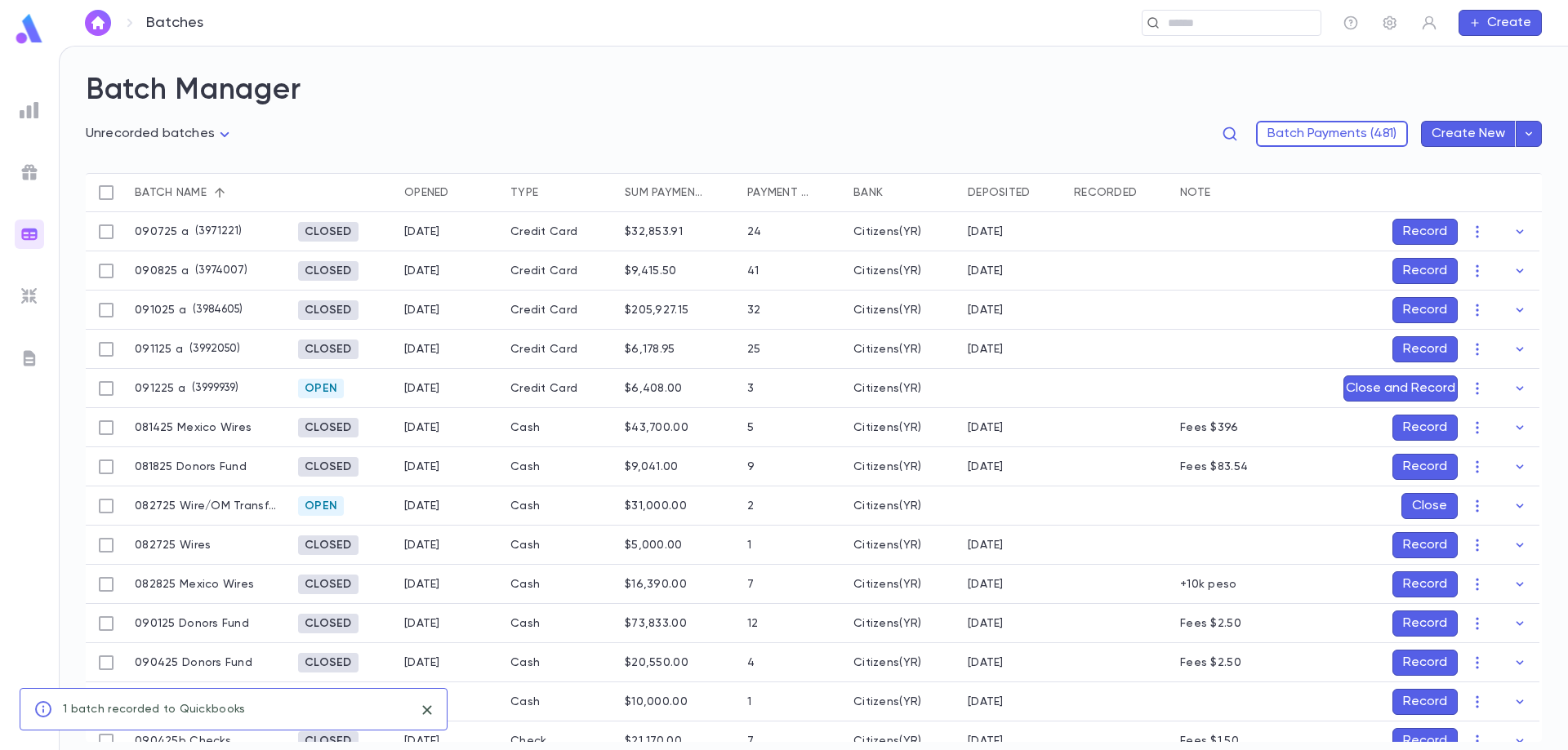
click at [1415, 237] on button "Record" at bounding box center [1425, 231] width 65 height 26
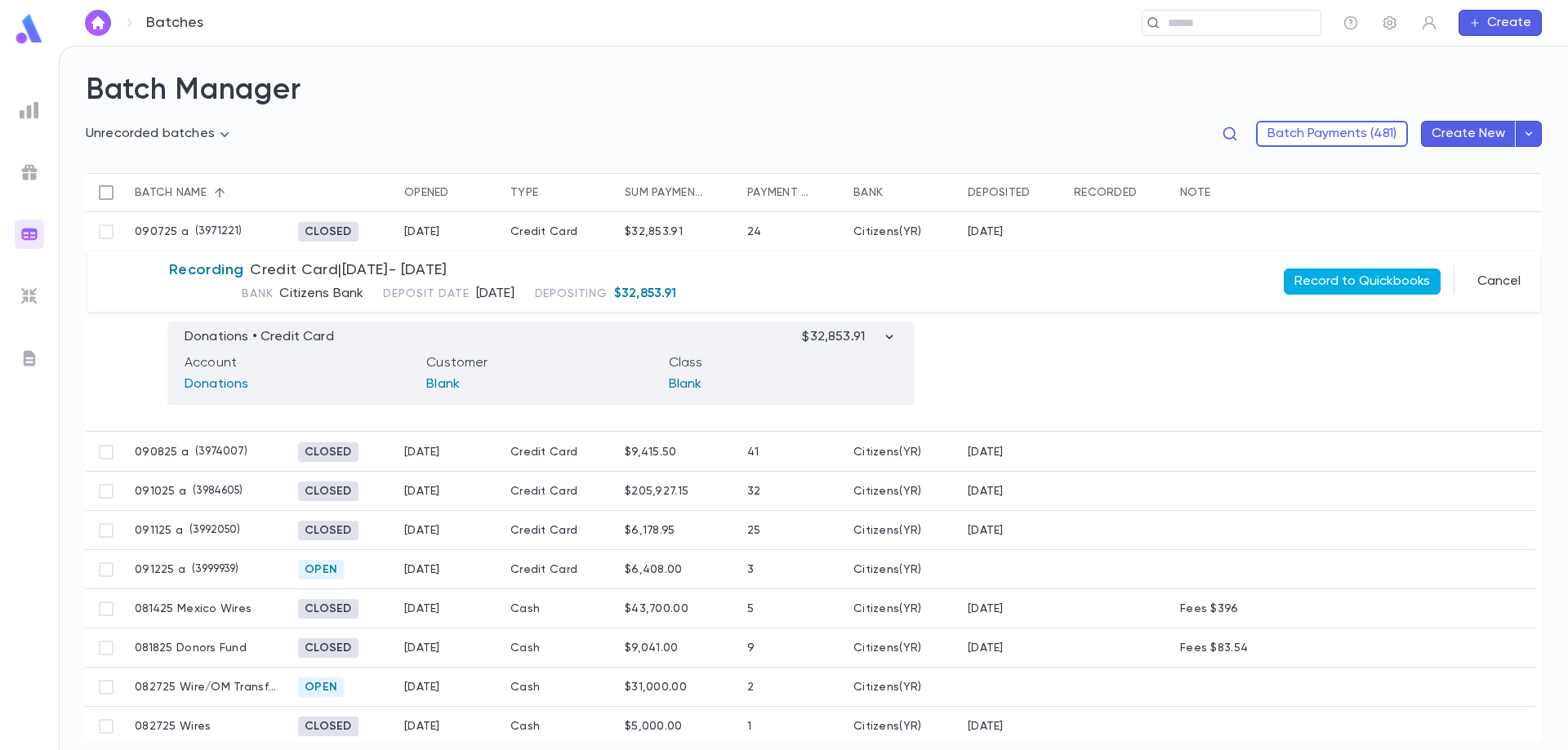
click at [1393, 280] on button "Record to Quickbooks" at bounding box center [1362, 281] width 157 height 26
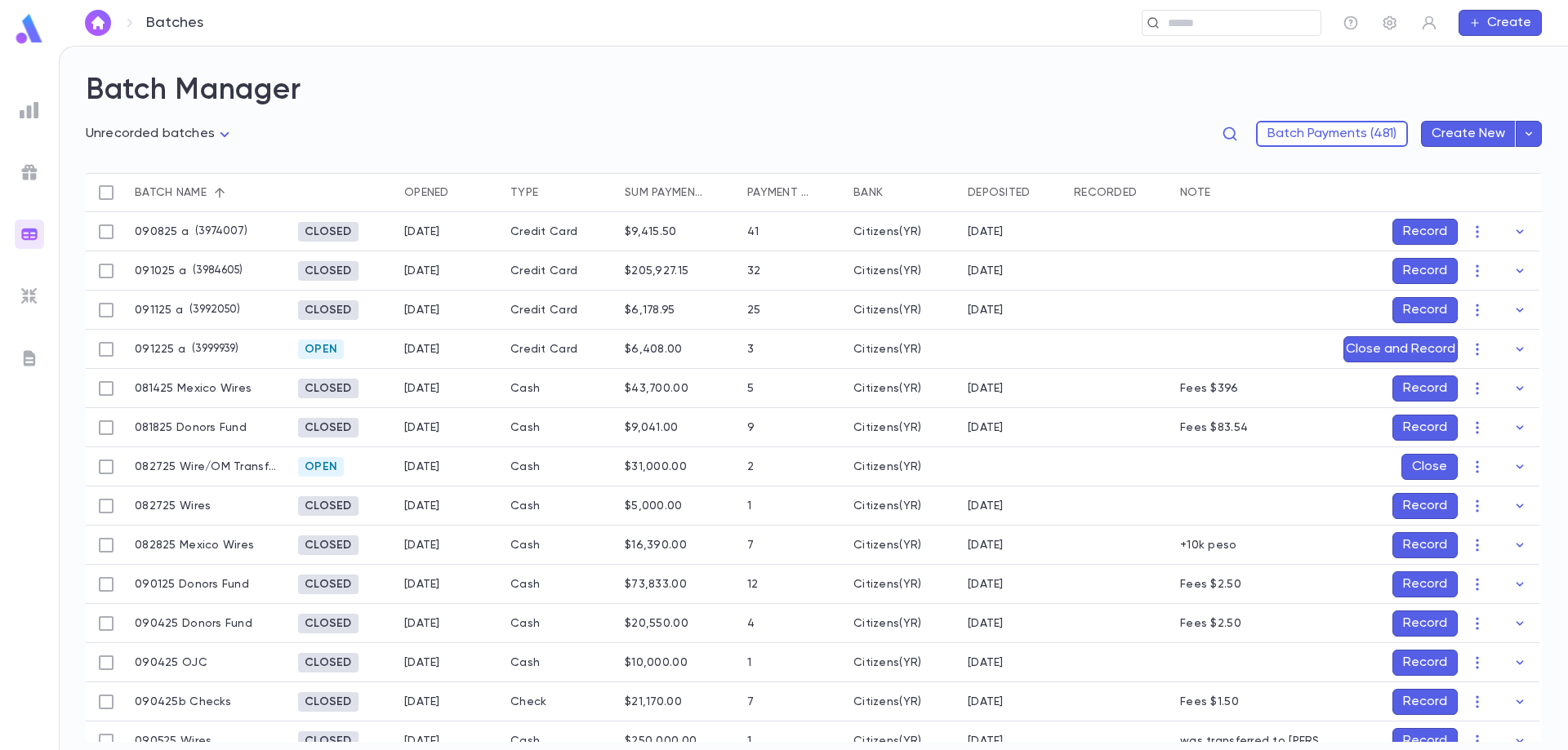
click at [1425, 229] on button "Record" at bounding box center [1425, 231] width 65 height 26
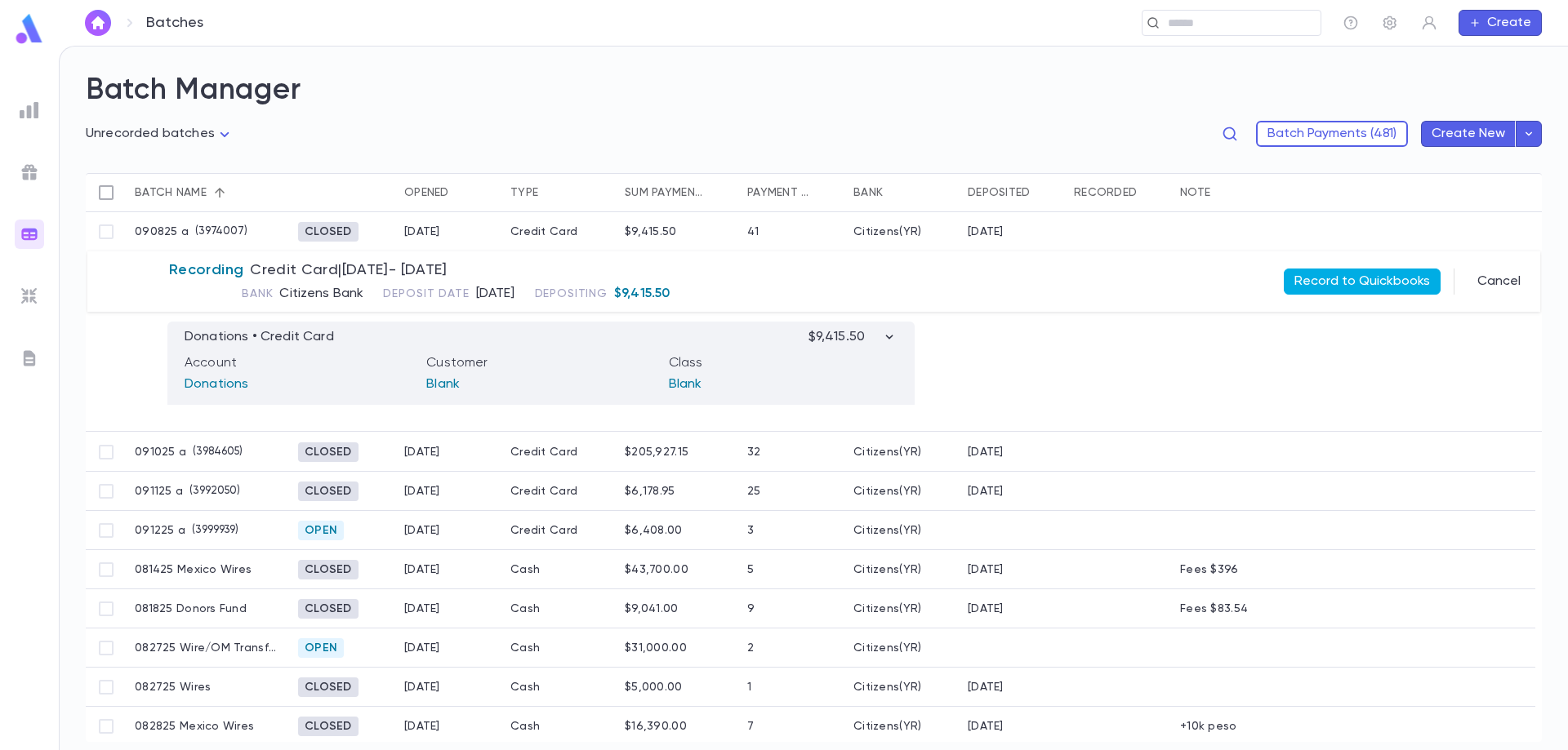
click at [1379, 273] on button "Record to Quickbooks" at bounding box center [1362, 281] width 157 height 26
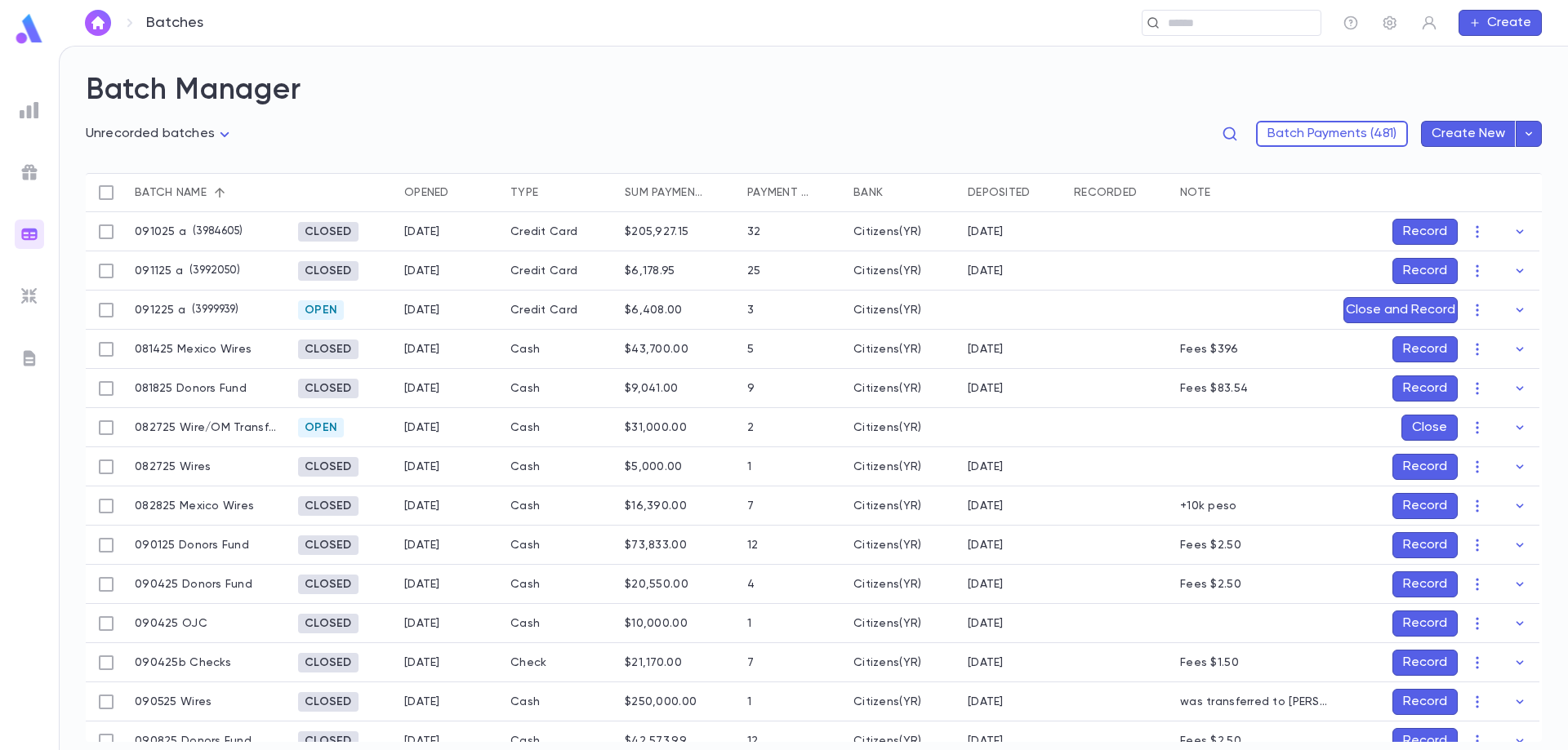
click at [1440, 225] on button "Record" at bounding box center [1425, 231] width 65 height 26
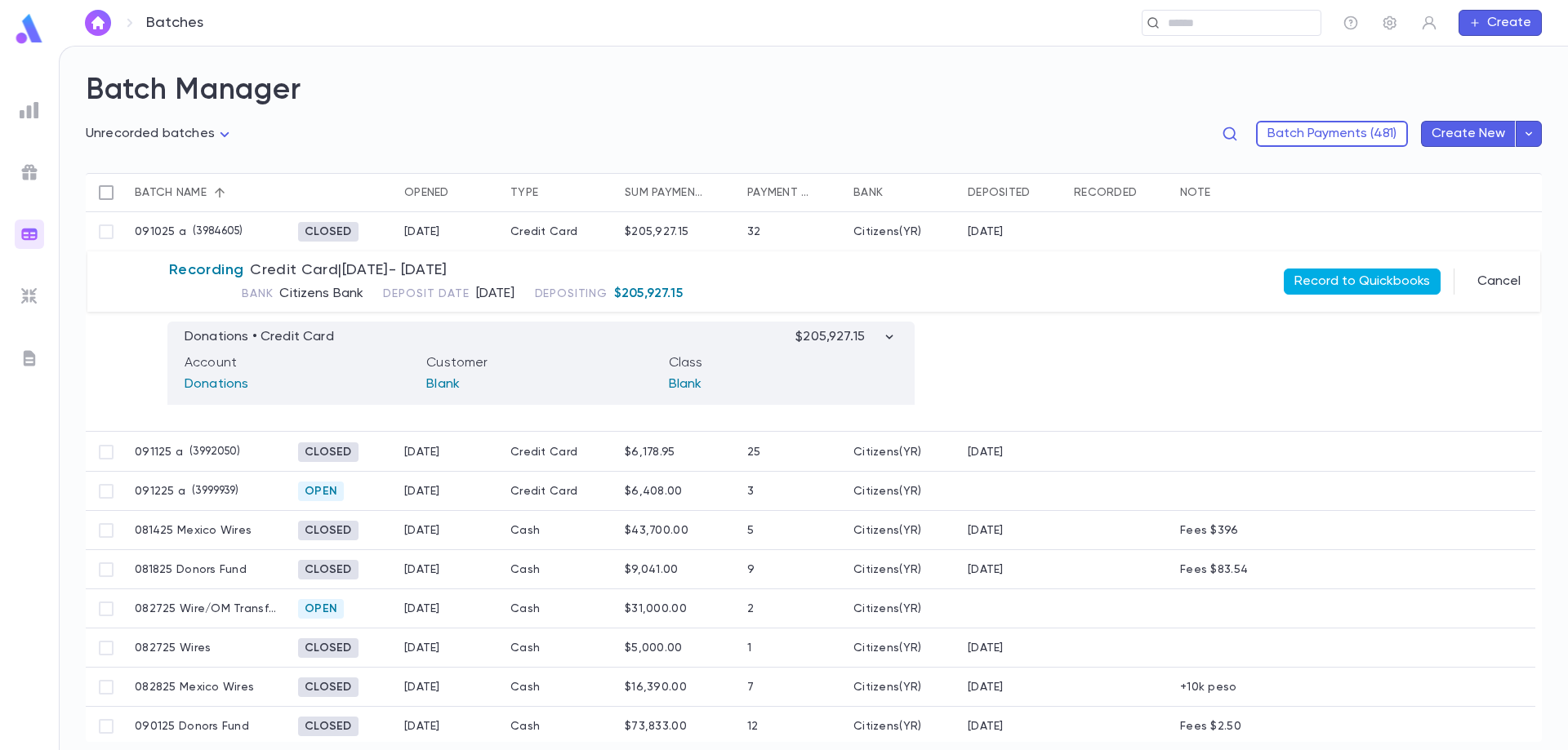
click at [1376, 279] on button "Record to Quickbooks" at bounding box center [1362, 281] width 157 height 26
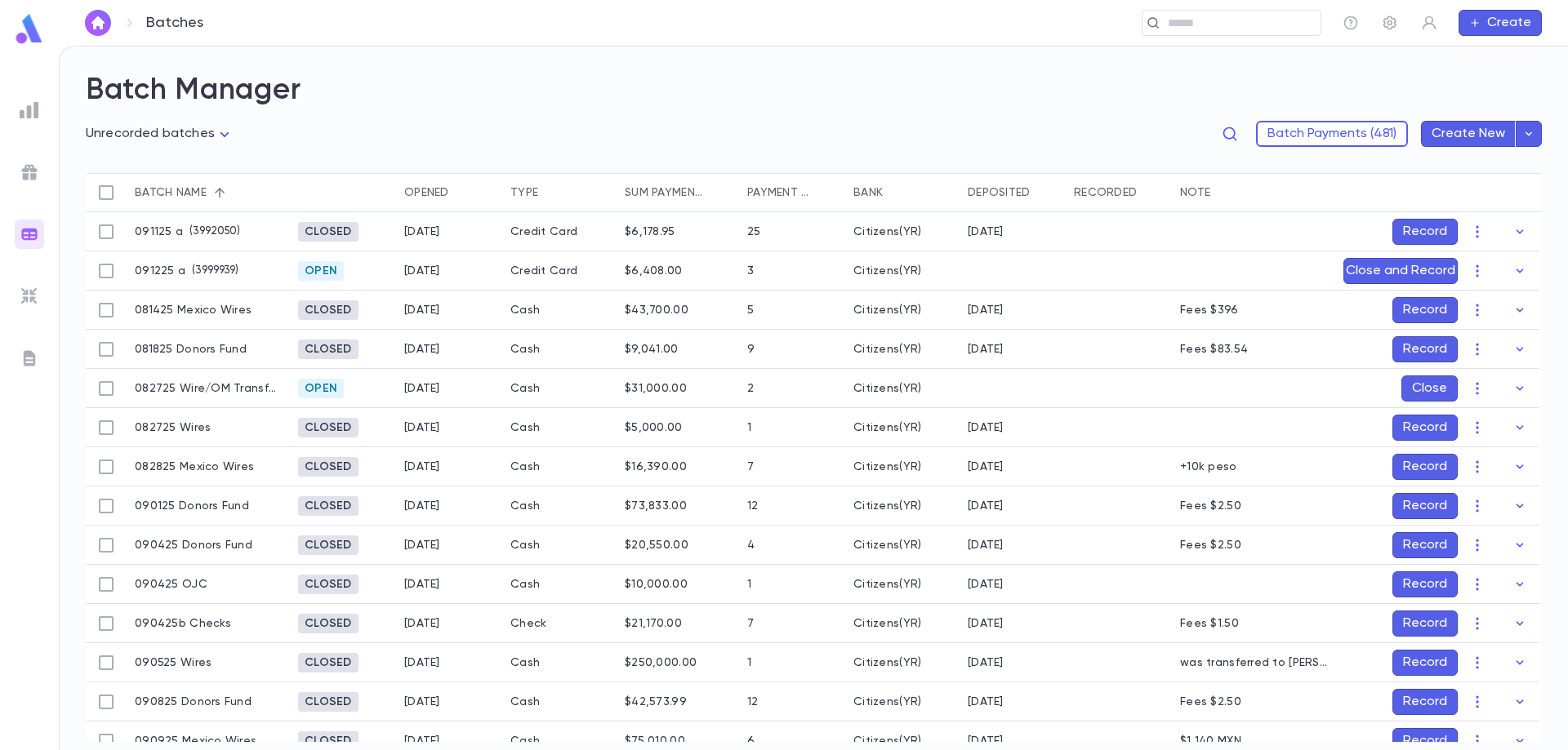
click at [1418, 229] on button "Record" at bounding box center [1425, 231] width 65 height 26
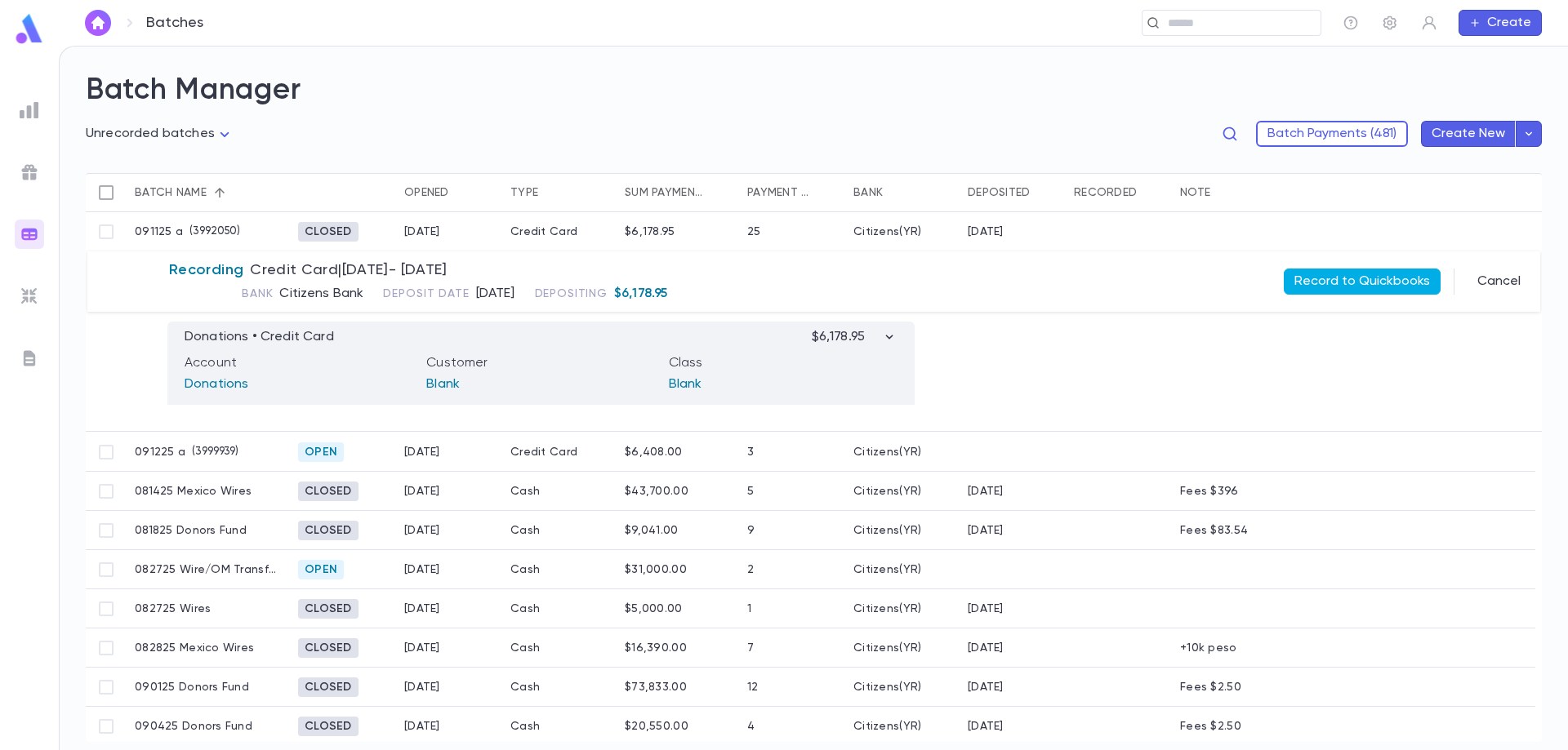
click at [1357, 283] on button "Record to Quickbooks" at bounding box center [1362, 281] width 157 height 26
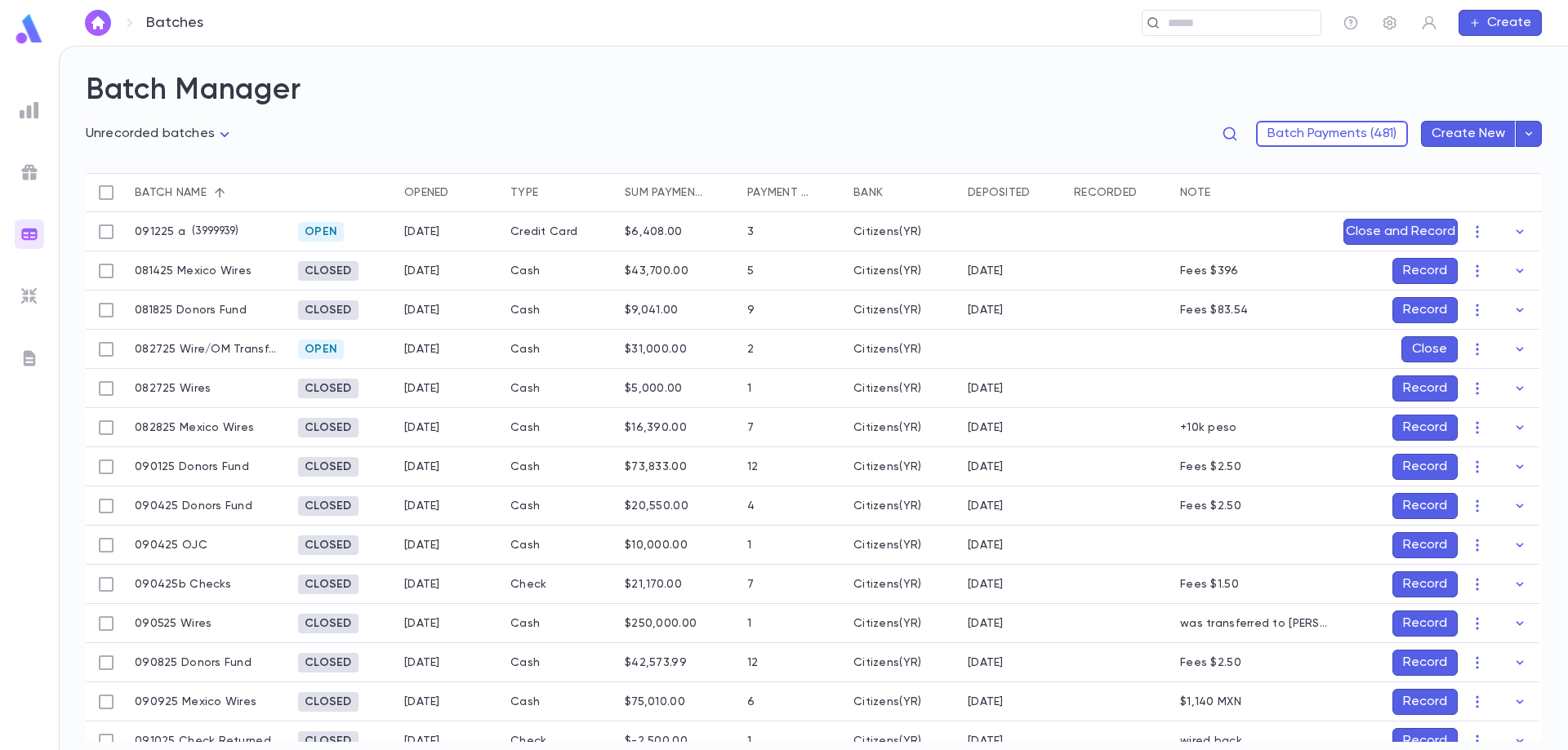
click at [1403, 503] on button "Record" at bounding box center [1425, 506] width 65 height 26
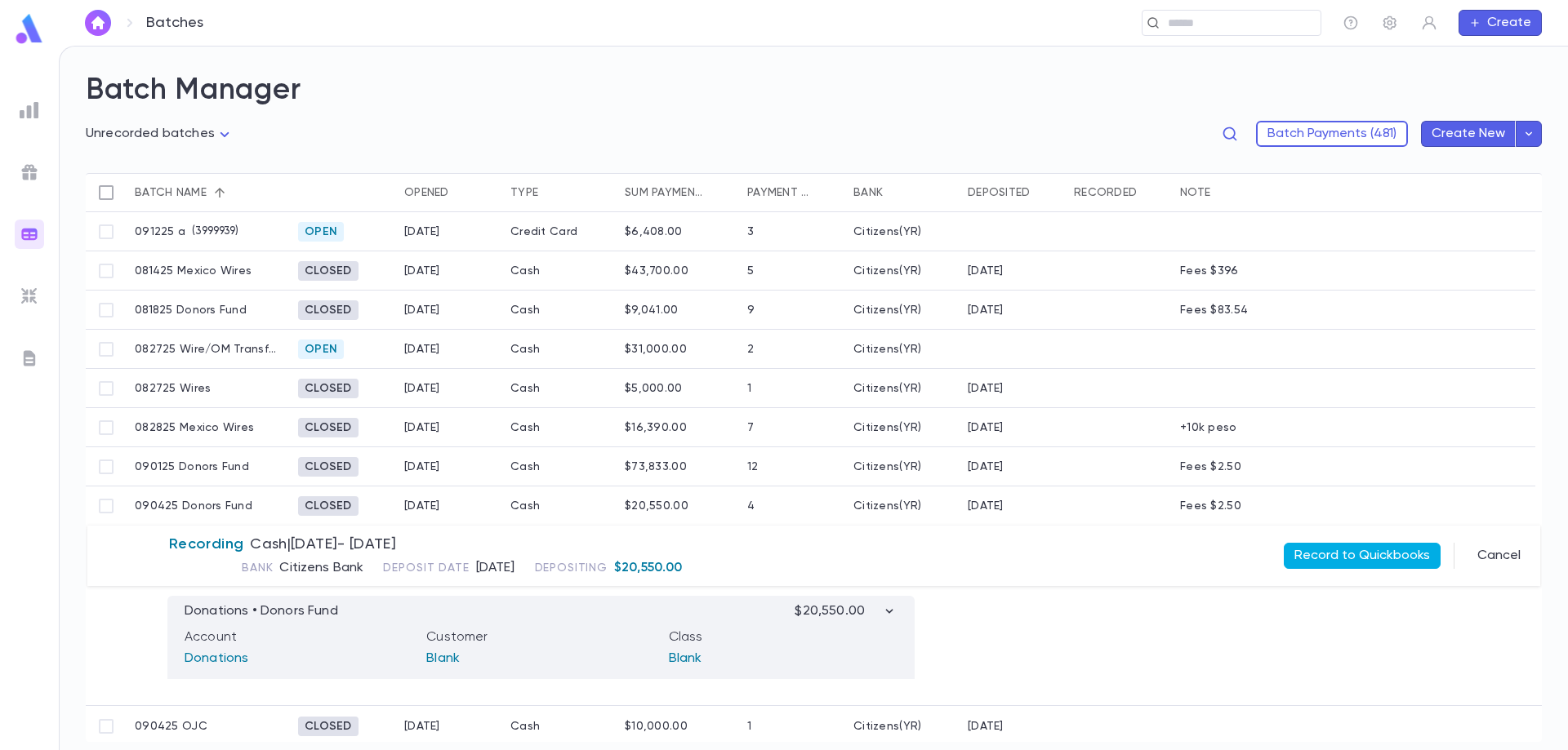
click at [1376, 553] on button "Record to Quickbooks" at bounding box center [1362, 556] width 157 height 26
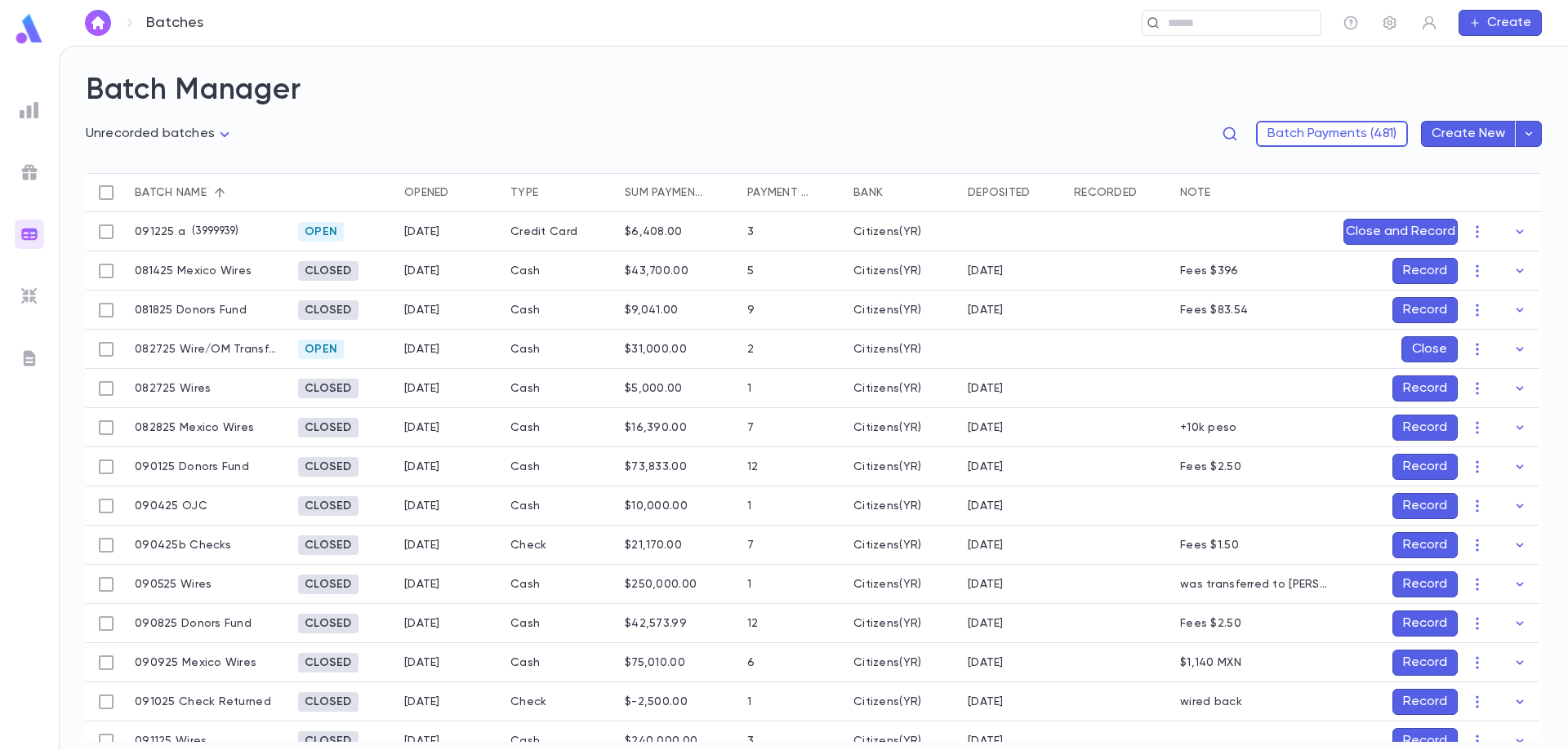
click at [1406, 466] on button "Record" at bounding box center [1425, 466] width 65 height 26
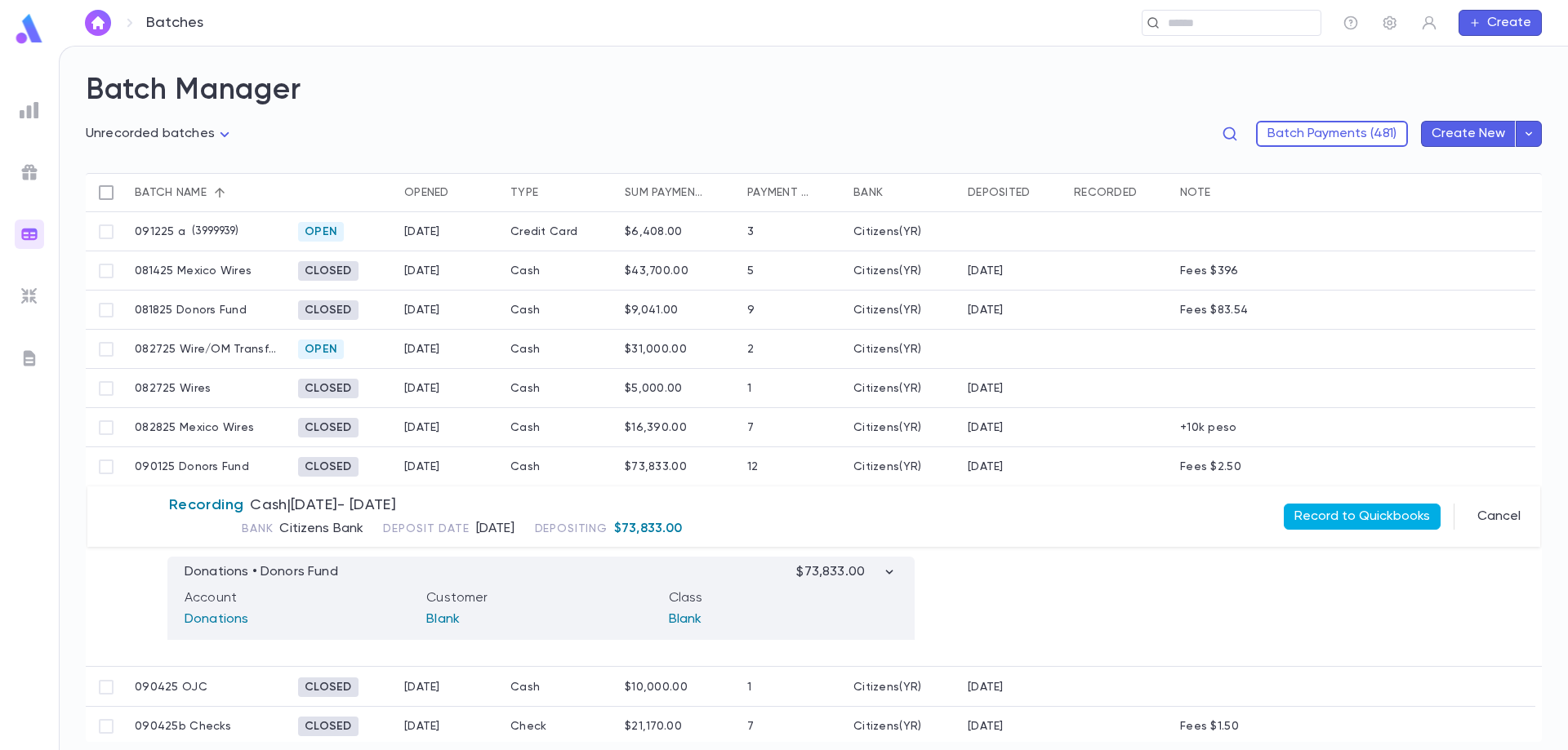
click at [1373, 510] on button "Record to Quickbooks" at bounding box center [1362, 516] width 157 height 26
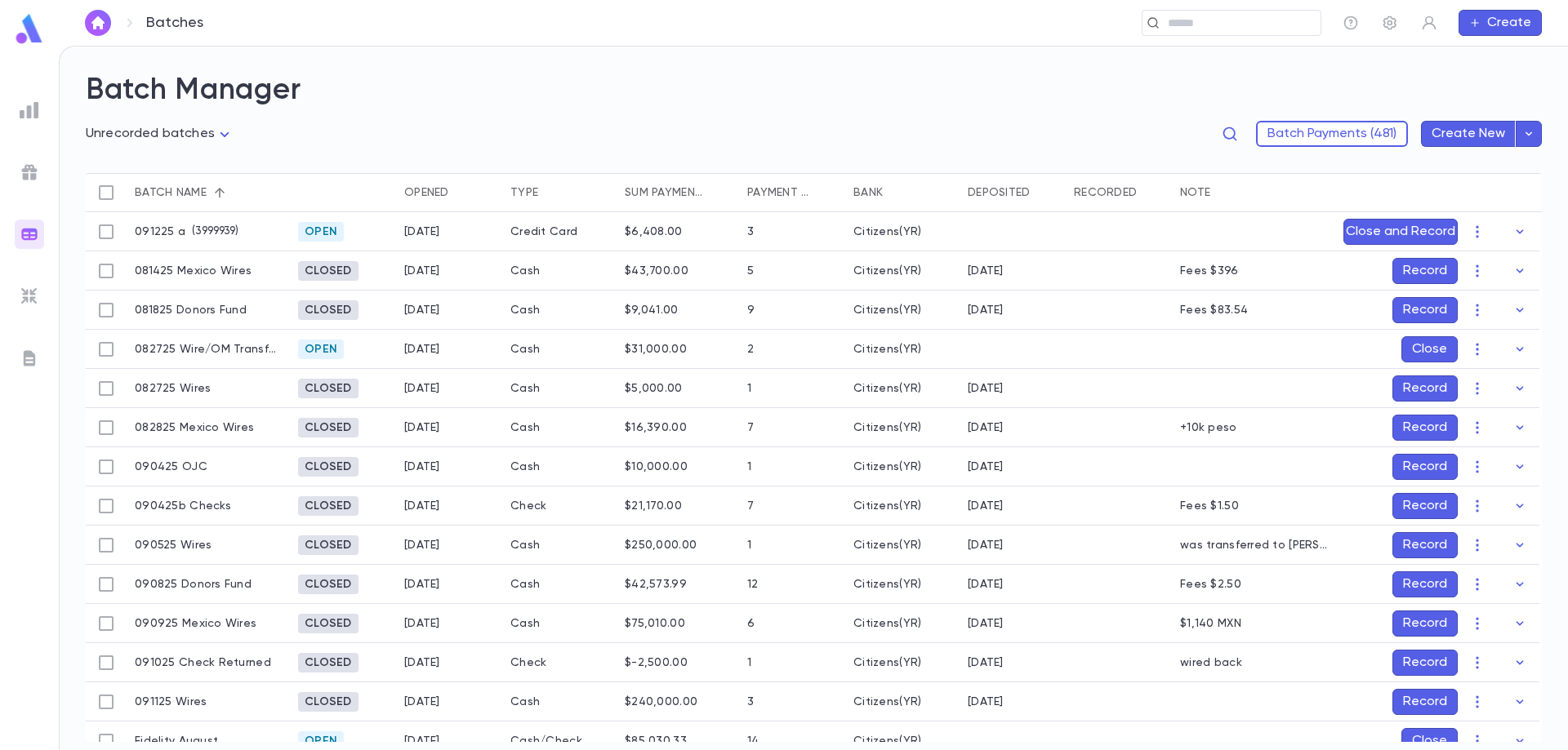
click at [1415, 502] on button "Record" at bounding box center [1425, 506] width 65 height 26
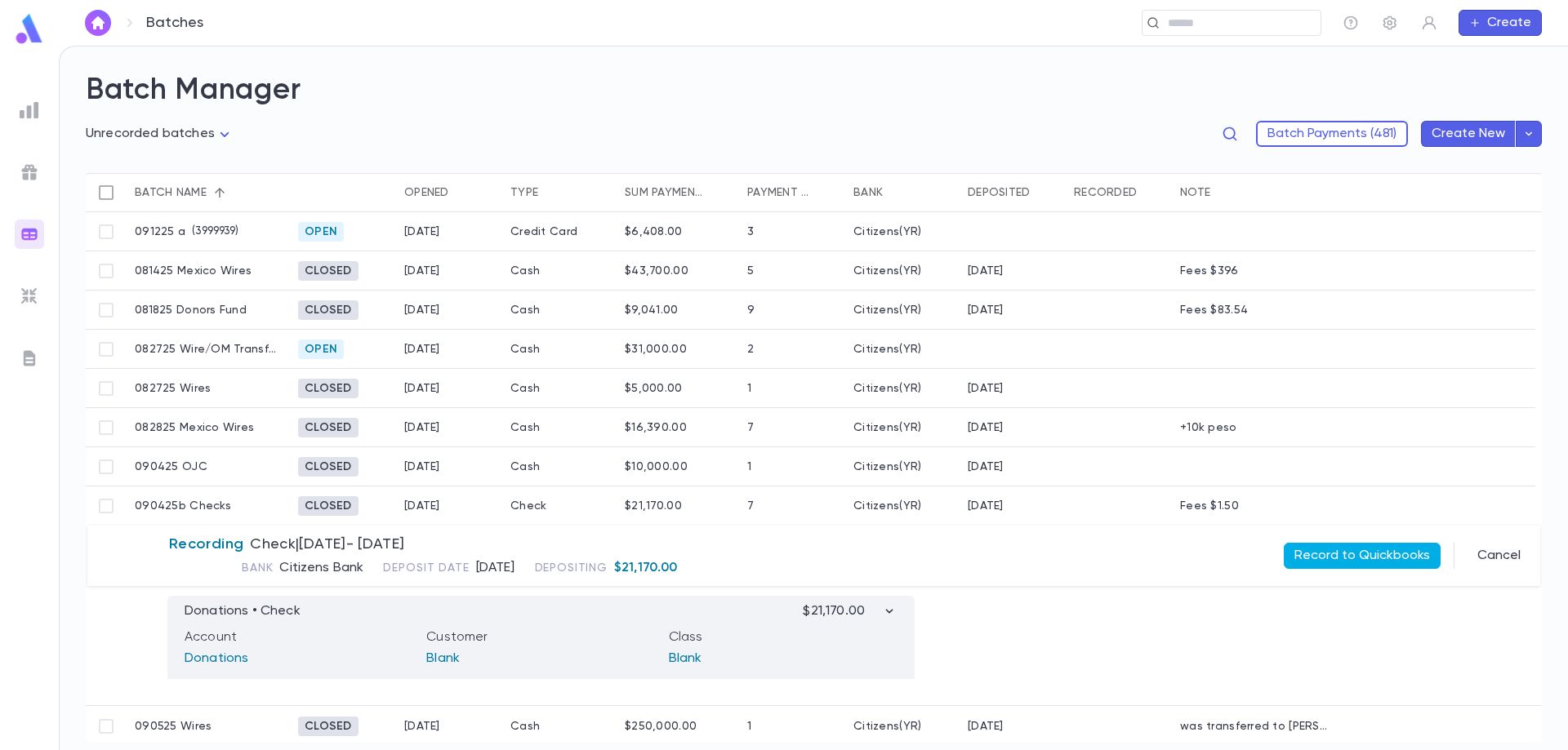
click at [1325, 555] on button "Record to Quickbooks" at bounding box center [1362, 556] width 157 height 26
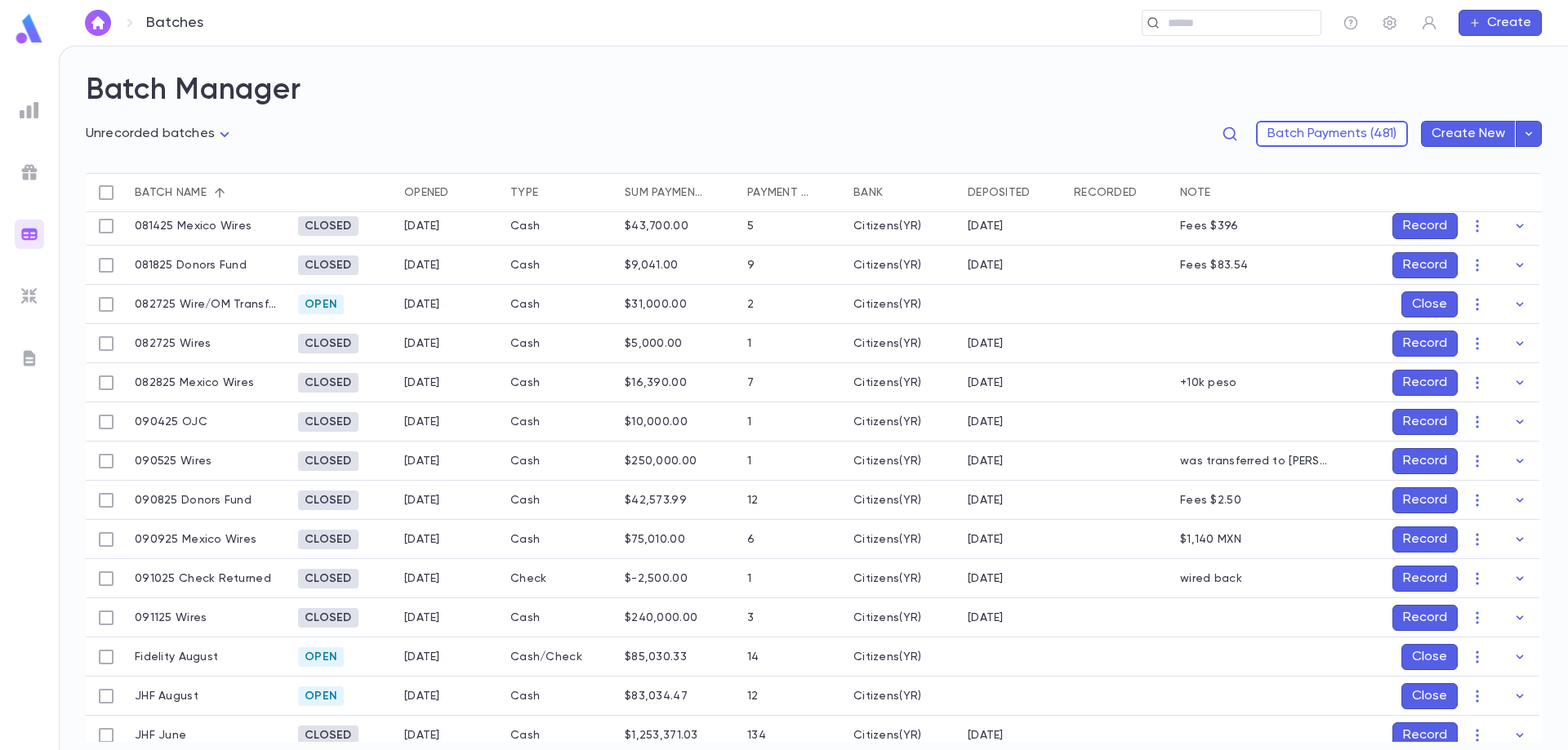
scroll to position [64, 0]
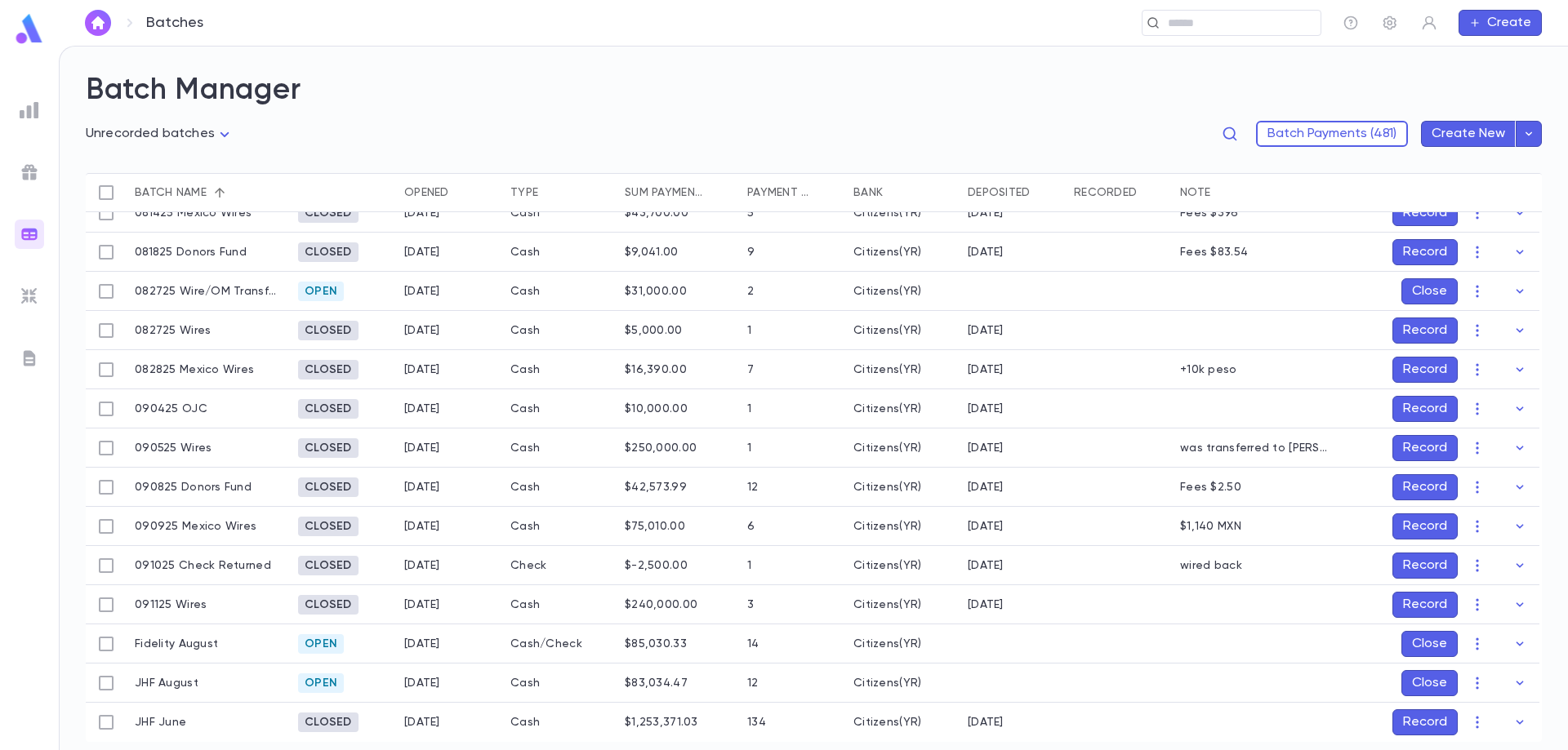
click at [1429, 484] on button "Record" at bounding box center [1425, 487] width 65 height 26
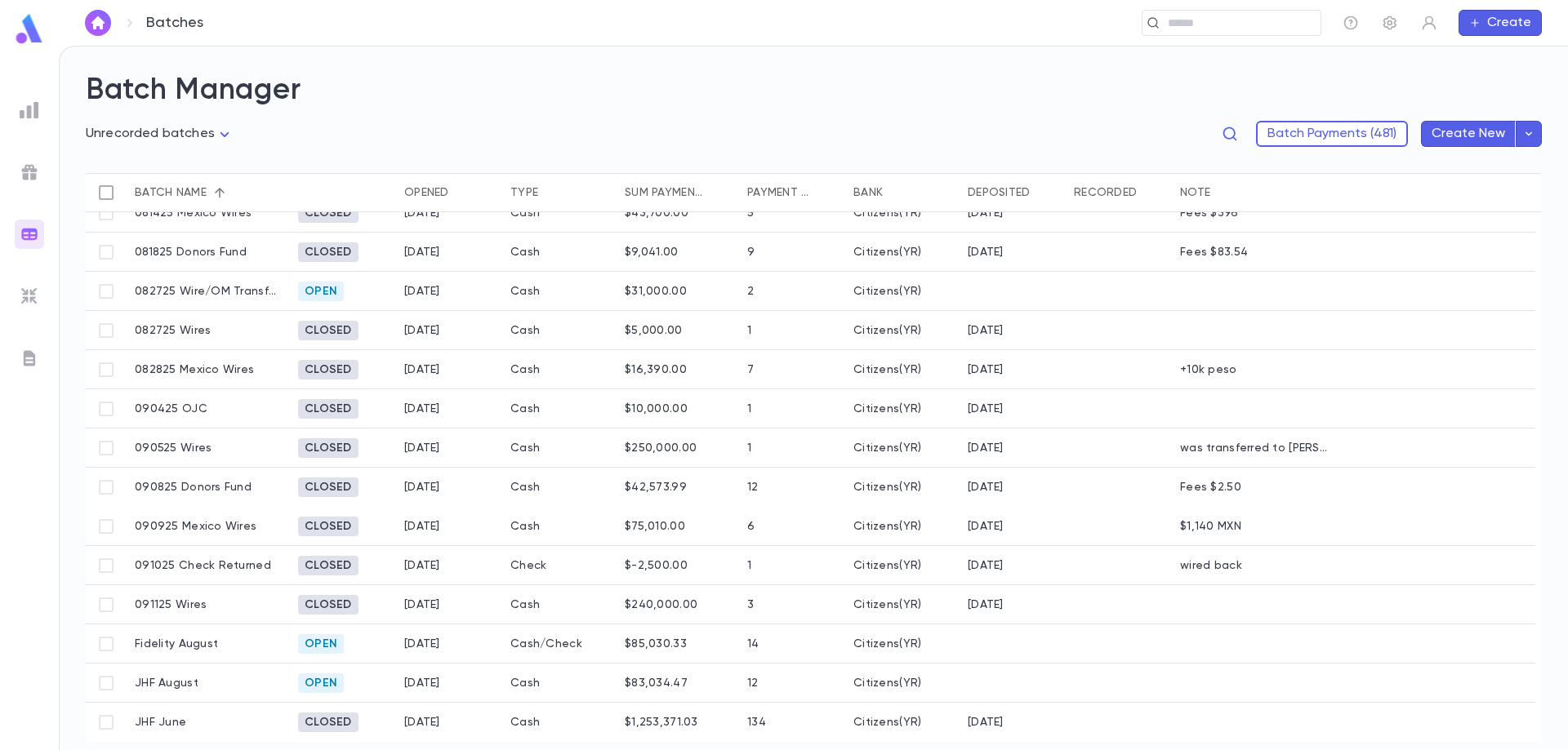
scroll to position [57, 0]
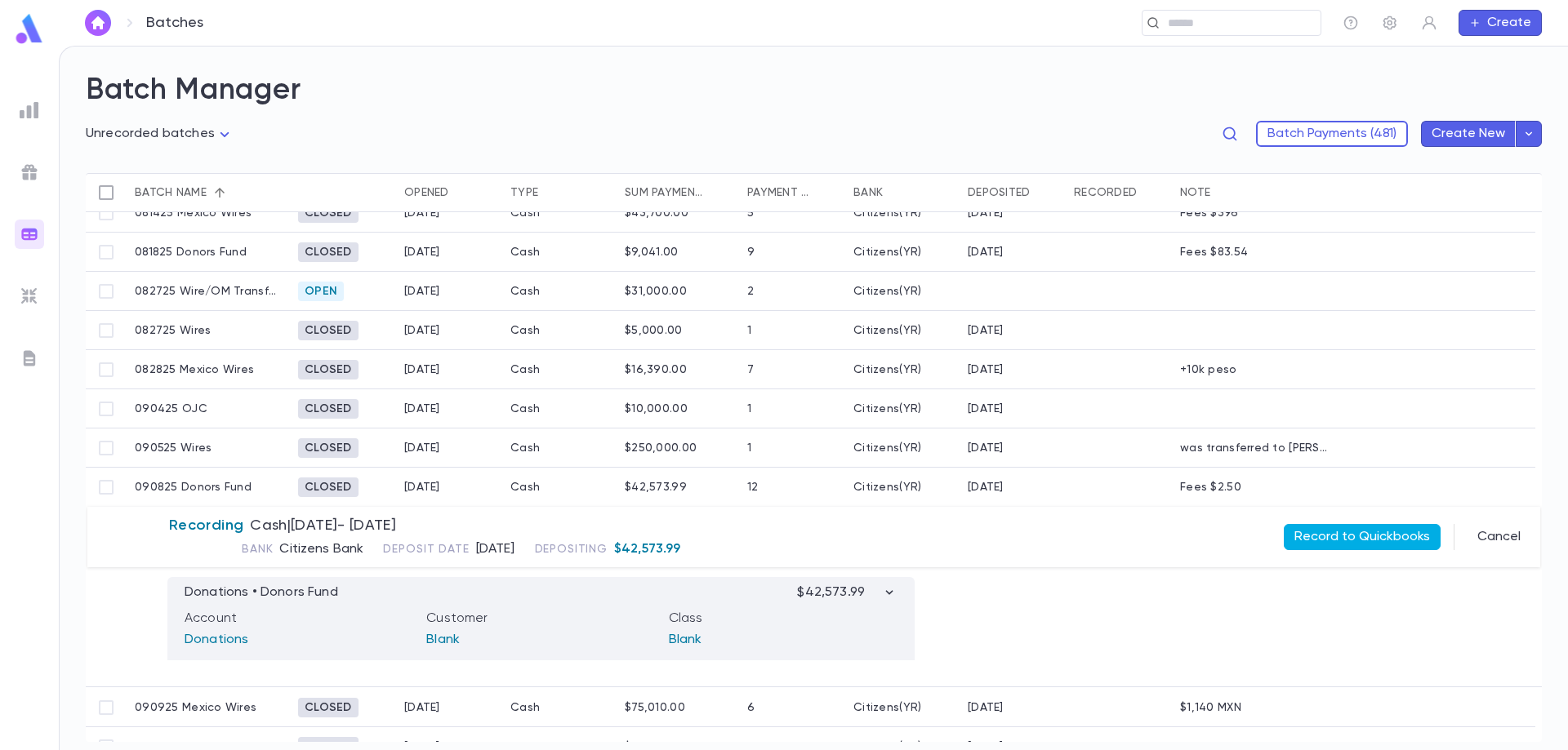
click at [1364, 532] on button "Record to Quickbooks" at bounding box center [1362, 536] width 157 height 26
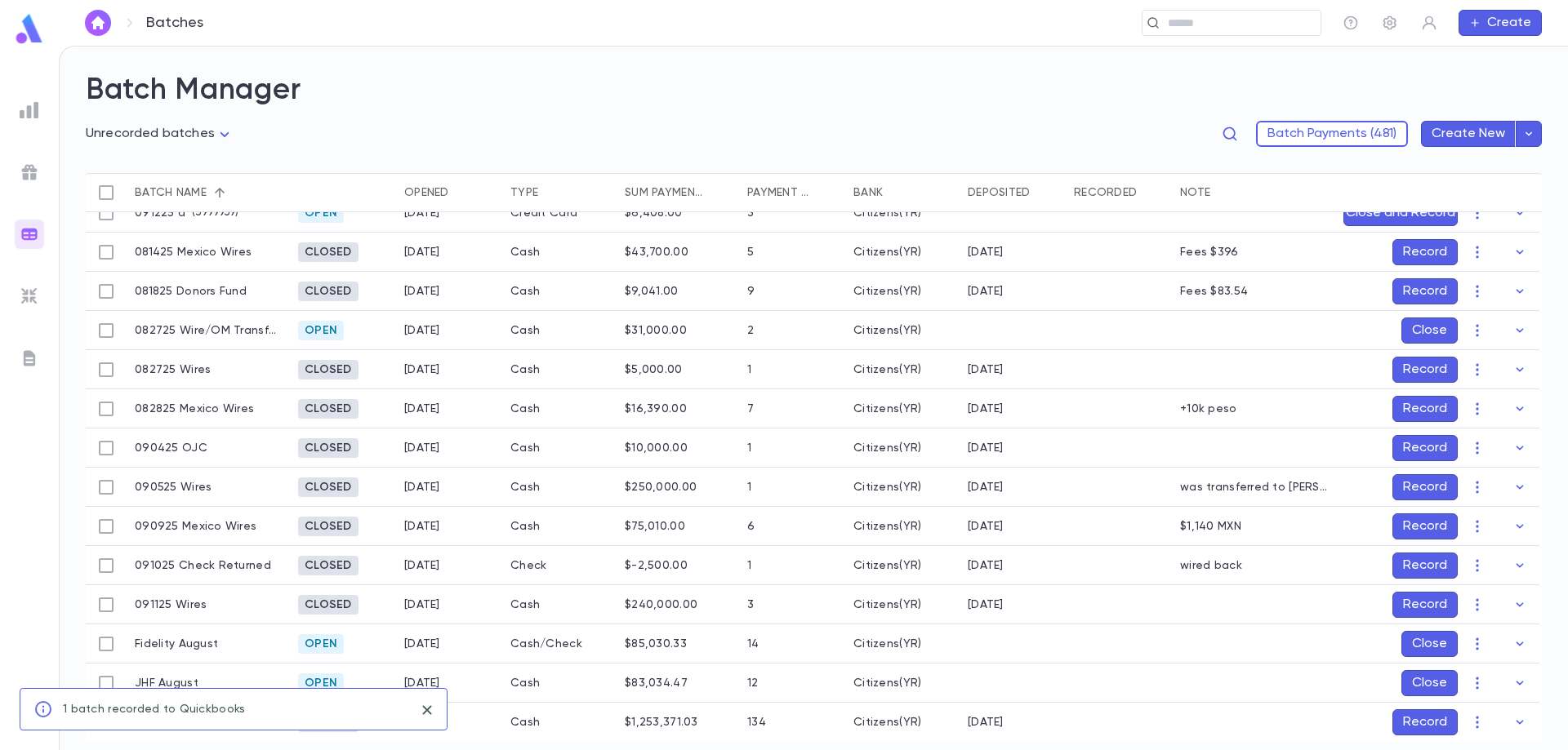
scroll to position [25, 0]
click at [1436, 602] on button "Record" at bounding box center [1425, 604] width 65 height 26
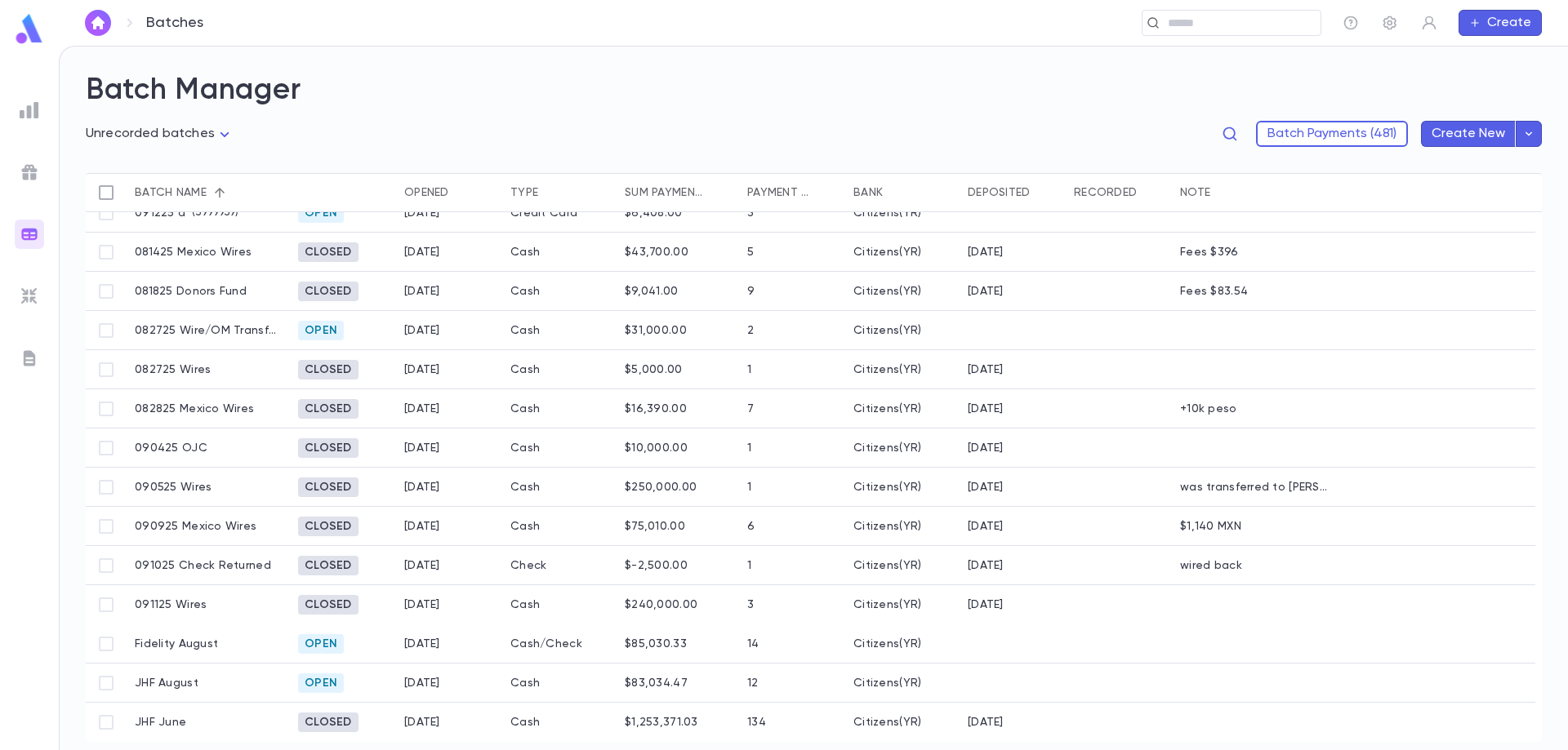
scroll to position [19, 0]
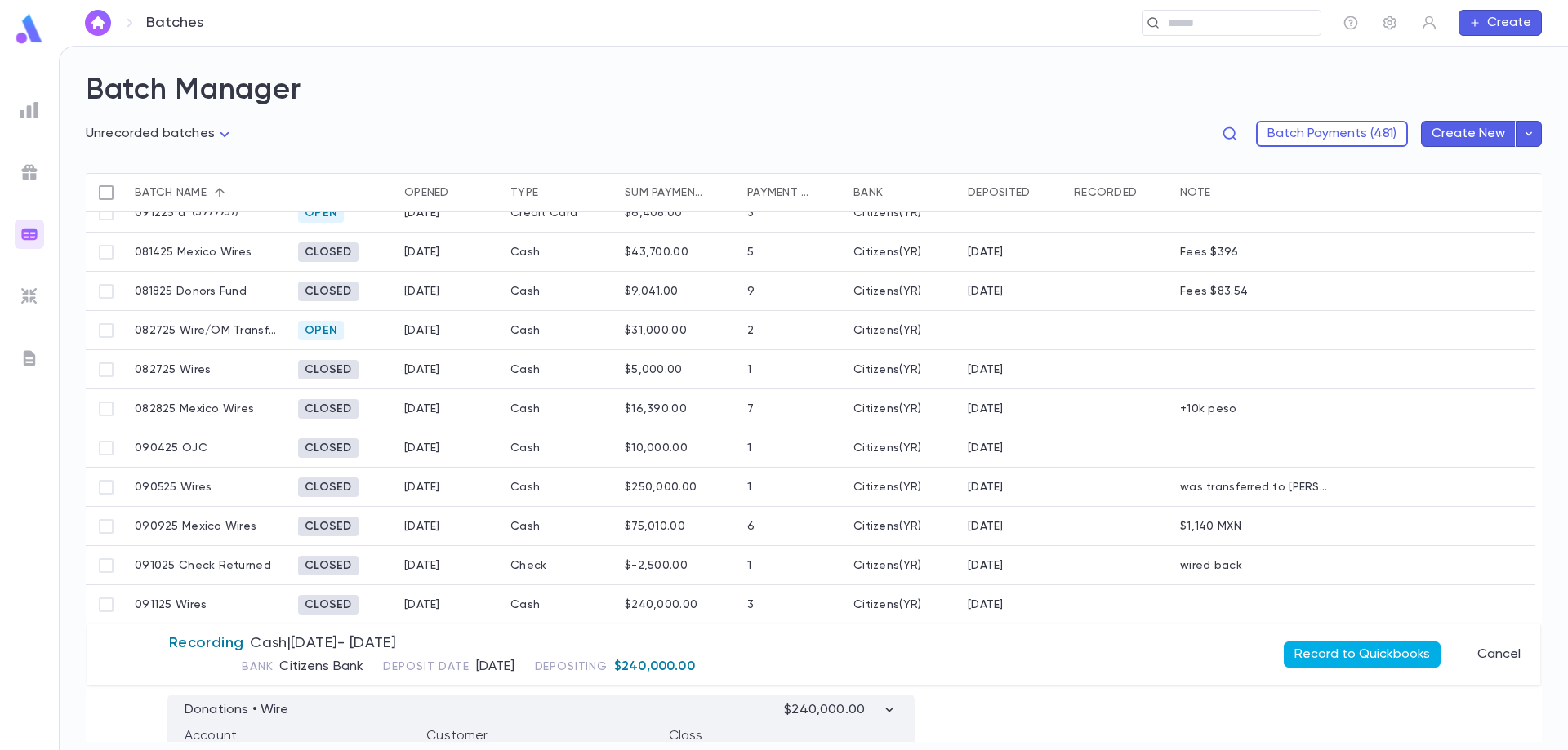
click at [1365, 651] on button "Record to Quickbooks" at bounding box center [1362, 654] width 157 height 26
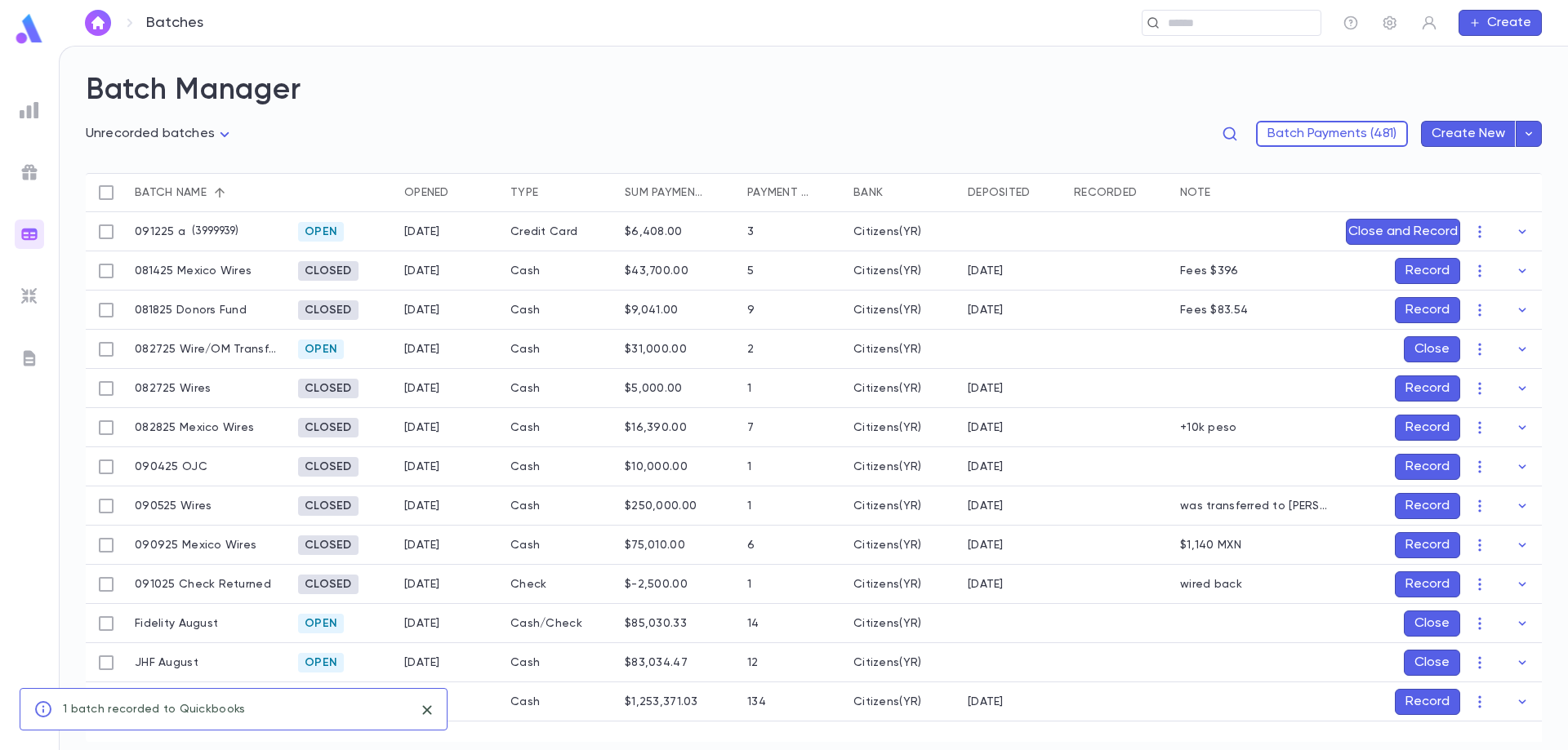
scroll to position [0, 0]
click at [709, 113] on div "**********" at bounding box center [813, 140] width 1456 height 64
click at [1427, 306] on button "Record" at bounding box center [1427, 309] width 65 height 26
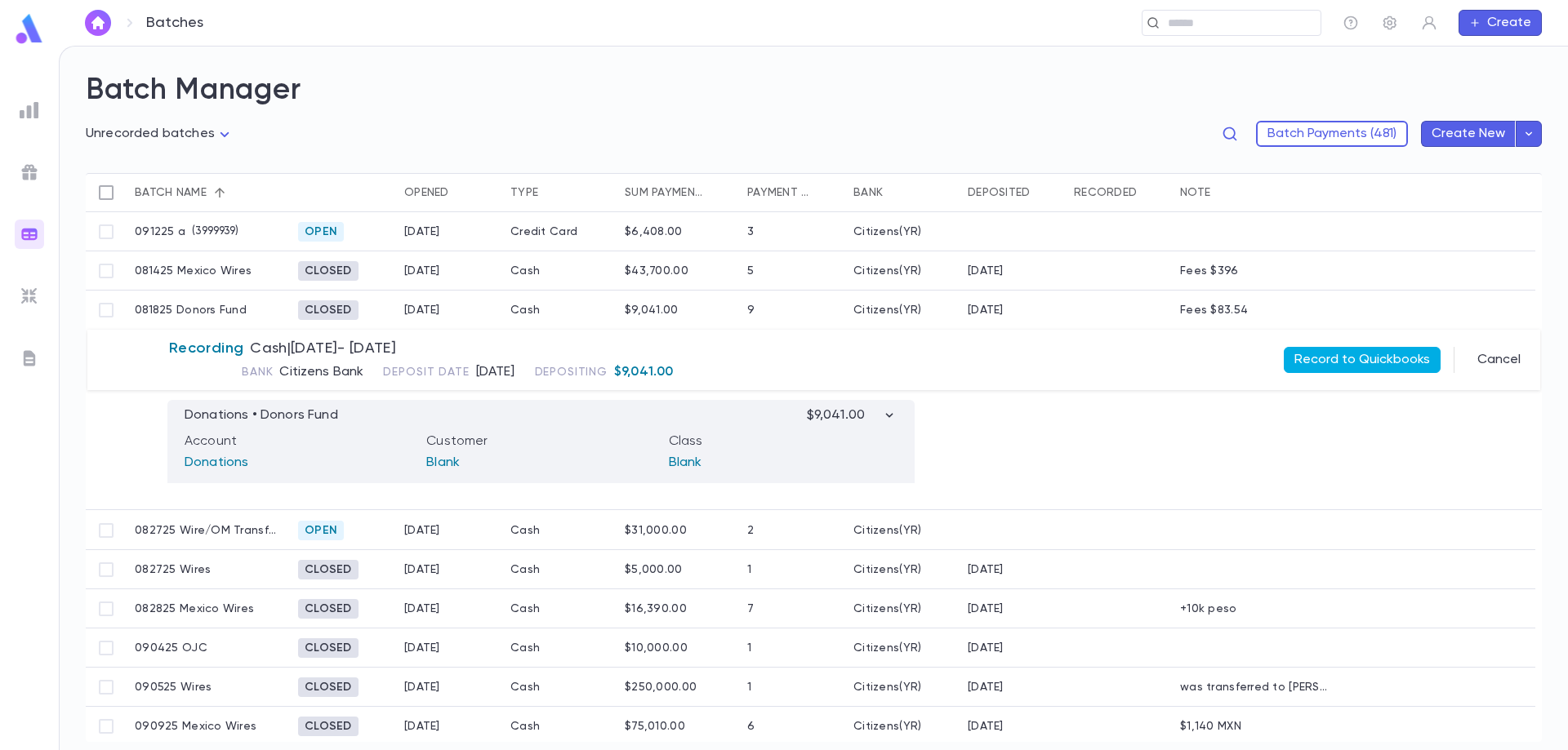
click at [1335, 359] on button "Record to Quickbooks" at bounding box center [1362, 359] width 157 height 26
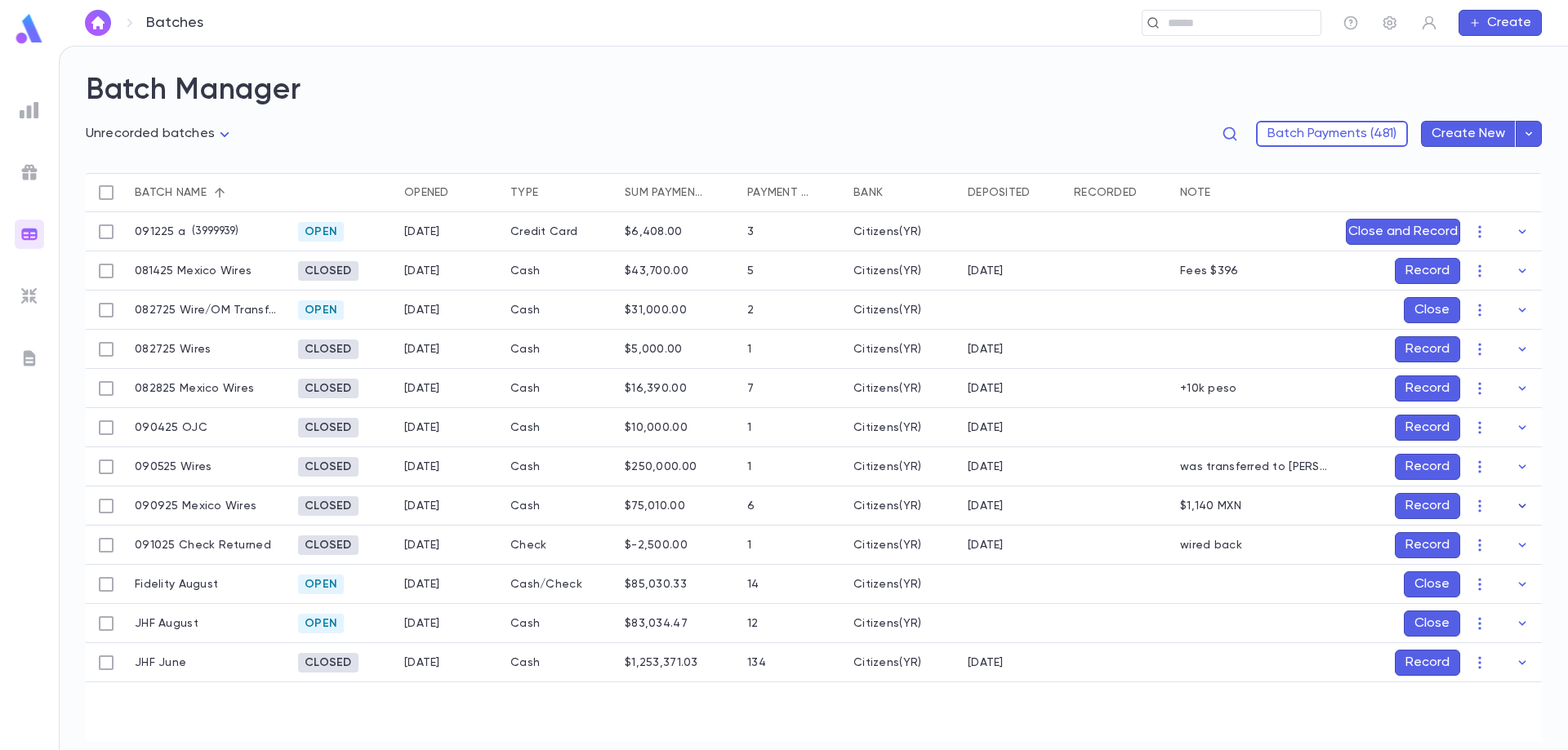
click at [1529, 503] on icon "button" at bounding box center [1522, 506] width 16 height 16
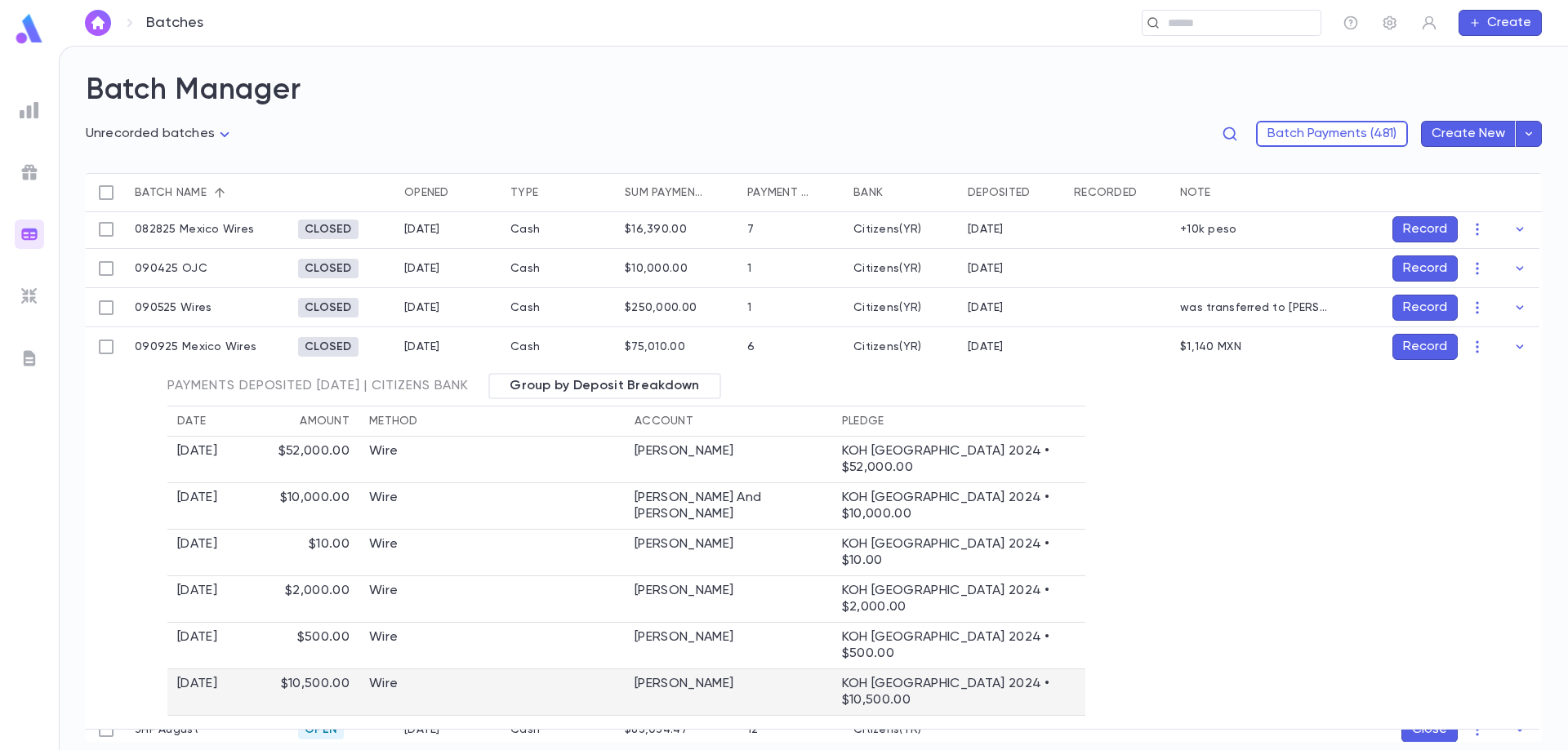
scroll to position [163, 0]
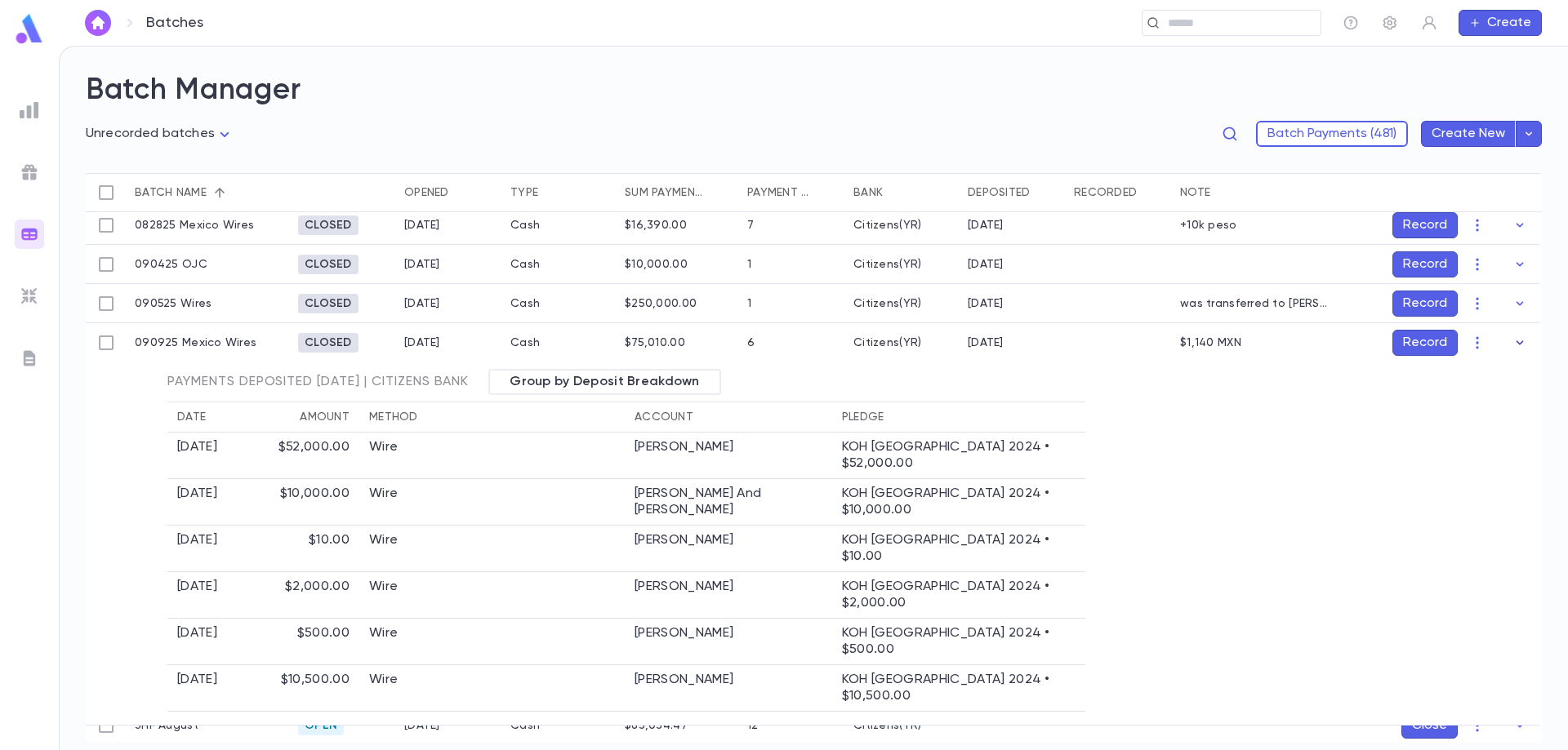
click at [1517, 340] on icon "button" at bounding box center [1519, 342] width 16 height 16
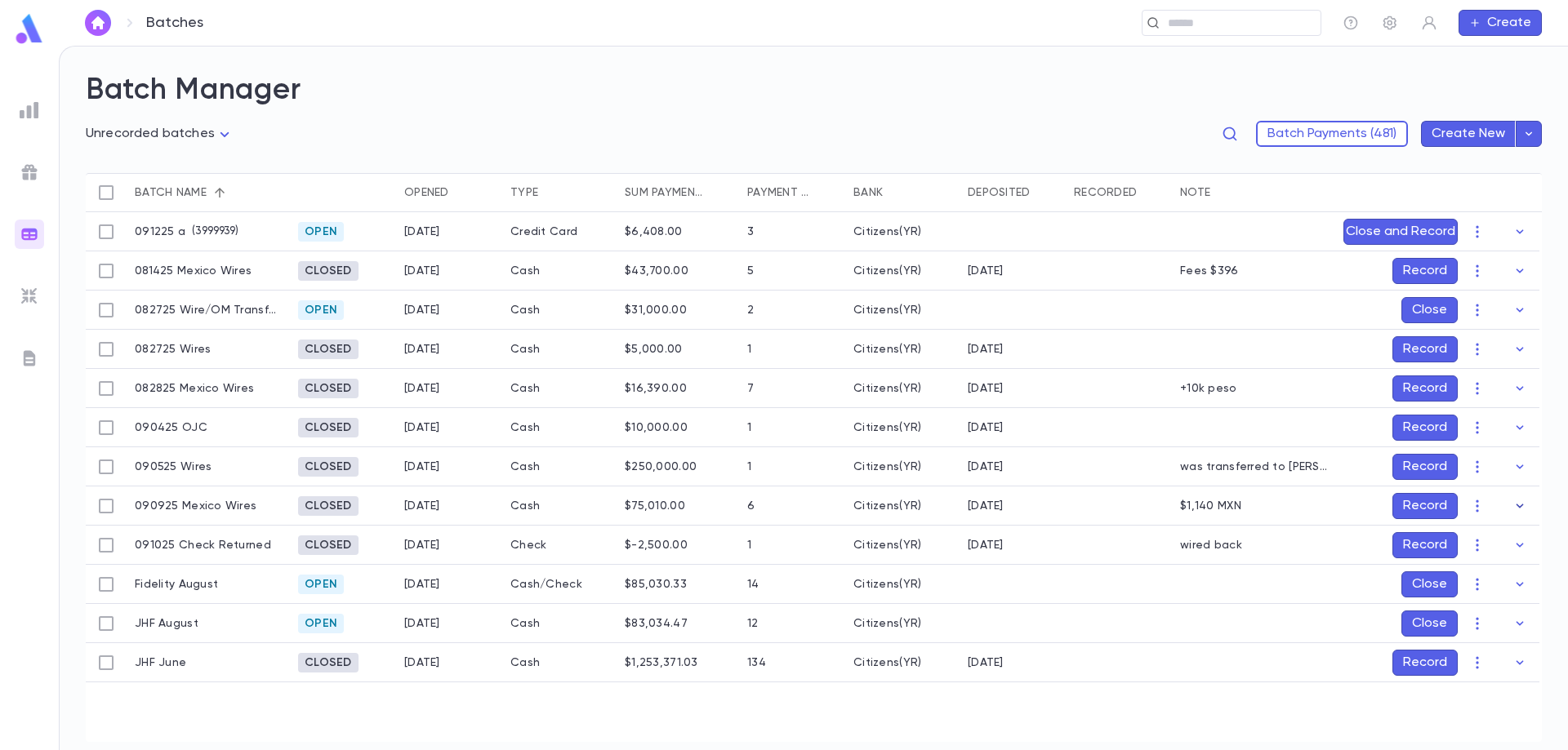
scroll to position [0, 0]
click at [1434, 548] on button "Record" at bounding box center [1425, 544] width 65 height 26
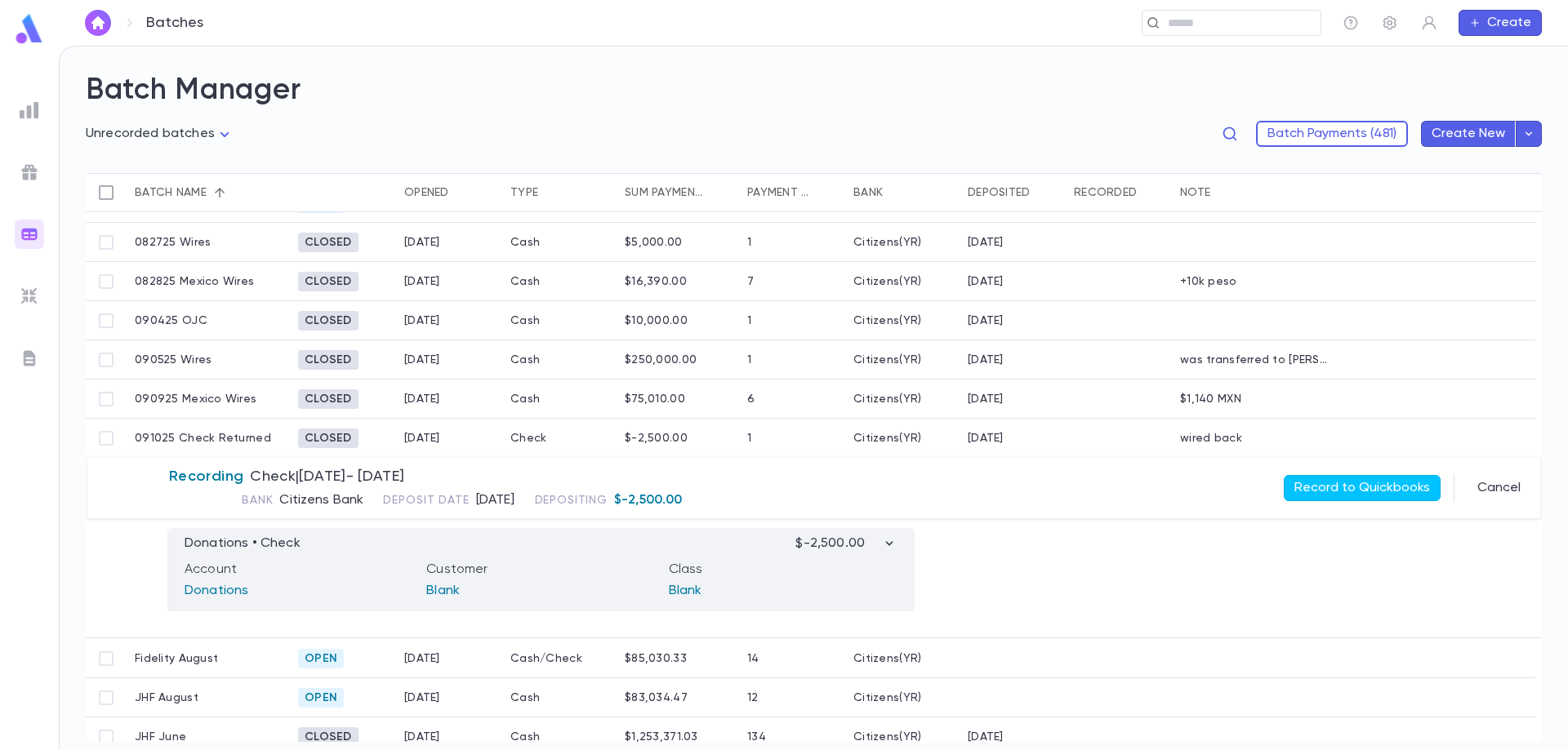
scroll to position [122, 0]
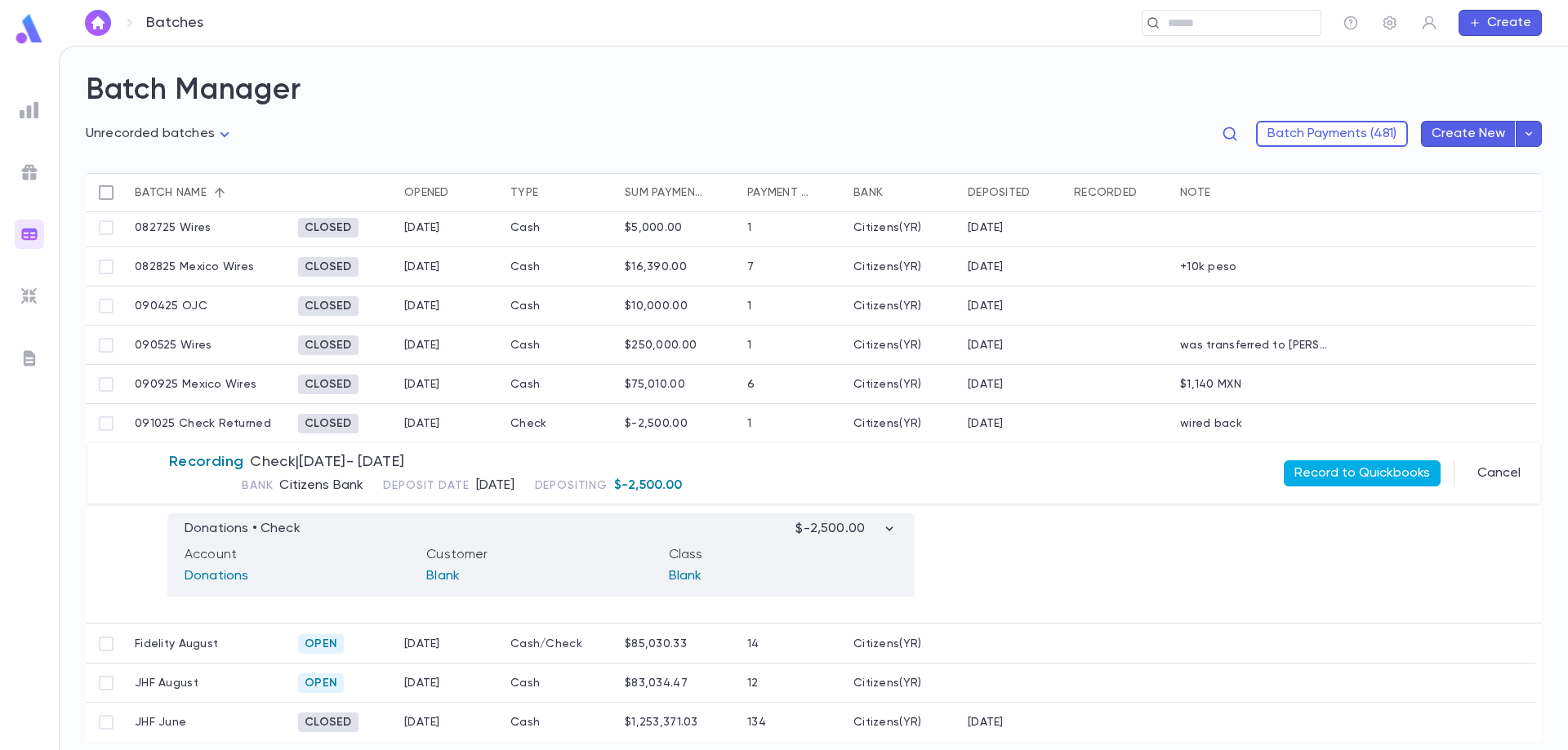
click at [1375, 472] on button "Record to Quickbooks" at bounding box center [1362, 473] width 157 height 26
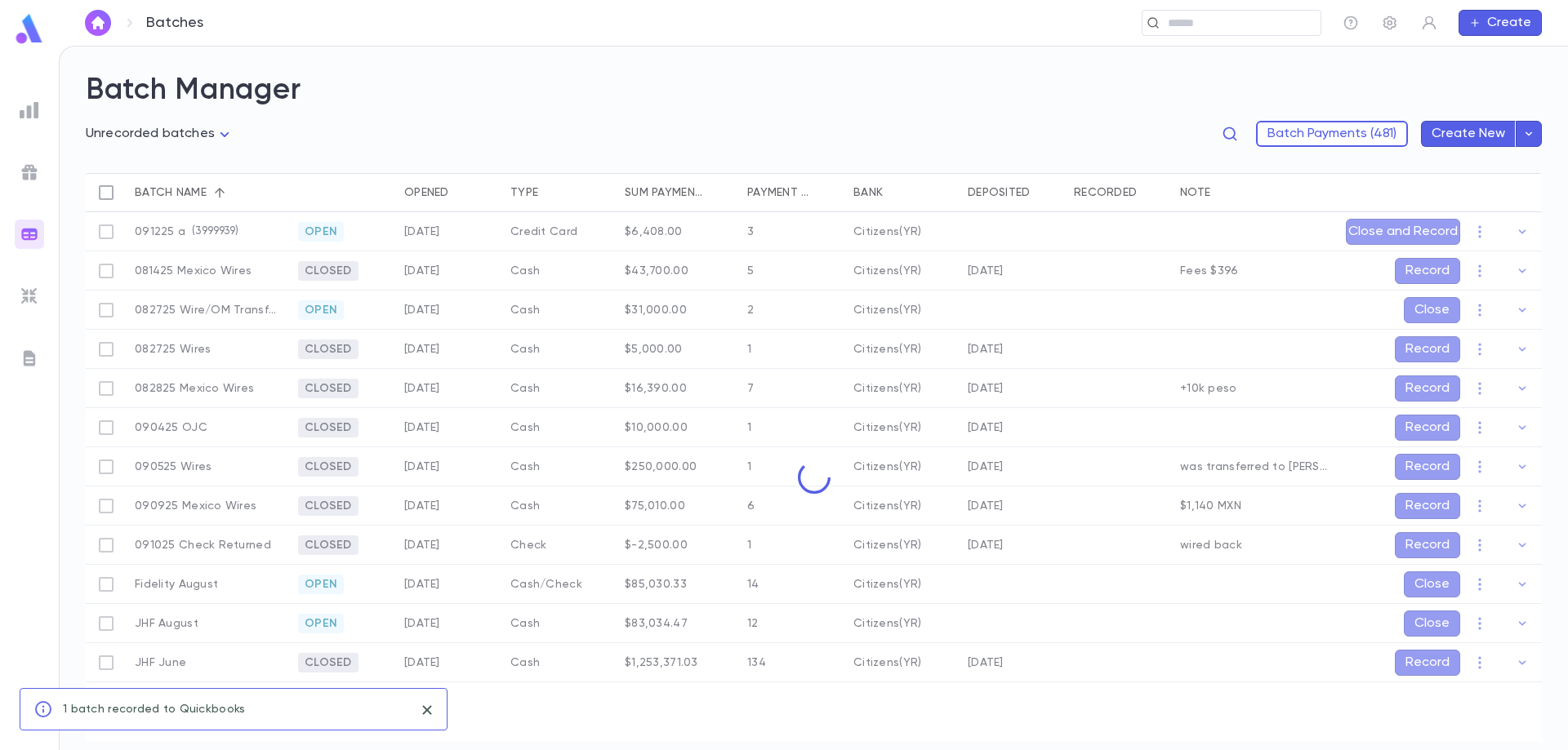
scroll to position [0, 0]
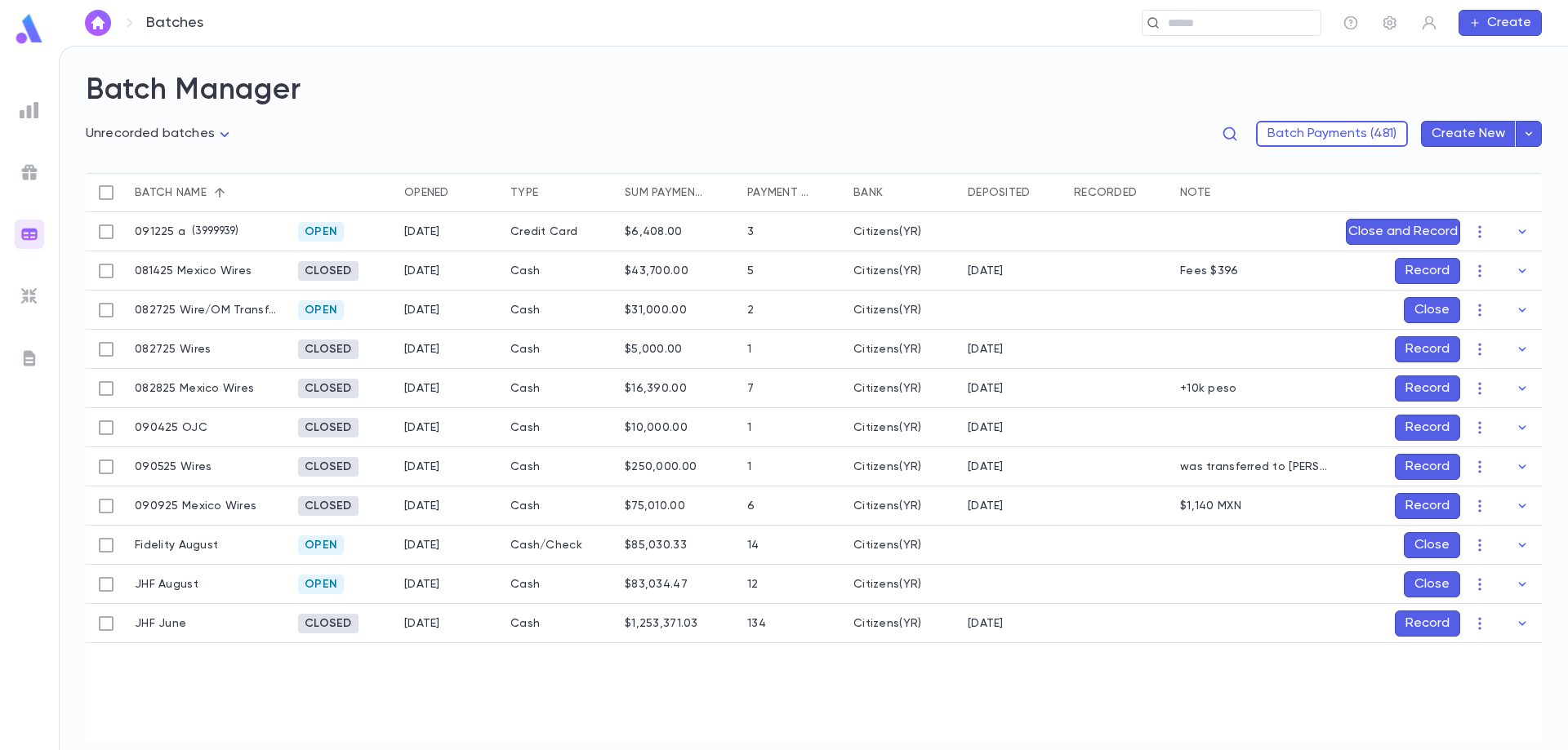
click at [1425, 427] on button "Record" at bounding box center [1427, 427] width 65 height 26
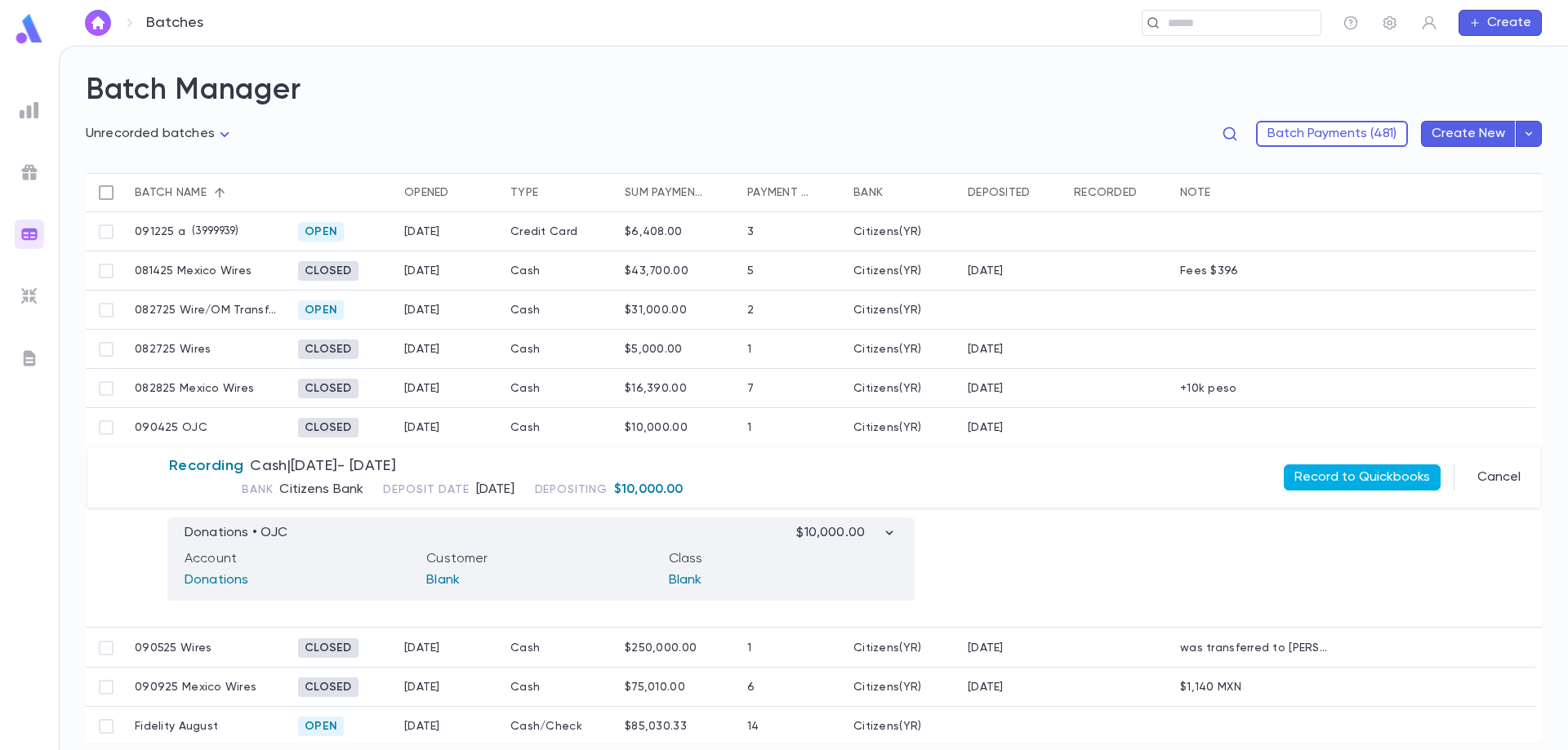
click at [1377, 471] on button "Record to Quickbooks" at bounding box center [1362, 477] width 157 height 26
